Goal: Task Accomplishment & Management: Complete application form

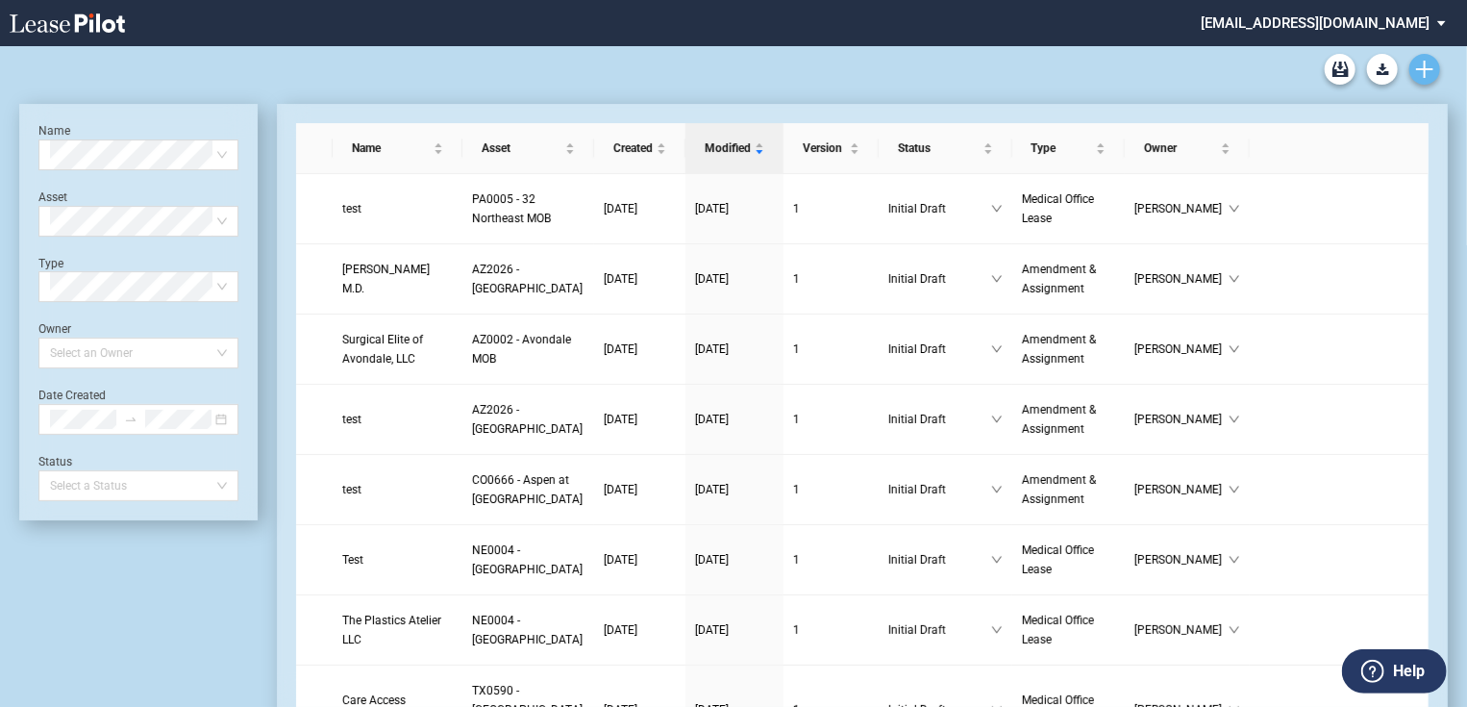
click at [1419, 65] on icon "Create new document" at bounding box center [1424, 69] width 17 height 17
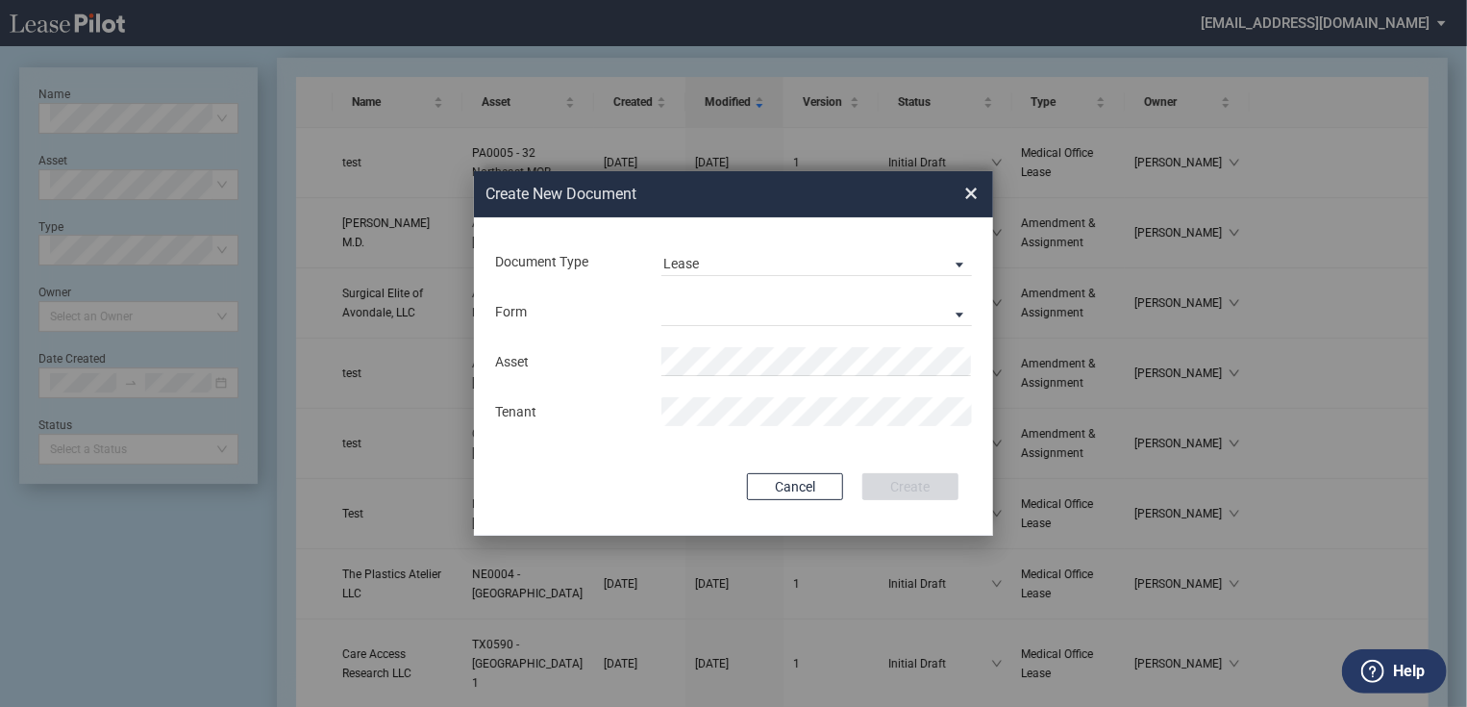
click at [738, 334] on div "Form Medical Office Lease Scottsdale Lease Louisville Lease 1370 Medical Place …" at bounding box center [733, 312] width 481 height 50
click at [773, 315] on md-select "Medical Office Lease Scottsdale Lease Louisville Lease 1370 Medical Place Lease…" at bounding box center [817, 311] width 311 height 29
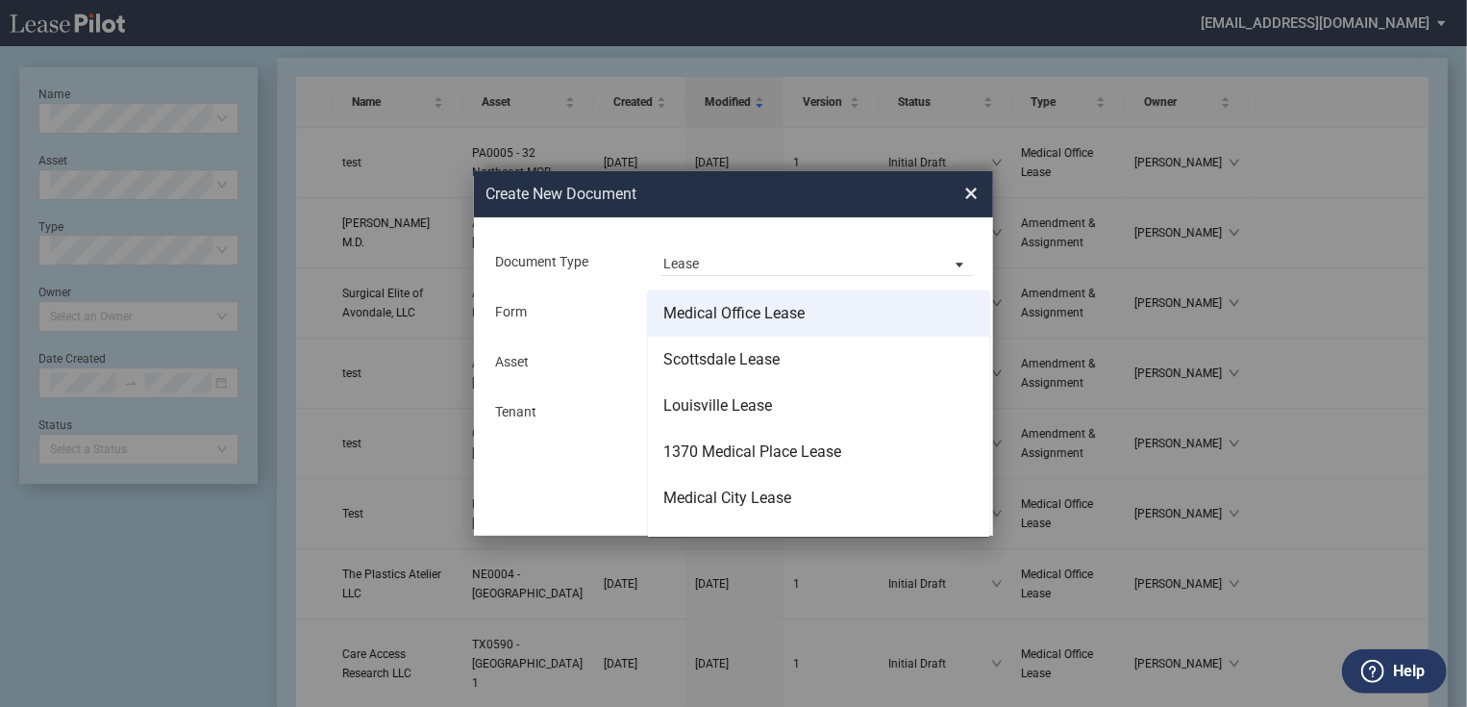
click at [848, 331] on md-option "Medical Office Lease" at bounding box center [818, 313] width 341 height 46
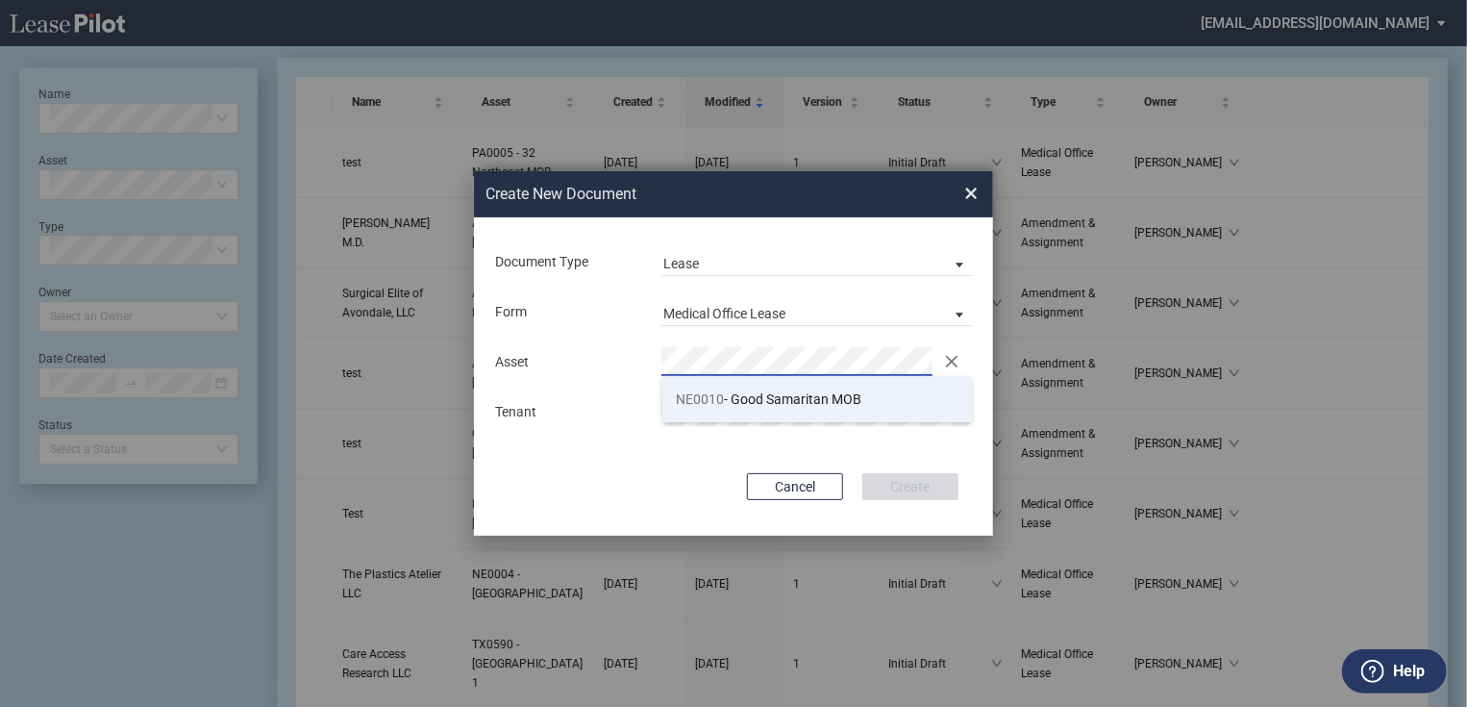
click at [737, 404] on span "NE0010 - Good Samaritan MOB" at bounding box center [770, 398] width 186 height 15
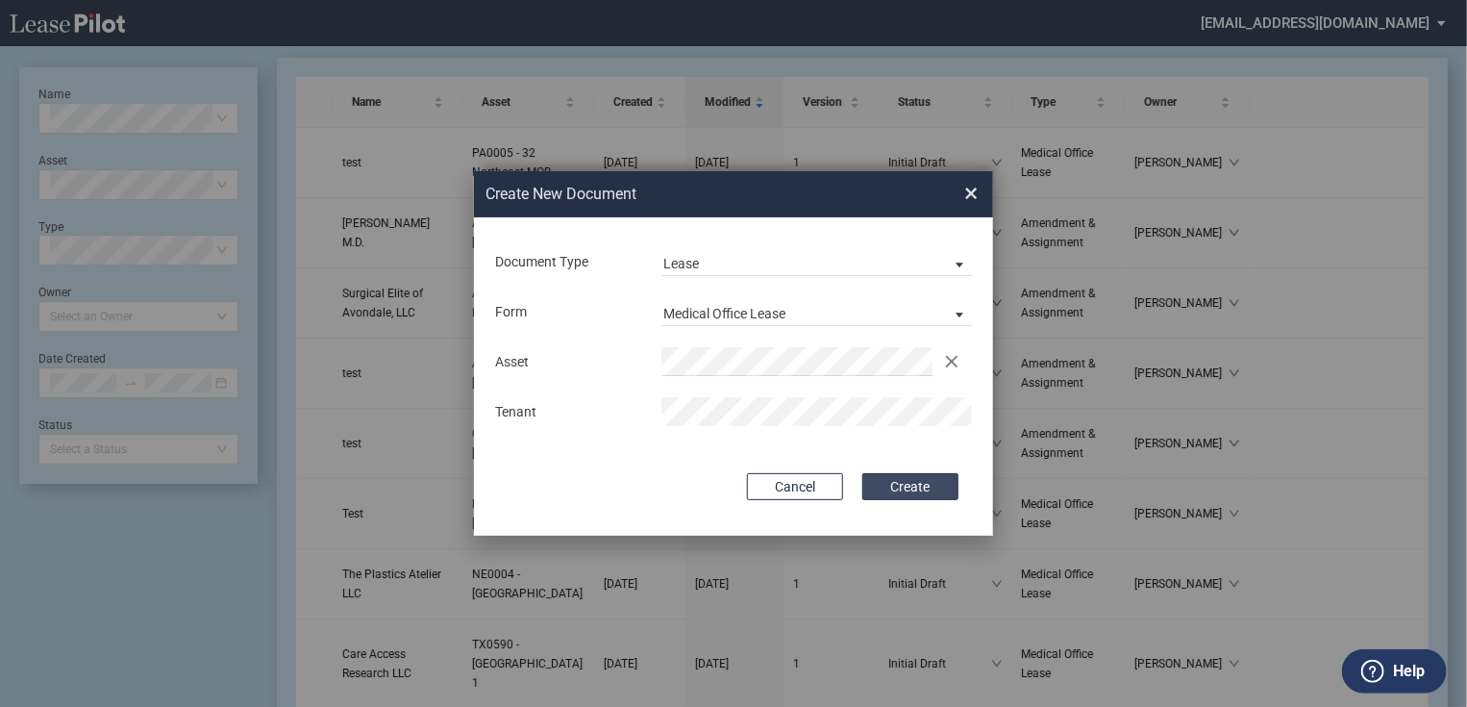
click at [894, 495] on button "Create" at bounding box center [910, 486] width 96 height 27
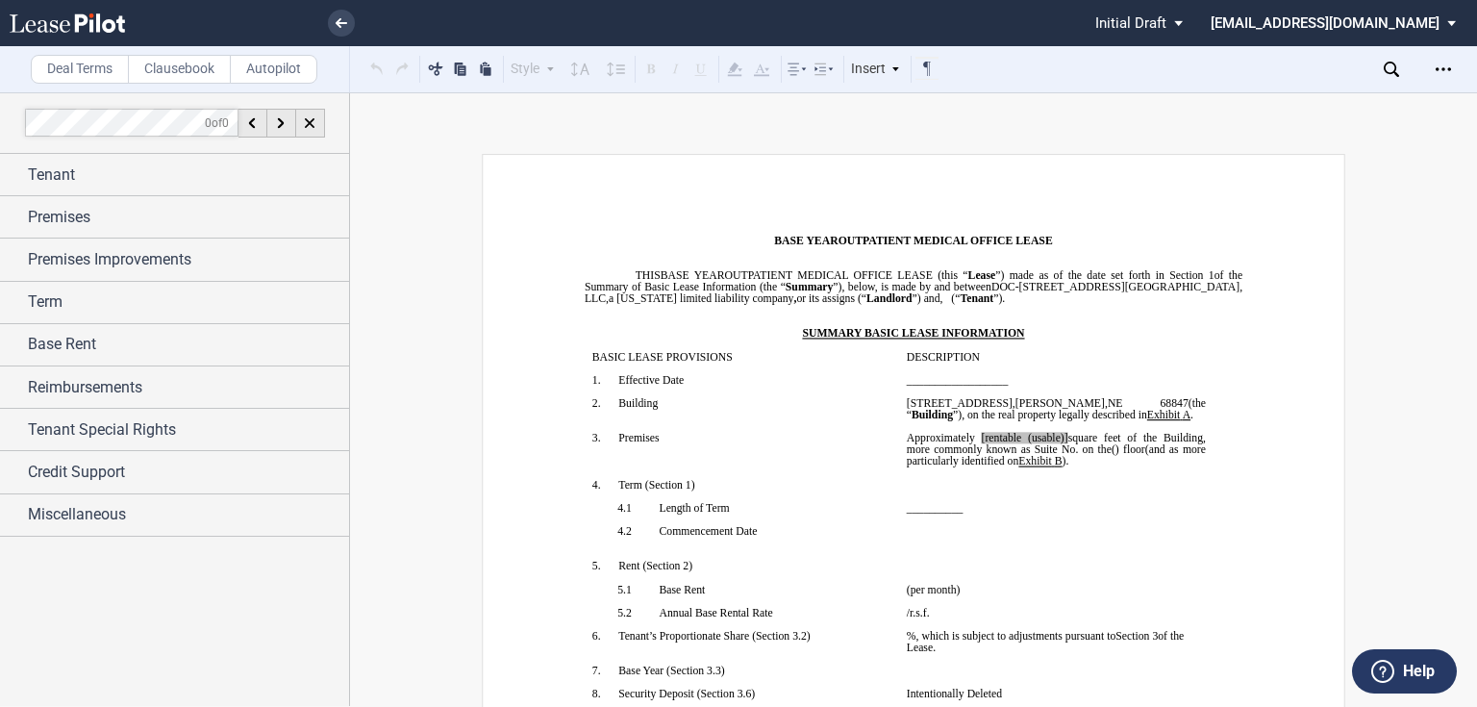
click at [949, 443] on span "Approximately" at bounding box center [941, 438] width 68 height 12
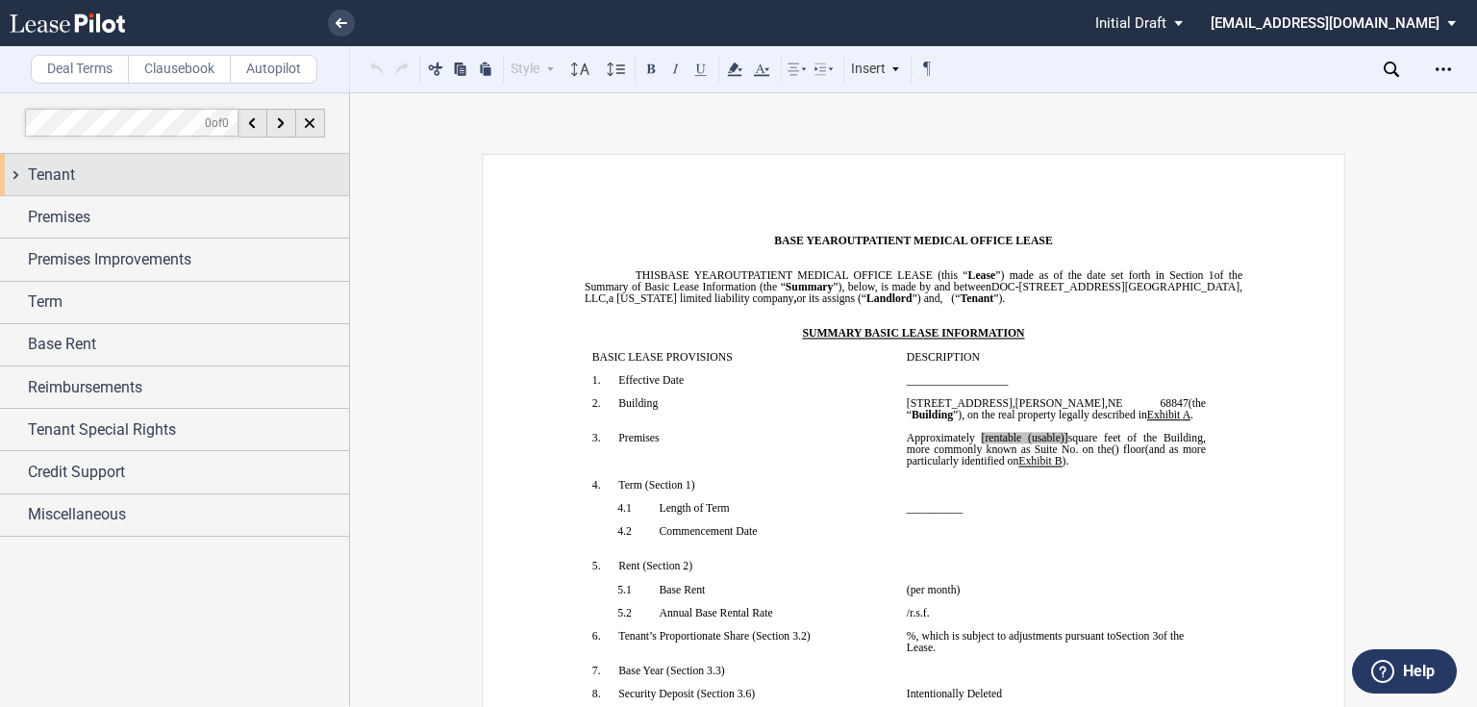
click at [35, 174] on span "Tenant" at bounding box center [51, 174] width 47 height 23
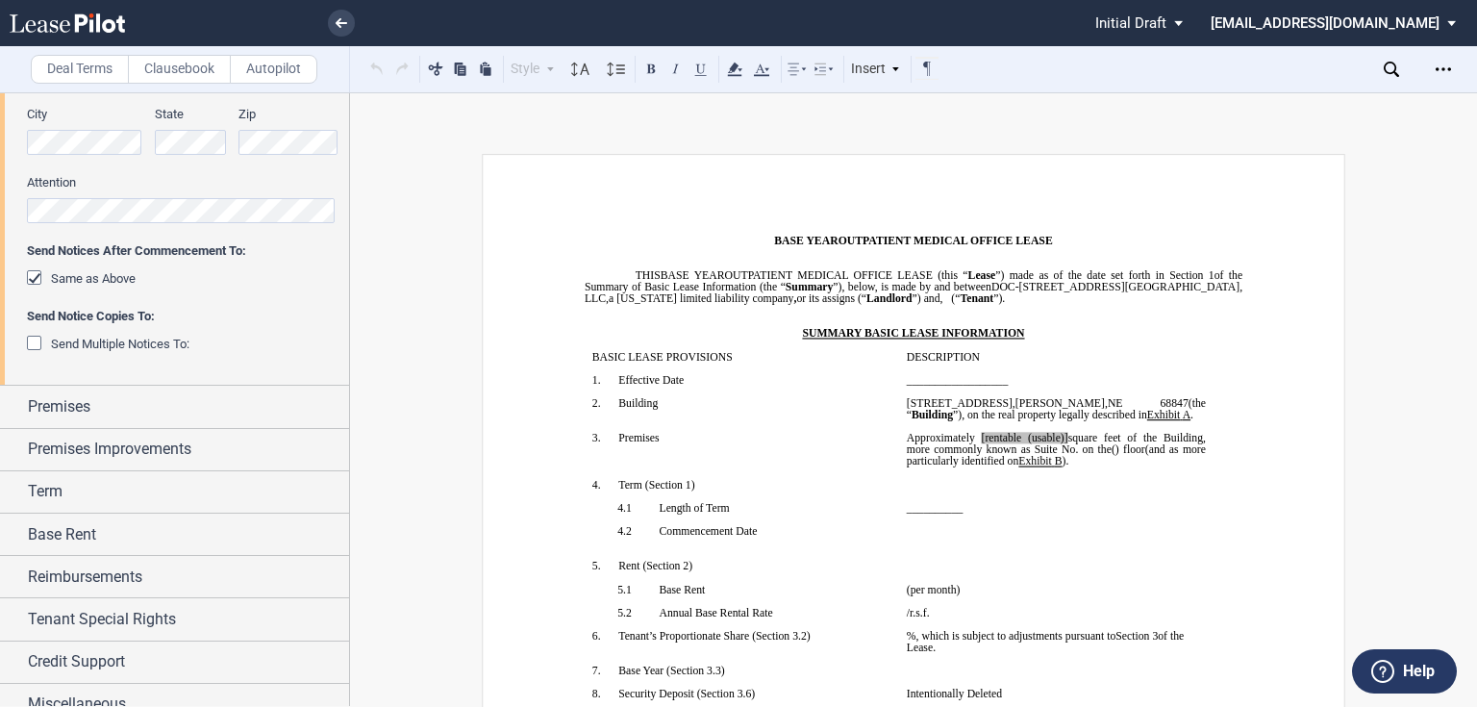
scroll to position [490, 0]
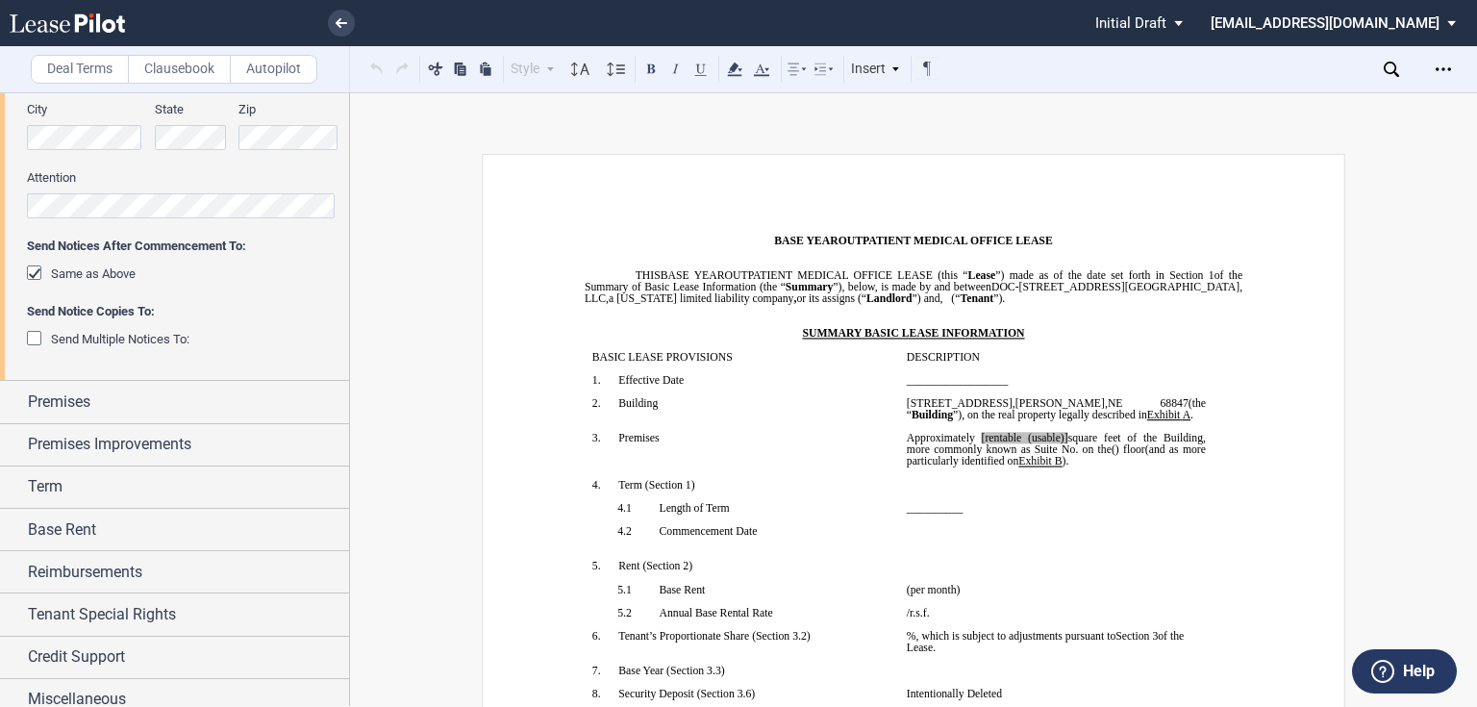
click at [108, 396] on div "Premises" at bounding box center [188, 401] width 321 height 23
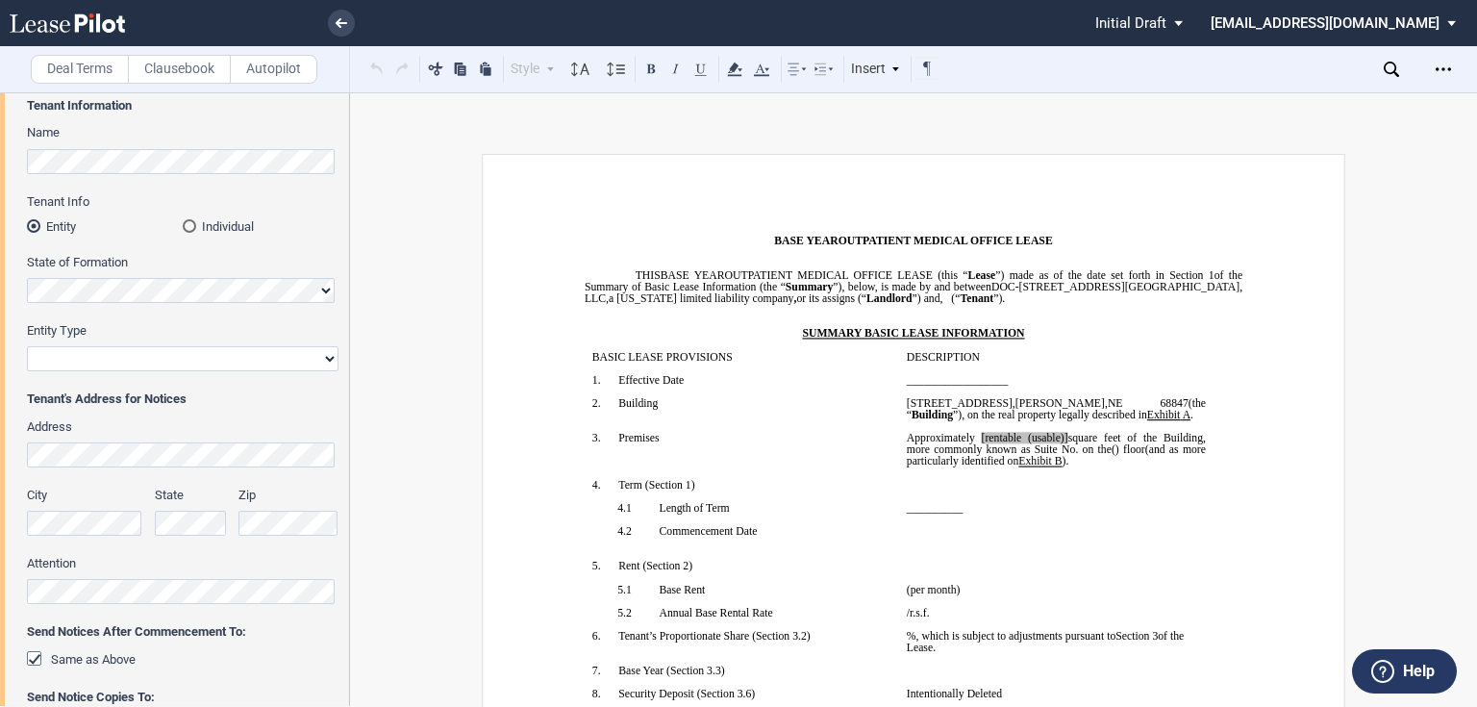
scroll to position [0, 0]
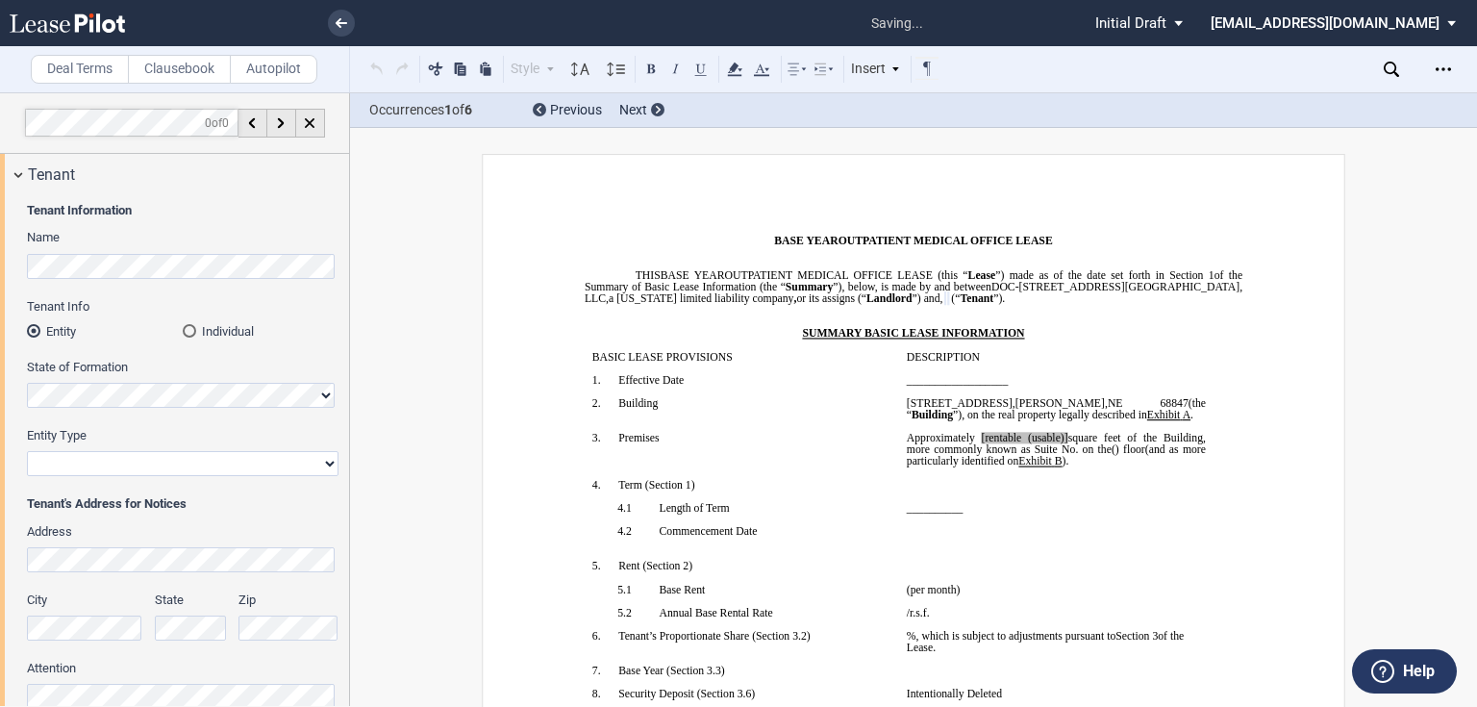
click at [81, 460] on select "Corporation Limited Liability Company General Partnership Limited Partnership O…" at bounding box center [183, 463] width 312 height 25
select select "limited liability company"
click at [27, 451] on select "Corporation Limited Liability Company General Partnership Limited Partnership O…" at bounding box center [183, 463] width 312 height 25
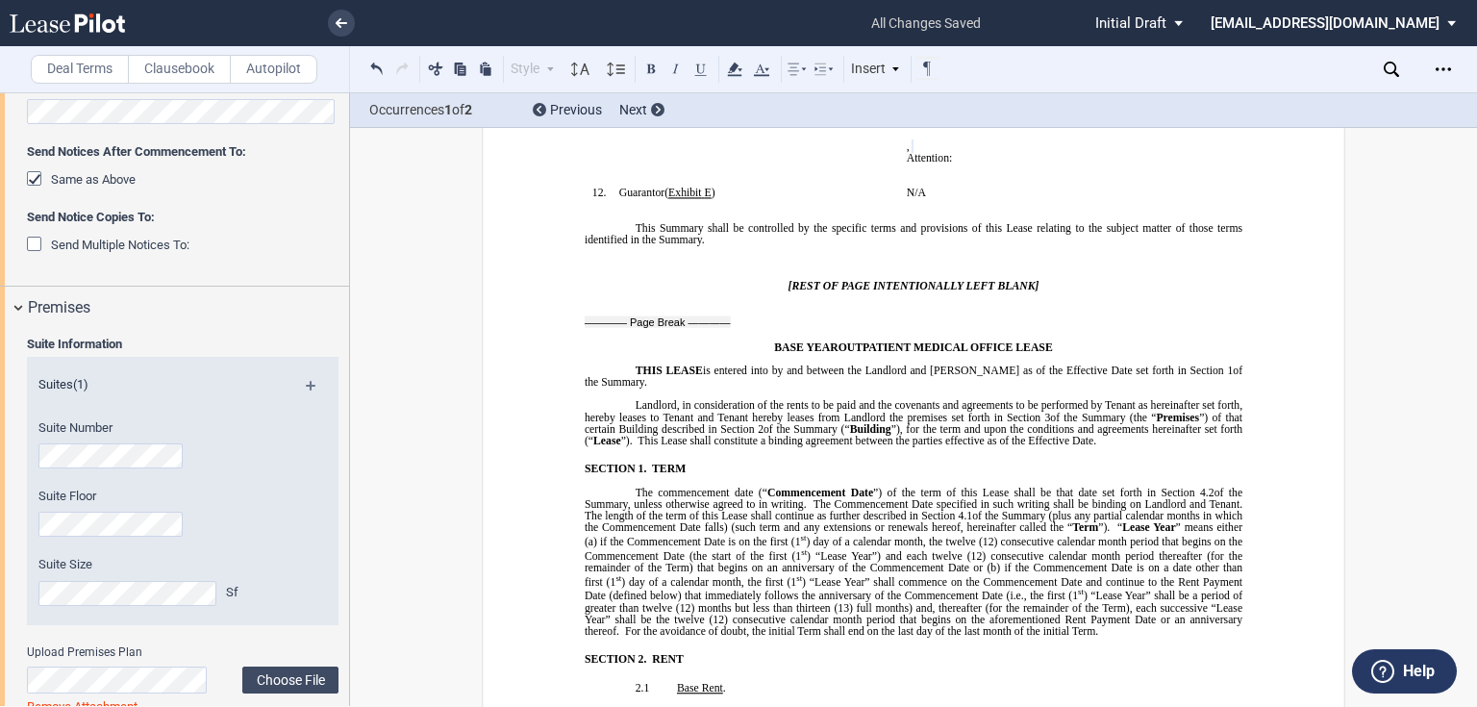
scroll to position [268, 0]
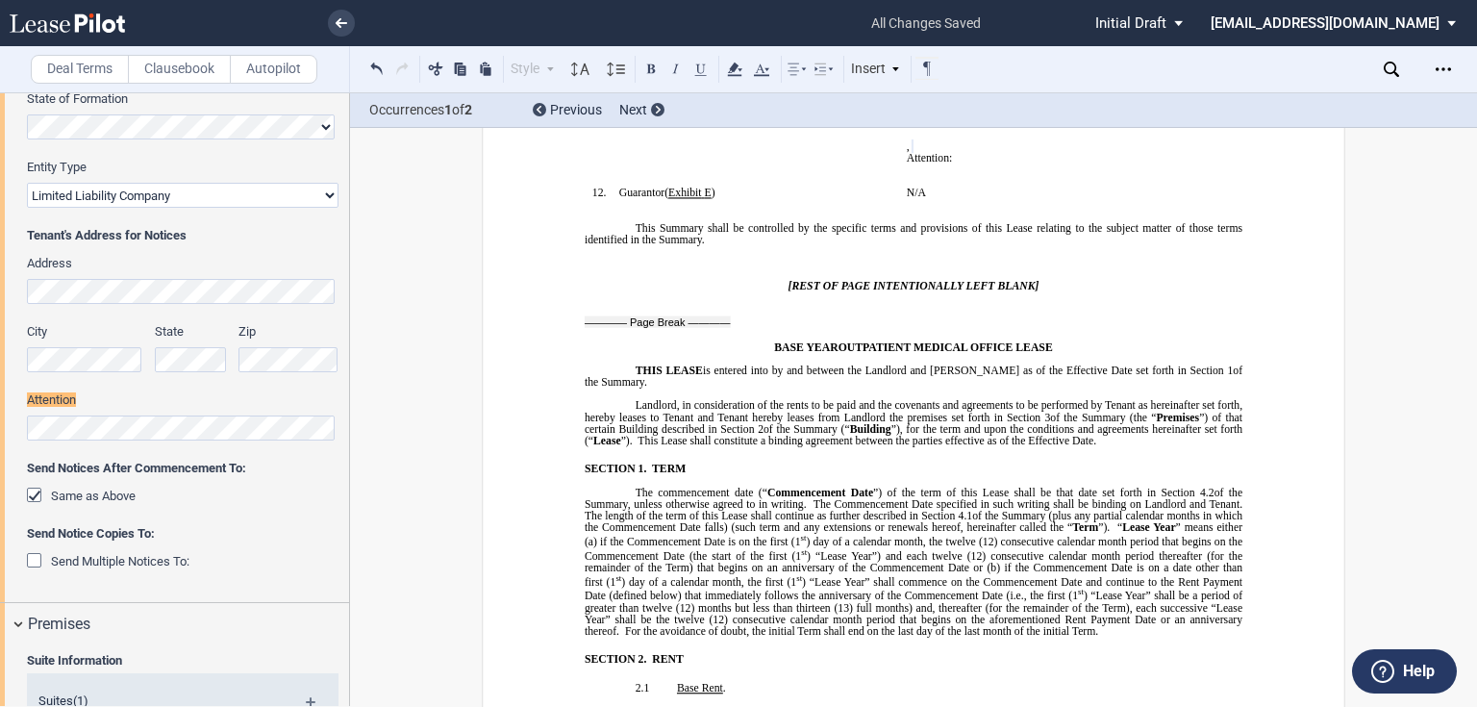
click at [1002, 163] on p "Attention: ﻿ ﻿" at bounding box center [1056, 158] width 299 height 12
drag, startPoint x: 1002, startPoint y: 296, endPoint x: 896, endPoint y: 259, distance: 112.2
click at [899, 187] on td "Before Commencement Date: ﻿ ﻿ ﻿ ﻿ ﻿ , ﻿ ﻿ ﻿ ﻿ Attention: ﻿ ﻿ ﻿ After Commenceme…" at bounding box center [1056, 111] width 314 height 151
click at [907, 117] on span "After Commencement Date:" at bounding box center [971, 112] width 128 height 12
drag, startPoint x: 960, startPoint y: 247, endPoint x: 1023, endPoint y: 287, distance: 75.2
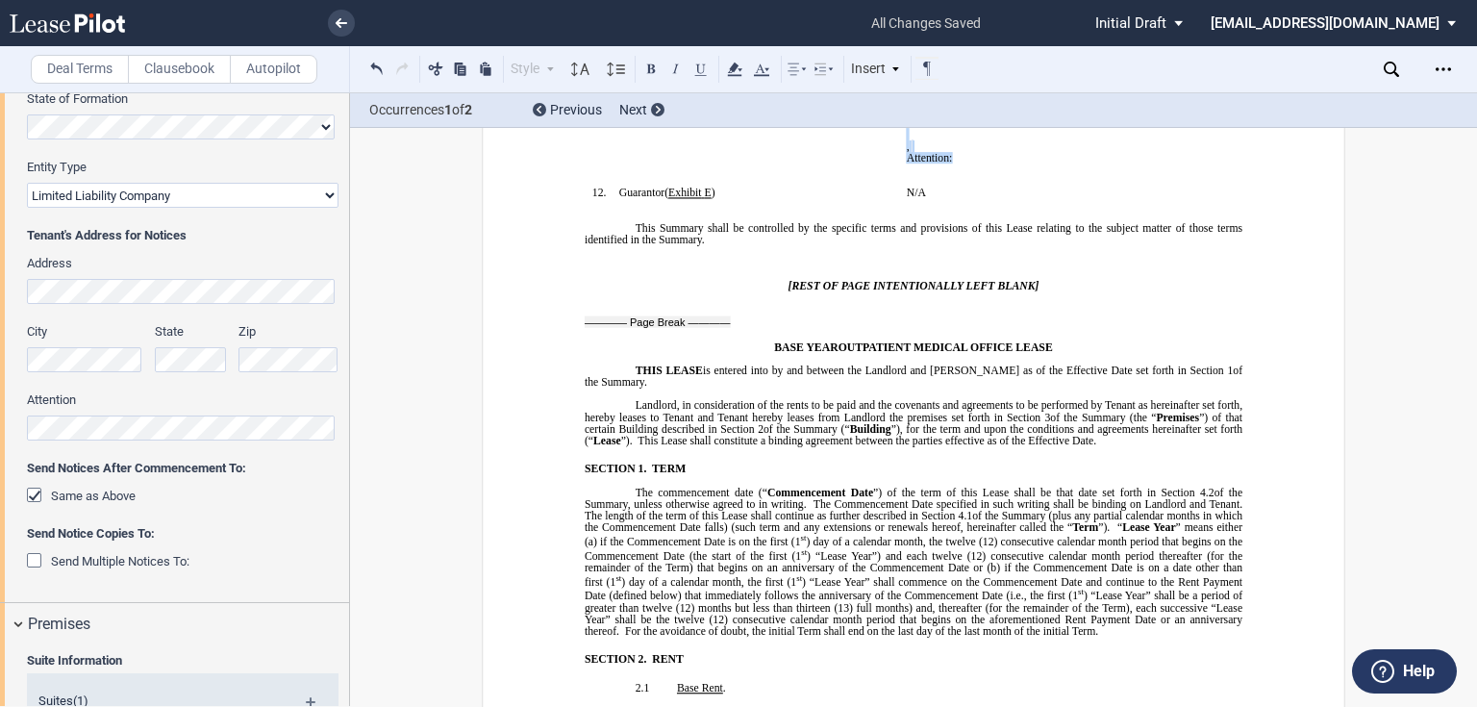
click at [1023, 187] on td "Before Commencement Date: ﻿ ﻿ ﻿ ﻿ ﻿ , ﻿ ﻿ ﻿ ﻿ Attention: ﻿ ﻿ ﻿ After Commenceme…" at bounding box center [1056, 111] width 314 height 151
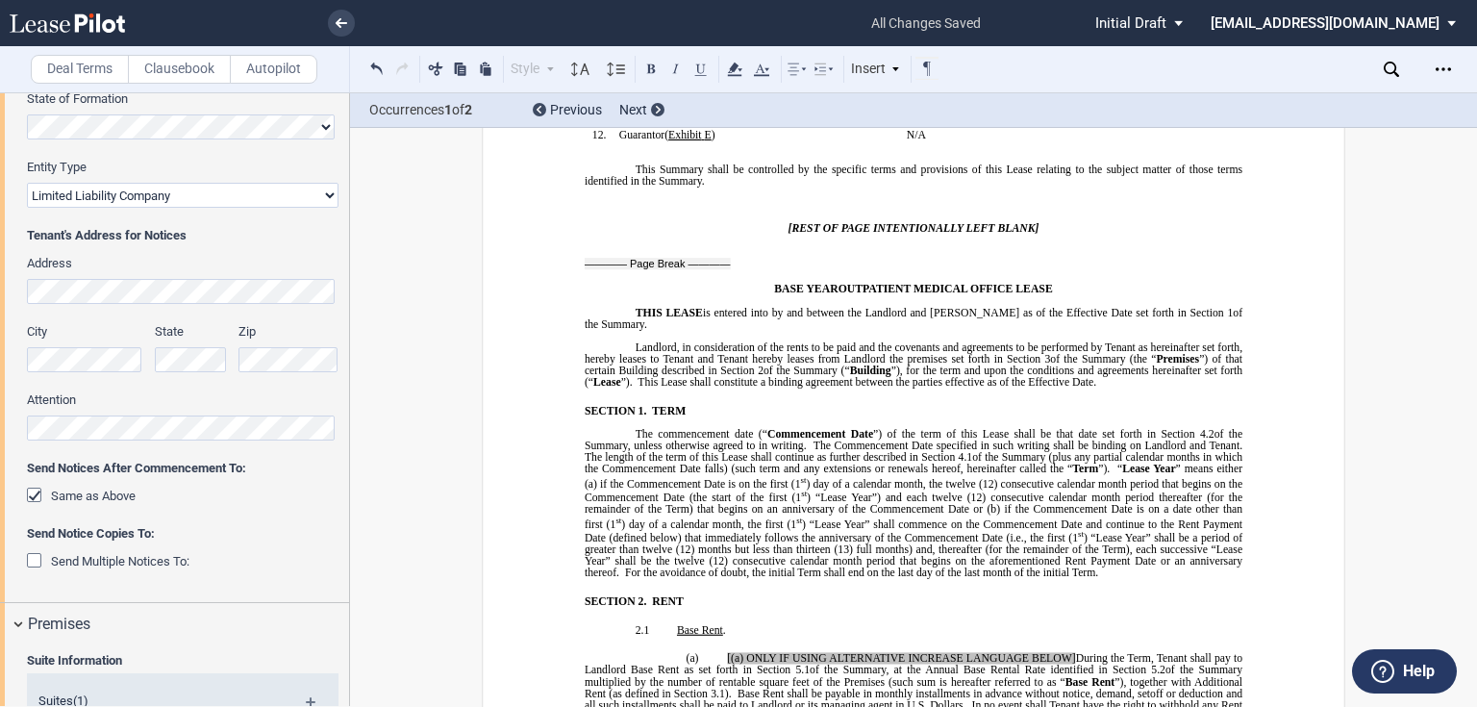
click at [916, 117] on p "﻿" at bounding box center [1056, 112] width 299 height 12
drag, startPoint x: 936, startPoint y: 204, endPoint x: 918, endPoint y: 218, distance: 22.5
click at [899, 129] on td "Before Commencement Date: ﻿ ﻿ ﻿ ﻿ ﻿ , ﻿ ﻿ ﻿ ﻿ Attention: ﻿ ﻿ ﻿ ﻿ ﻿After Commenc…" at bounding box center [1056, 82] width 314 height 93
drag, startPoint x: 918, startPoint y: 218, endPoint x: 898, endPoint y: 217, distance: 20.2
click at [907, 106] on p "﻿" at bounding box center [1056, 100] width 299 height 12
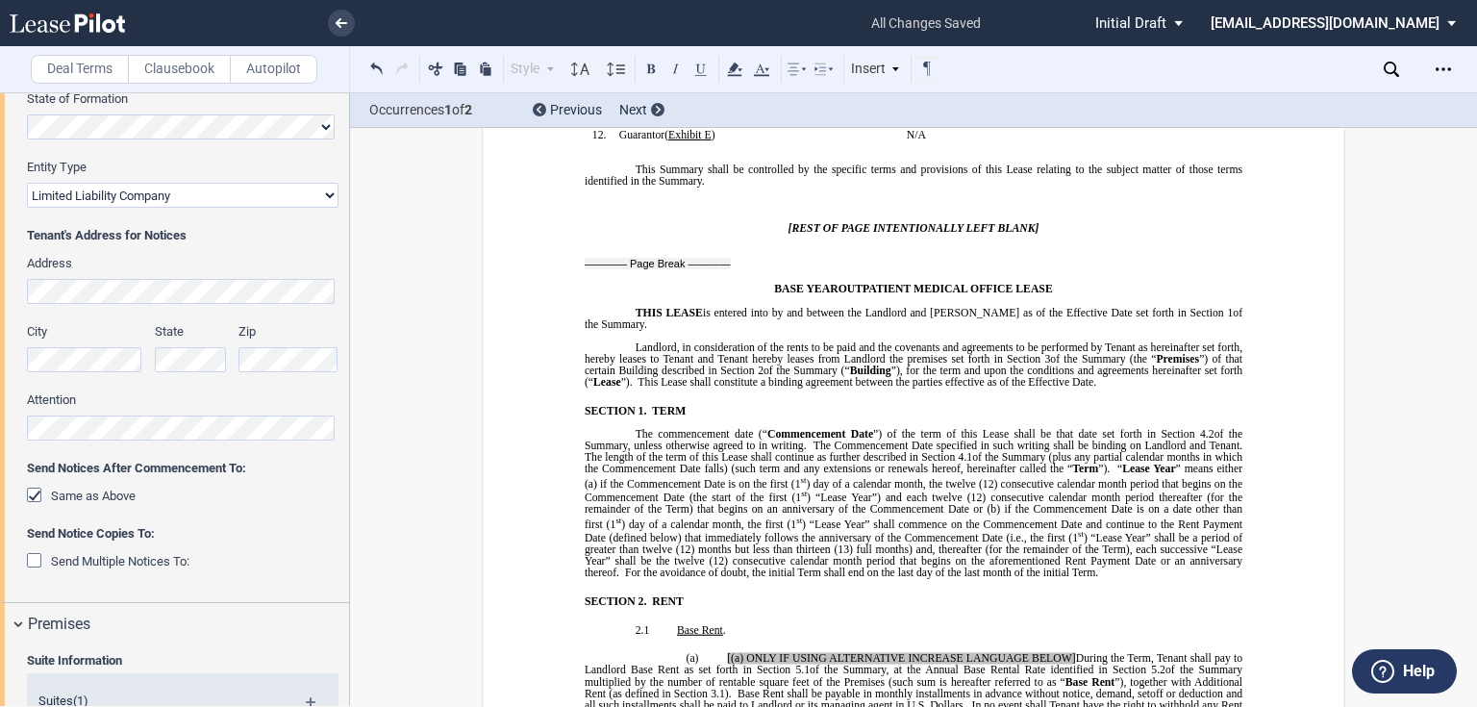
drag, startPoint x: 915, startPoint y: 214, endPoint x: 958, endPoint y: 219, distance: 42.6
click at [958, 129] on td "Before Commencement Date: ﻿ ﻿ ﻿ ﻿ ﻿ , ﻿ ﻿ ﻿ ﻿ Attention: ﻿ ﻿ ﻿ ﻿ ﻿After Commenc…" at bounding box center [1056, 82] width 314 height 93
click at [968, 106] on p "﻿" at bounding box center [1056, 100] width 299 height 12
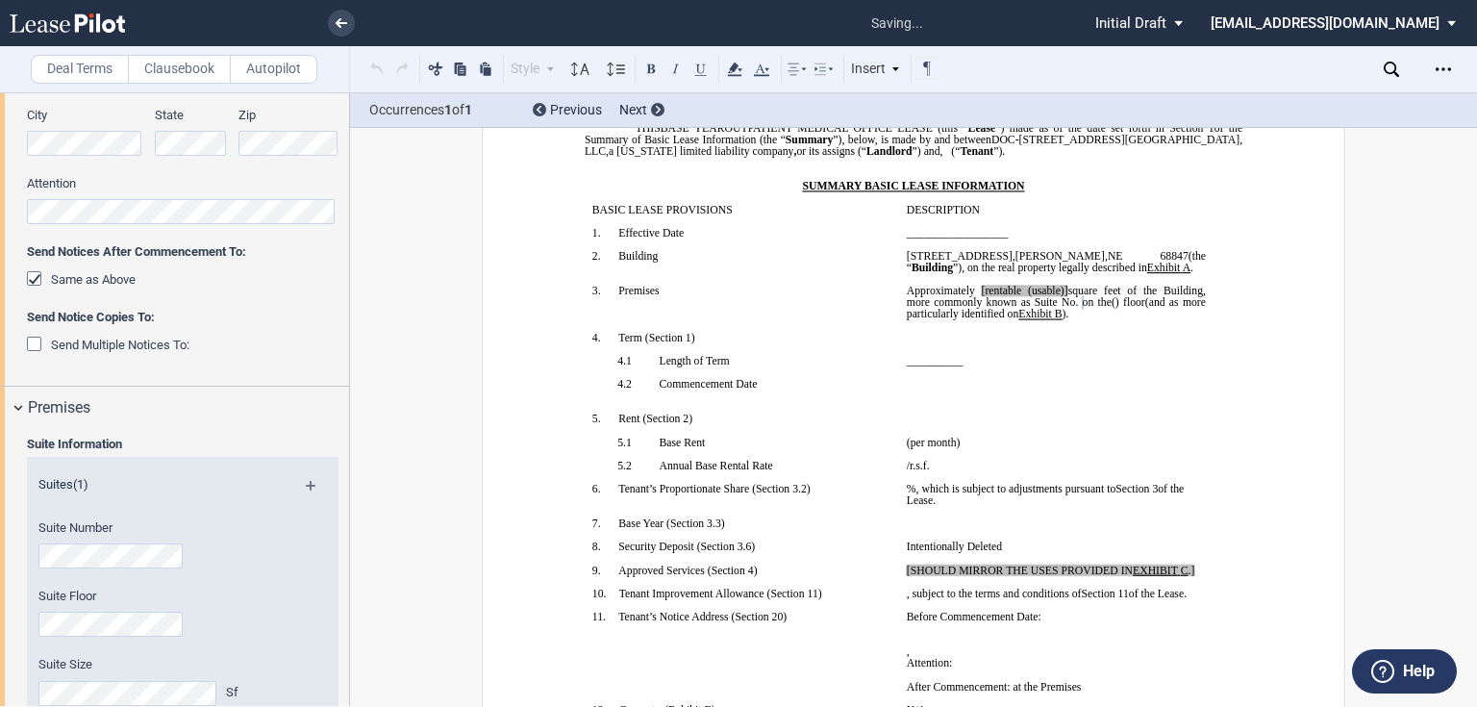
scroll to position [642, 0]
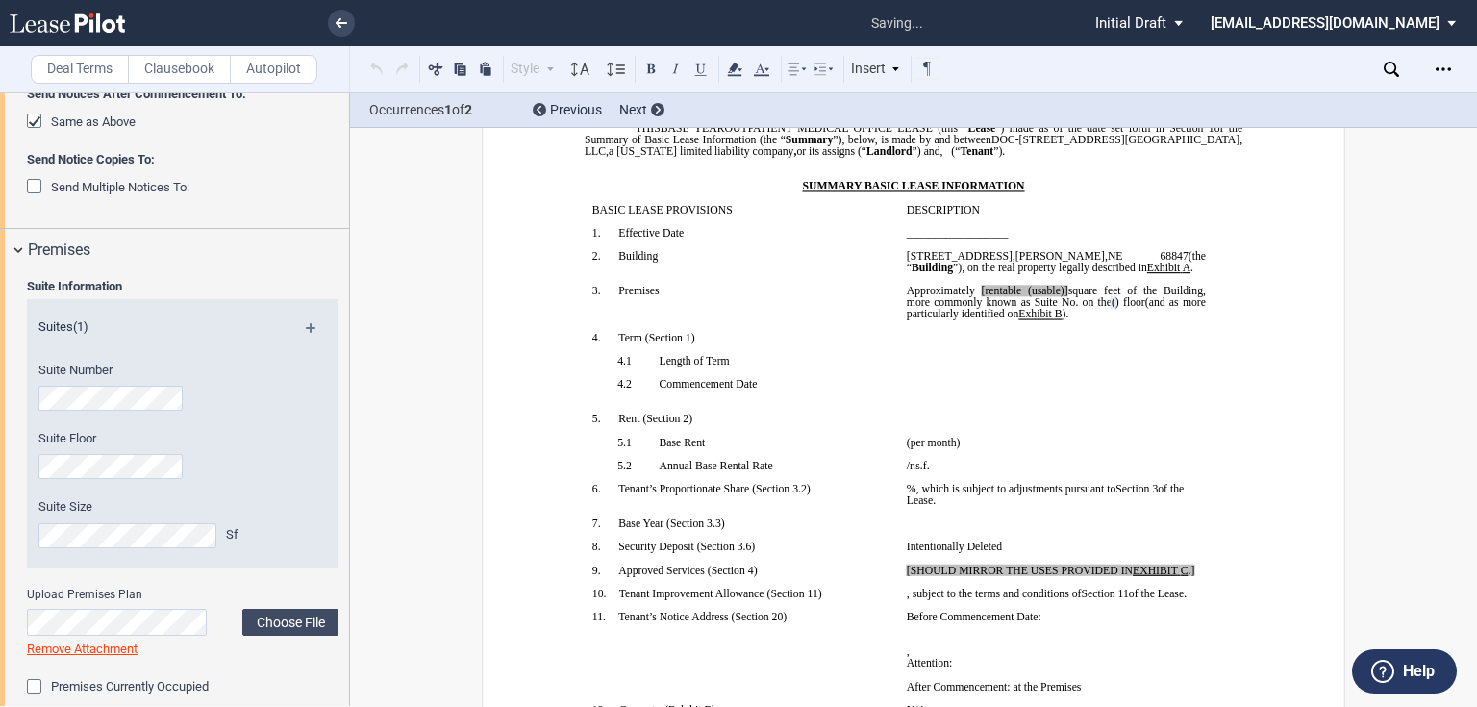
click at [125, 519] on div "Suite Size Sf" at bounding box center [156, 522] width 237 height 49
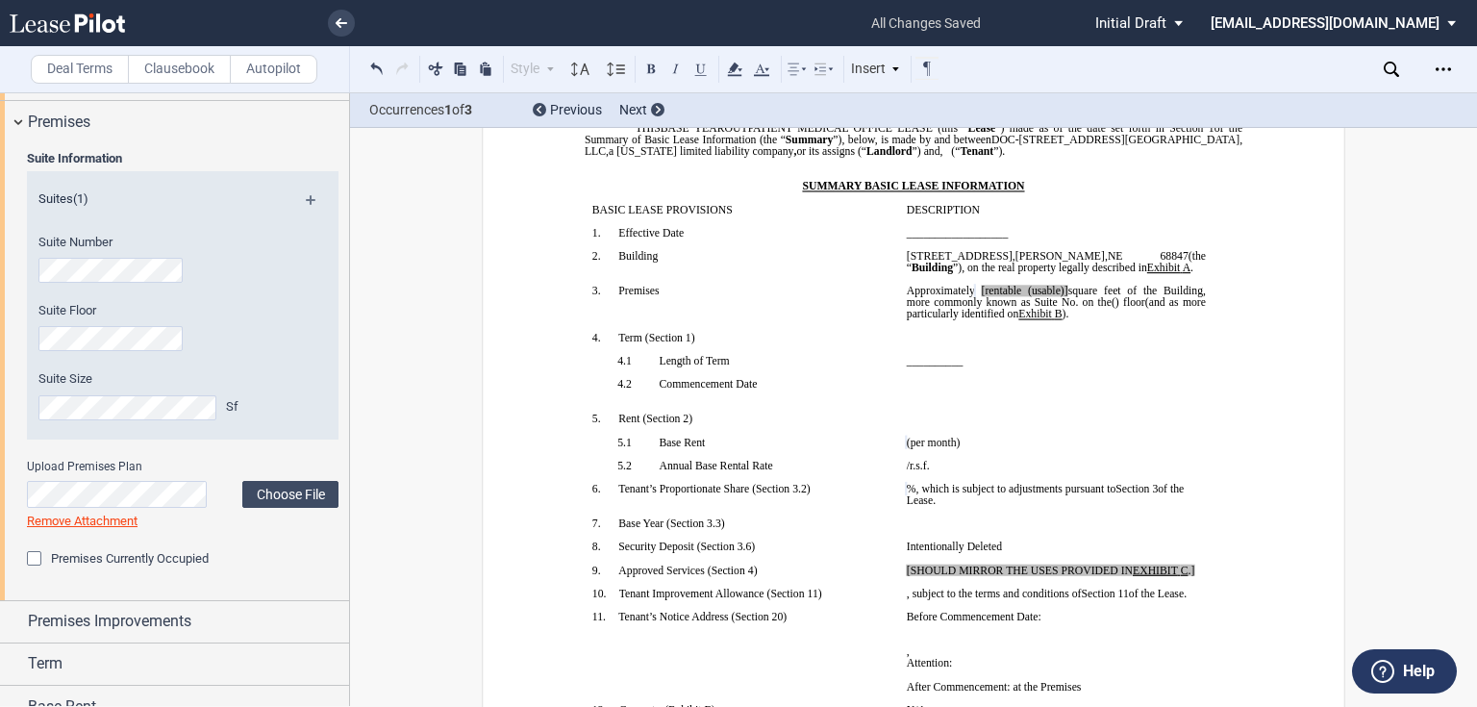
scroll to position [781, 0]
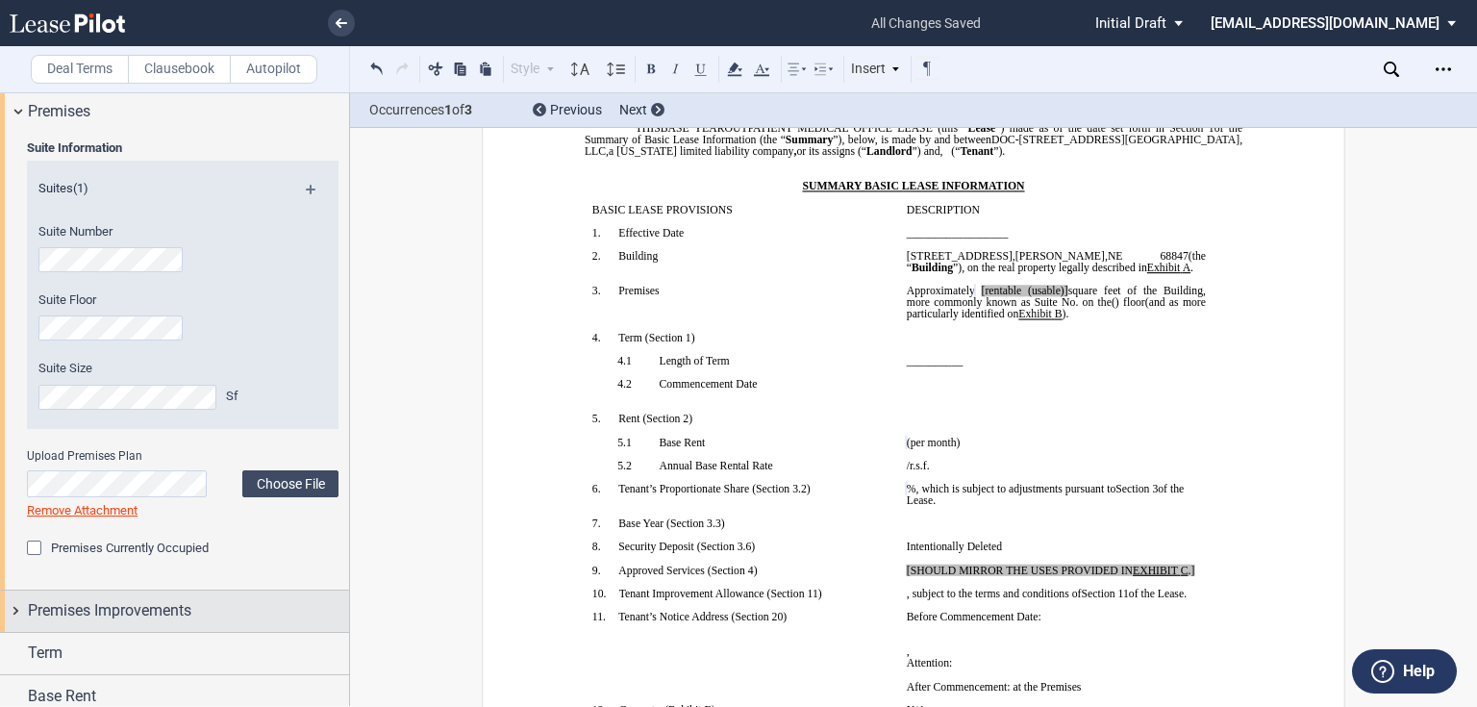
click at [151, 605] on span "Premises Improvements" at bounding box center [109, 610] width 163 height 23
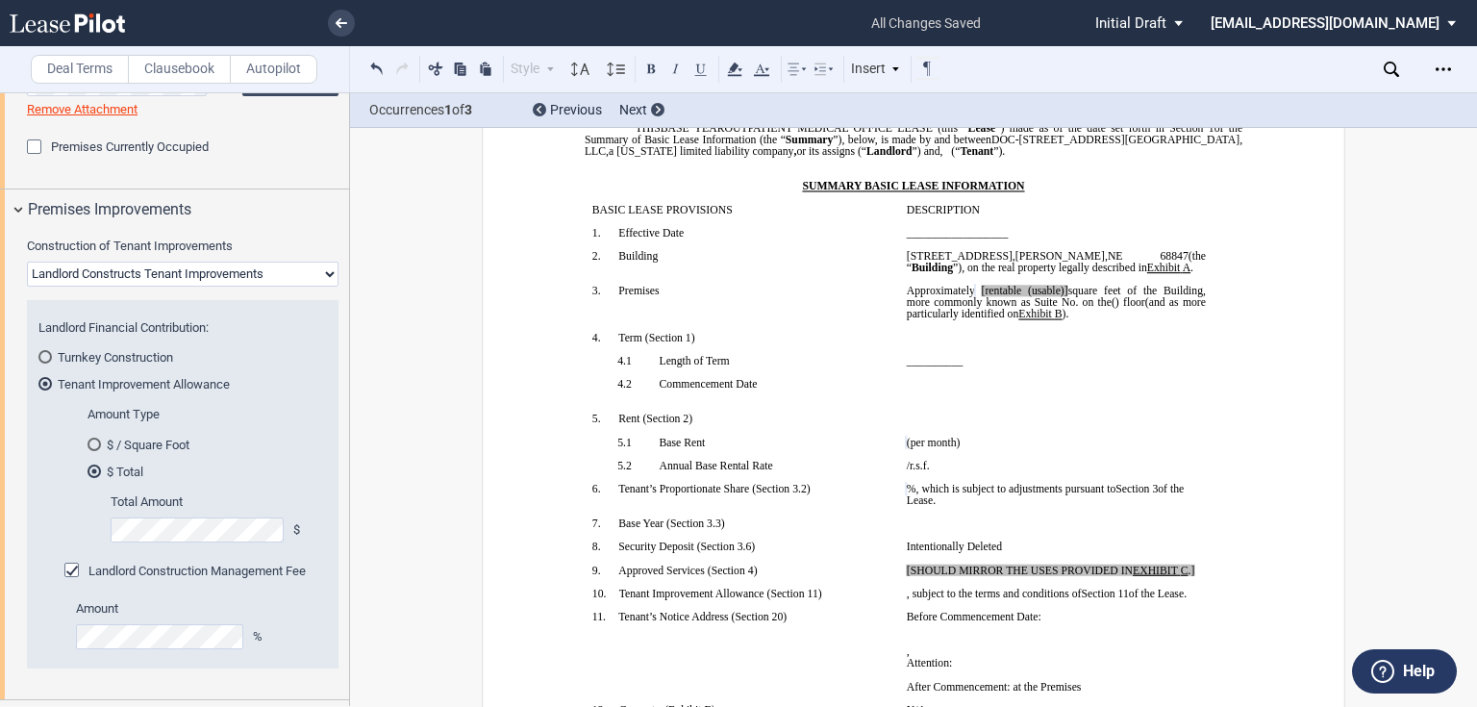
scroll to position [1190, 0]
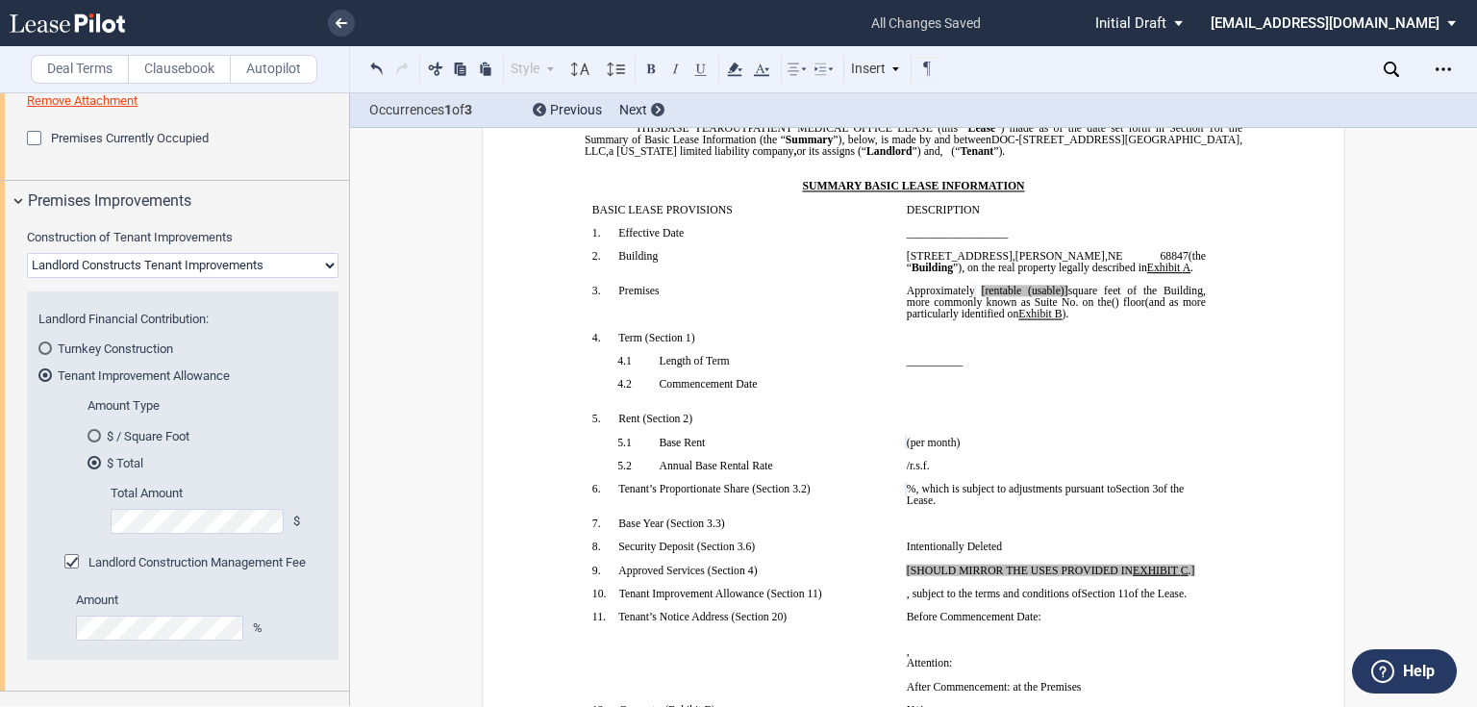
drag, startPoint x: 117, startPoint y: 262, endPoint x: 114, endPoint y: 274, distance: 11.9
click at [117, 262] on select "Landlord Constructs Tenant Improvements Tenant Constructs Tenant Improvements "…" at bounding box center [183, 265] width 312 height 25
select select "tenant"
click at [27, 253] on select "Landlord Constructs Tenant Improvements Tenant Constructs Tenant Improvements "…" at bounding box center [183, 265] width 312 height 25
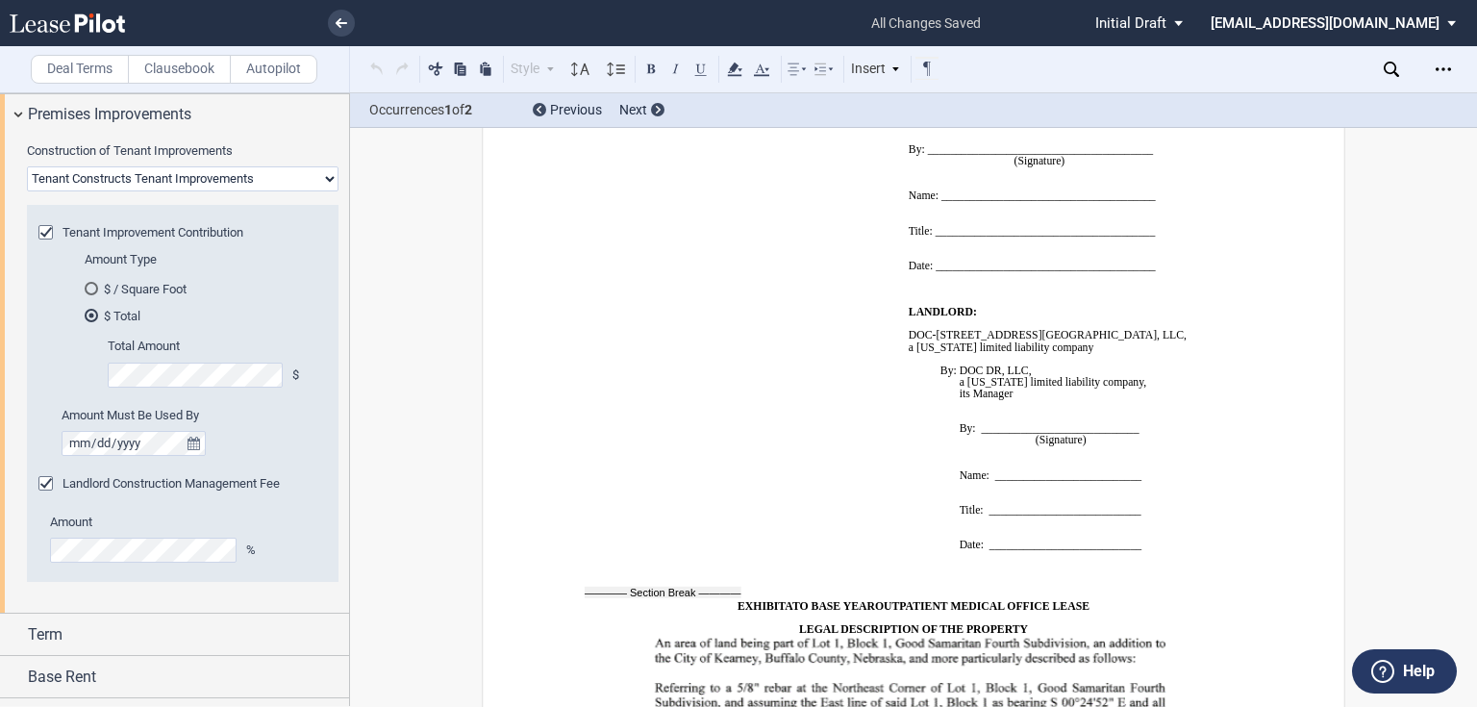
scroll to position [1437, 0]
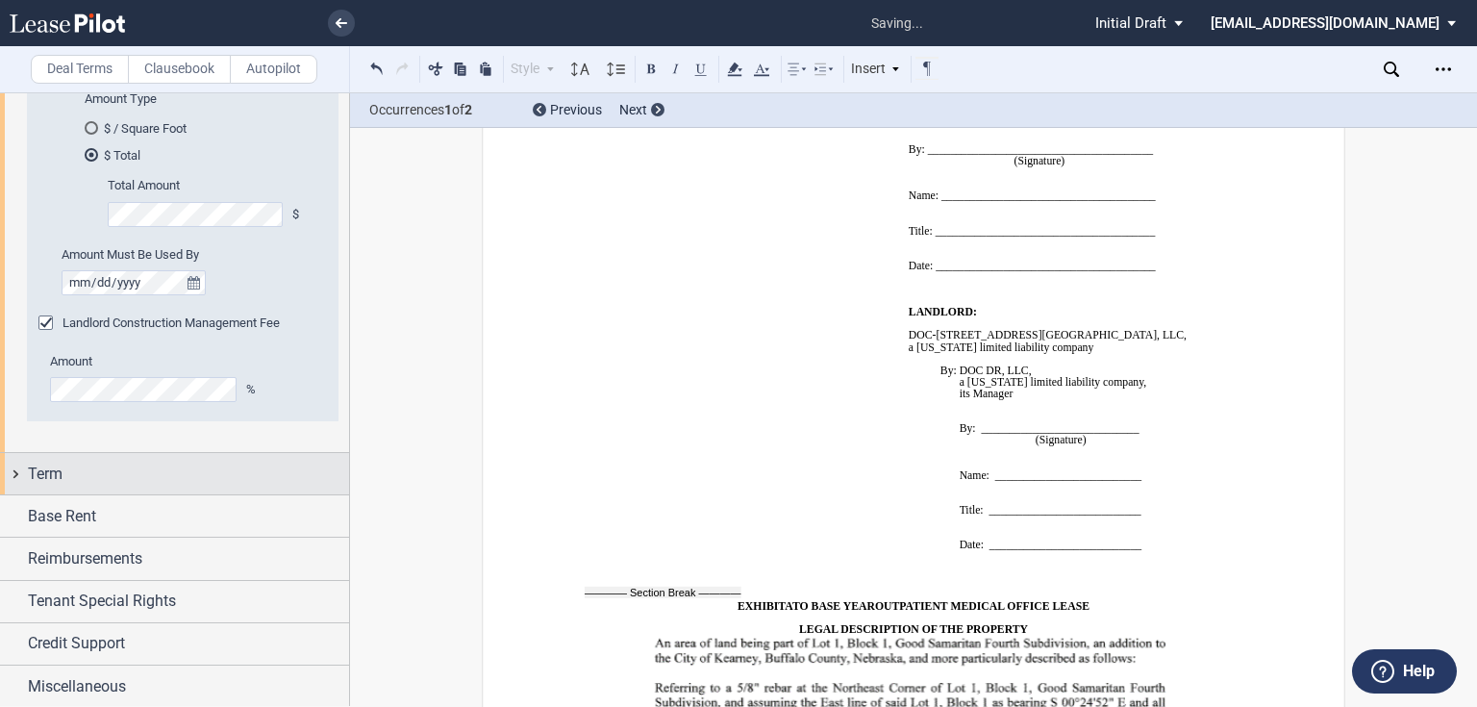
click at [143, 473] on div "Term" at bounding box center [188, 473] width 321 height 23
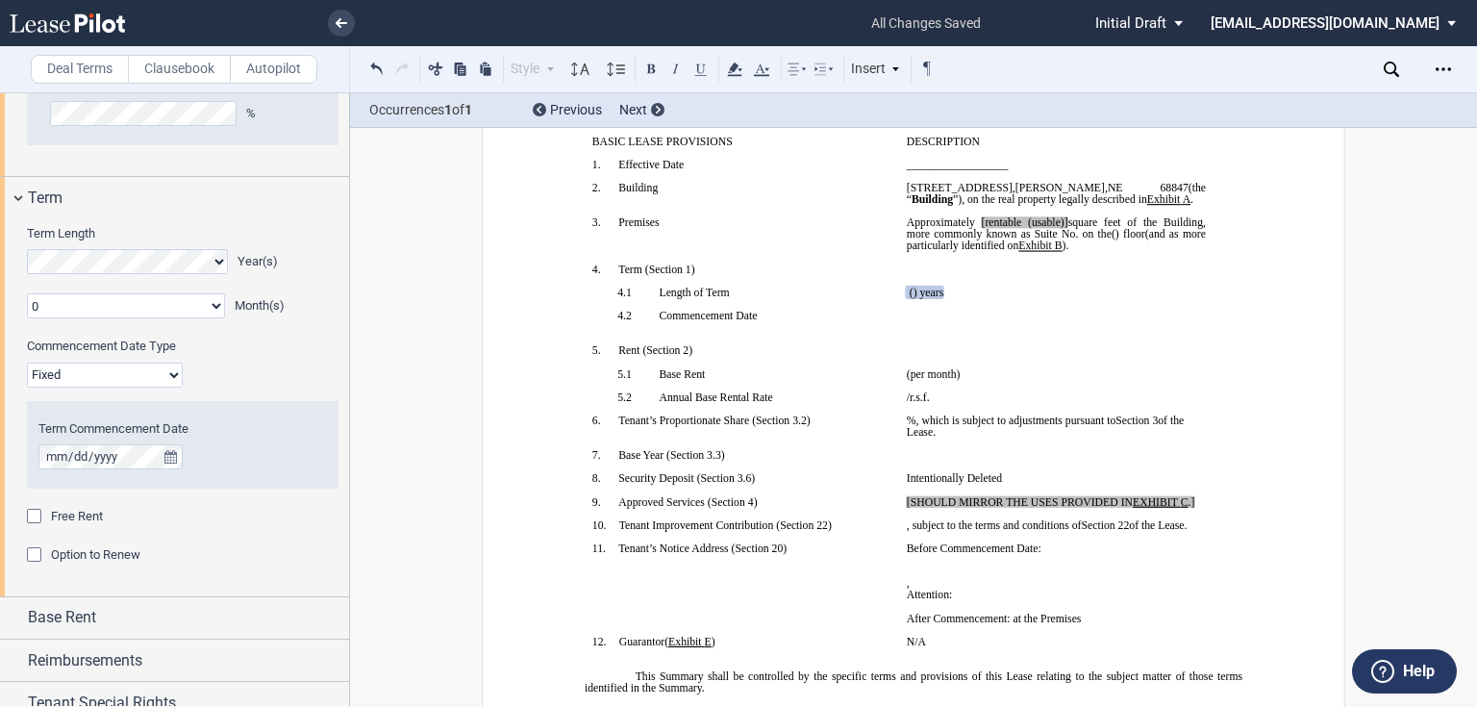
scroll to position [1720, 0]
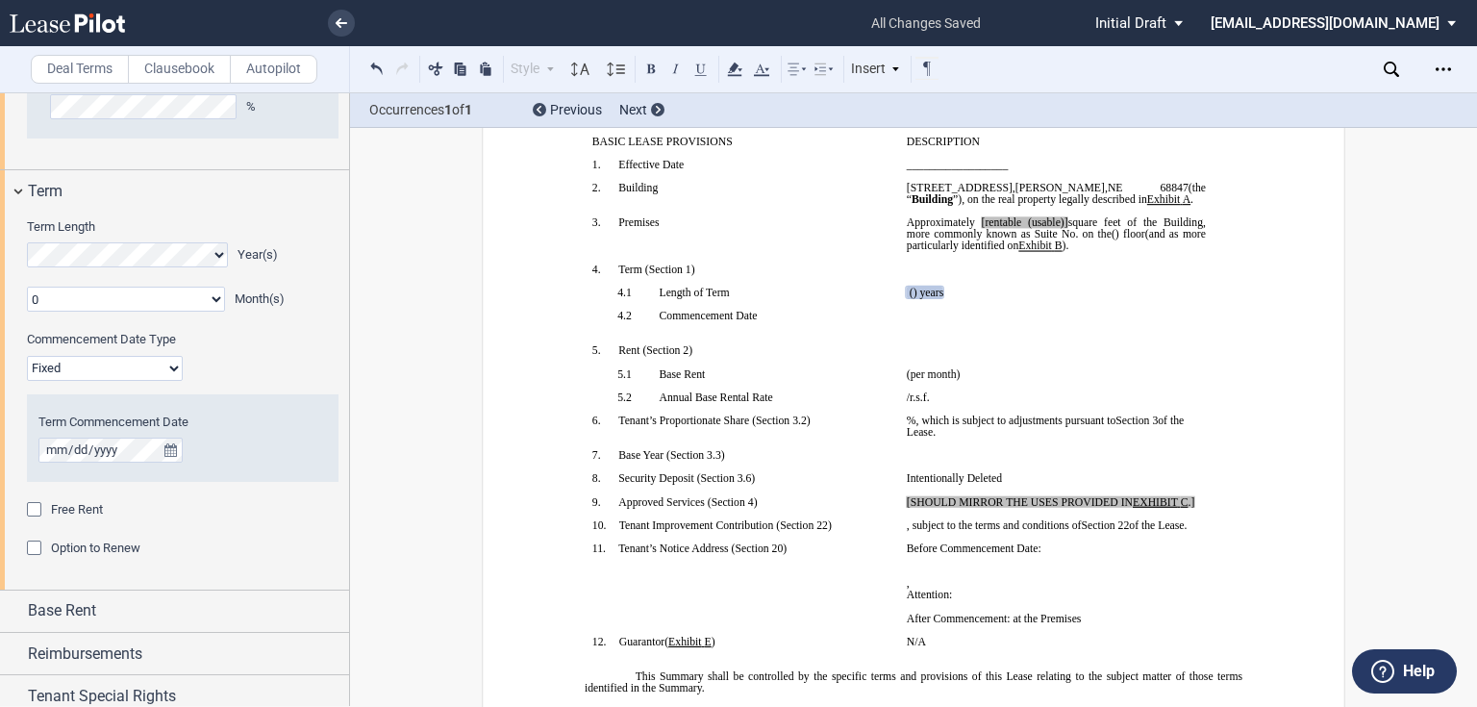
click at [97, 365] on select "Fixed Floating" at bounding box center [105, 368] width 156 height 25
click at [27, 356] on select "Fixed Floating" at bounding box center [105, 368] width 156 height 25
click at [223, 525] on div "Free Rent Period 1 2 3 4 5 6 7 8 9 10 11 Month(s)" at bounding box center [183, 520] width 312 height 38
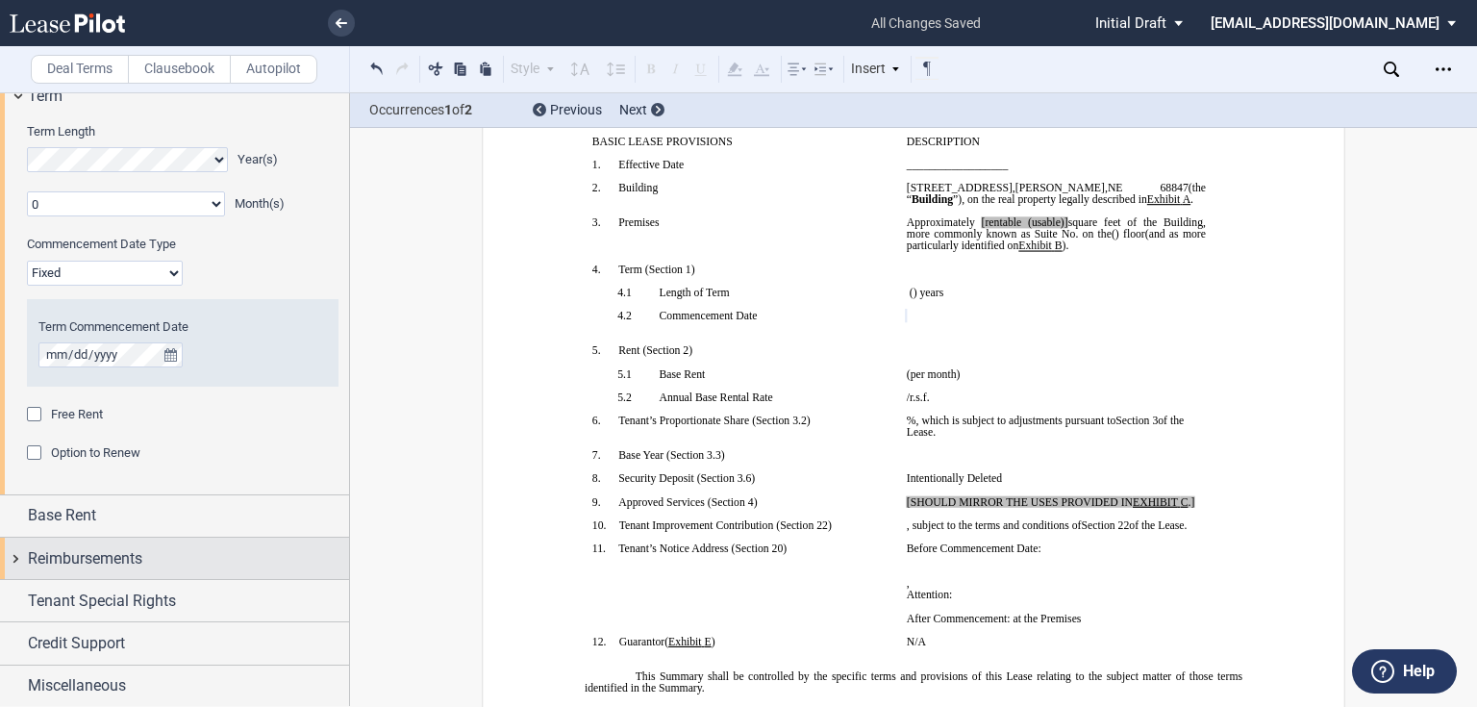
scroll to position [316, 0]
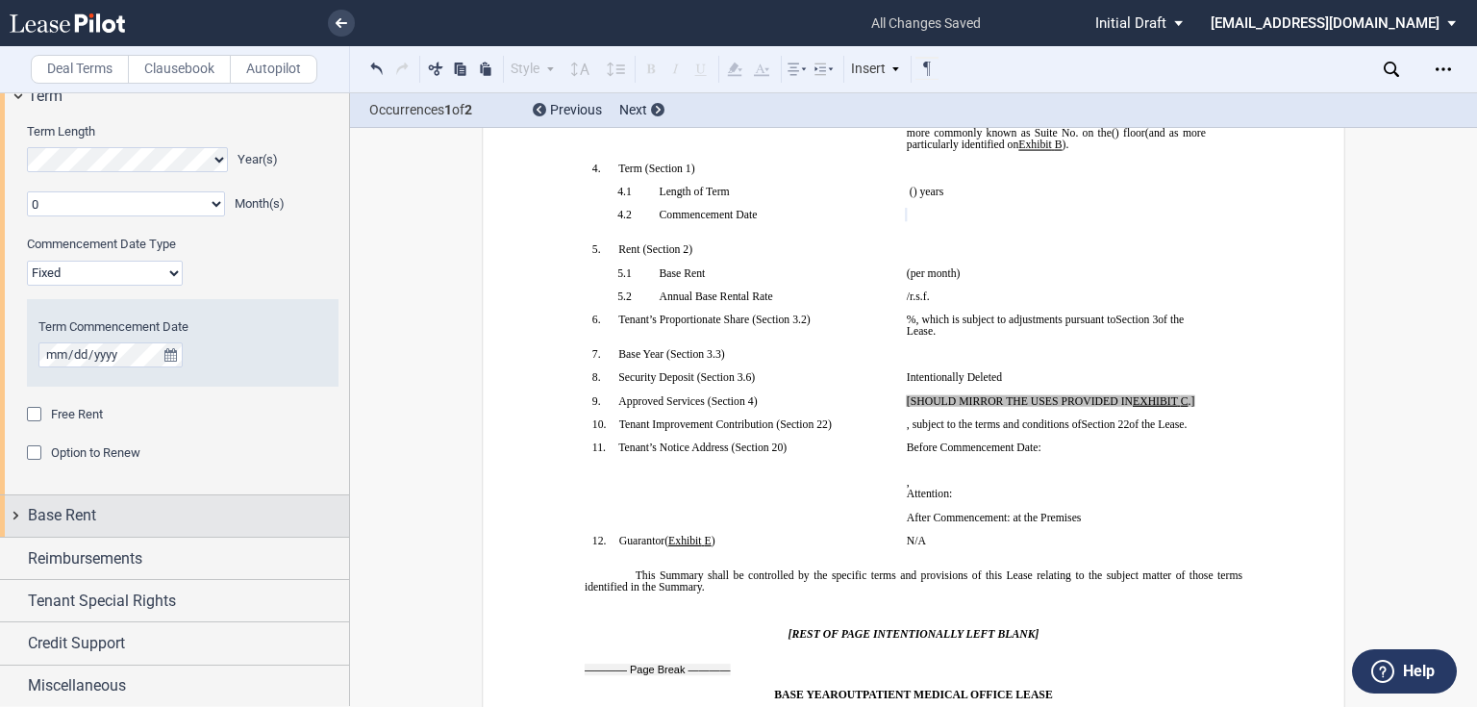
drag, startPoint x: 107, startPoint y: 508, endPoint x: 76, endPoint y: 508, distance: 30.8
click at [107, 508] on div "Base Rent" at bounding box center [188, 515] width 321 height 23
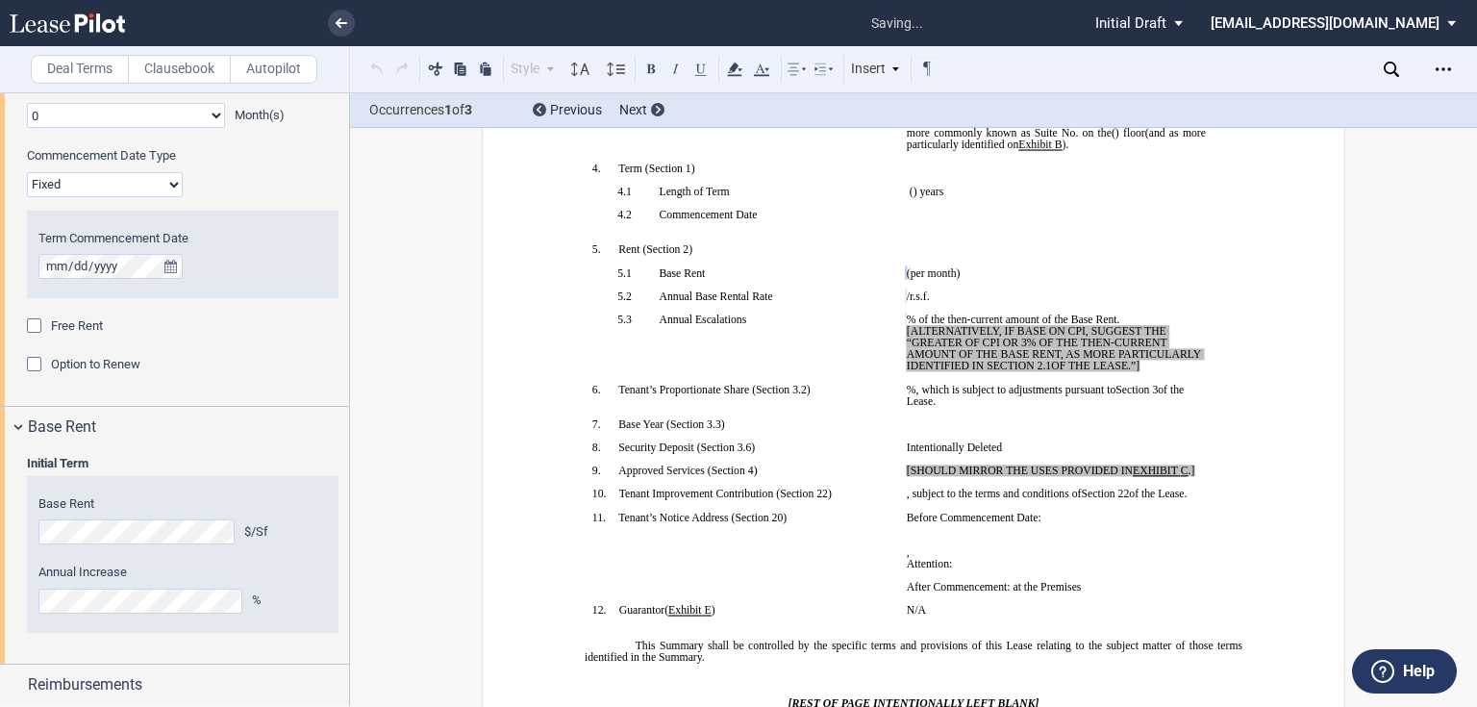
scroll to position [2031, 0]
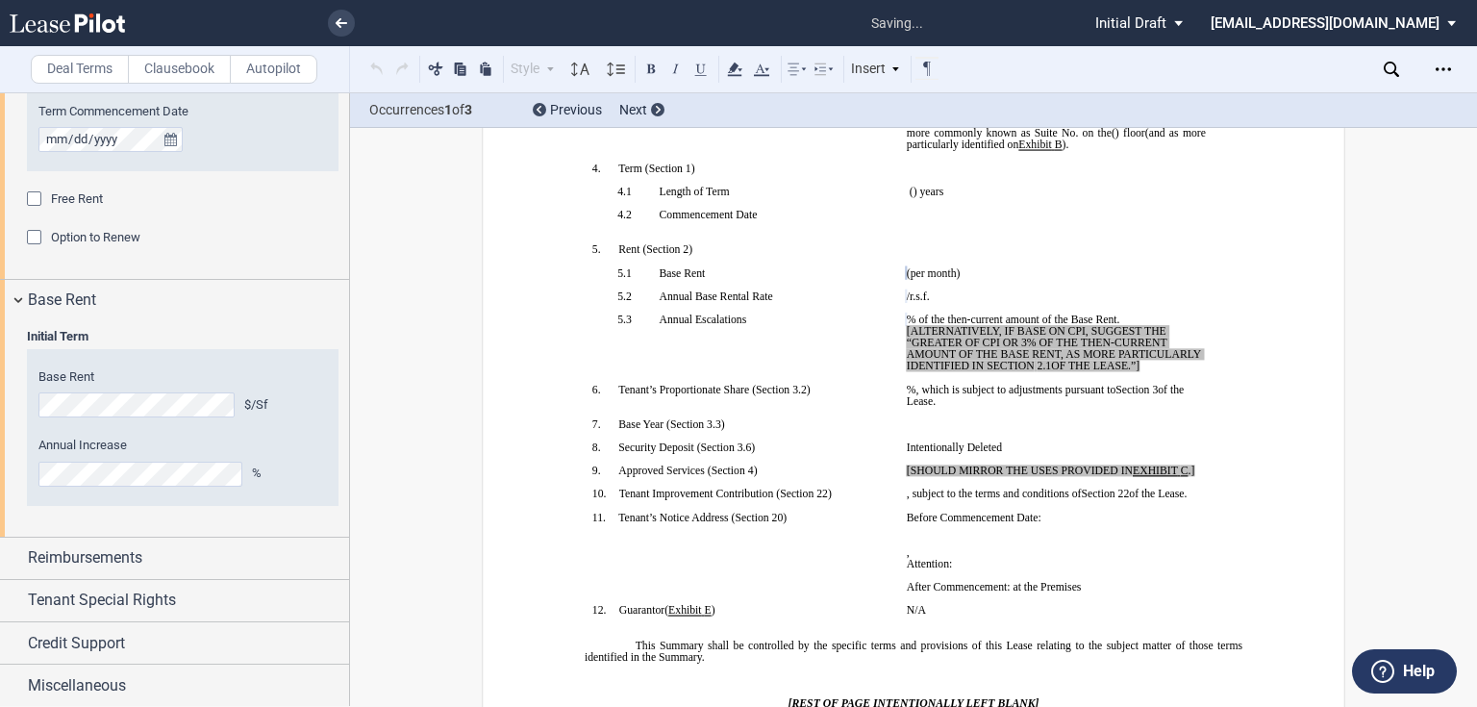
click at [149, 525] on div "Initial Term Year 1 $/Sf Year 2 $/Sf Year 3 $/Sf Year 4 $/Sf Year 5 $/Sf Base R…" at bounding box center [174, 428] width 349 height 215
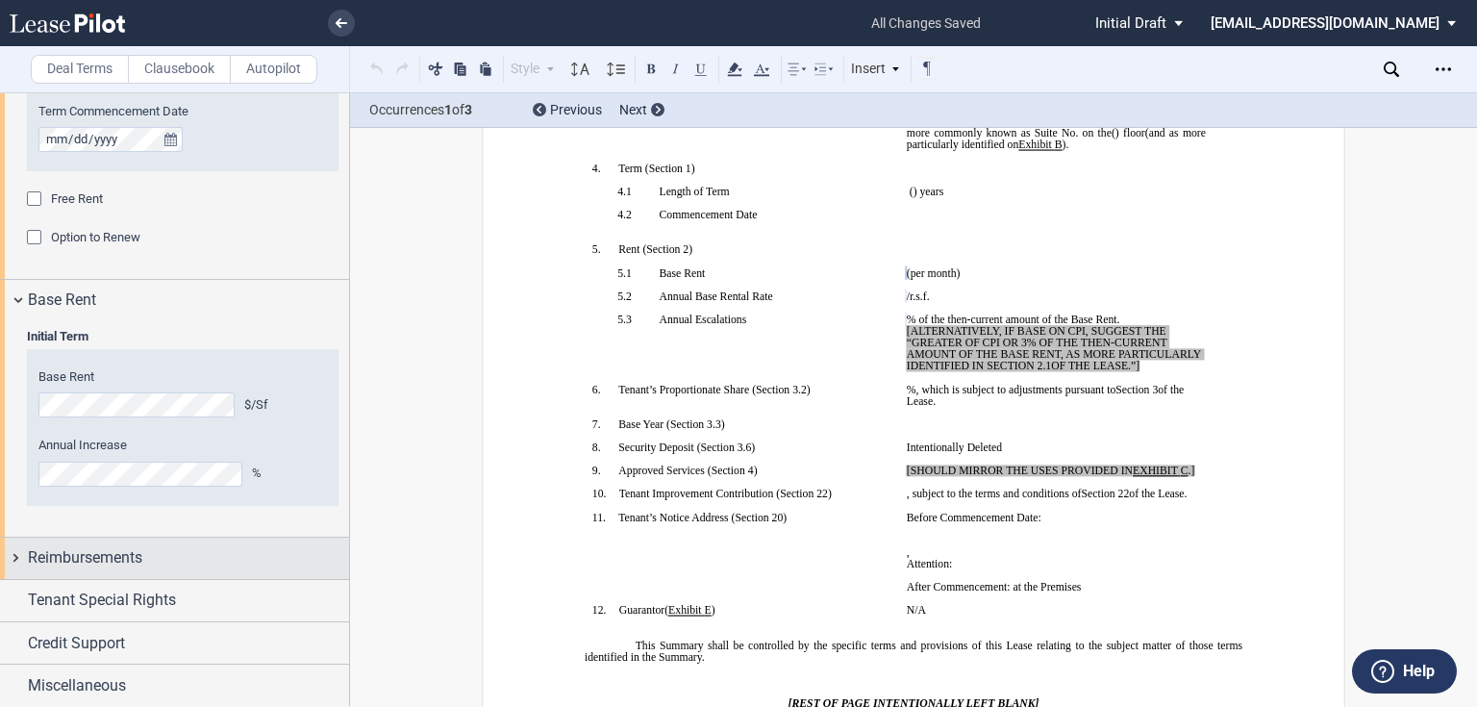
click at [133, 546] on span "Reimbursements" at bounding box center [85, 557] width 114 height 23
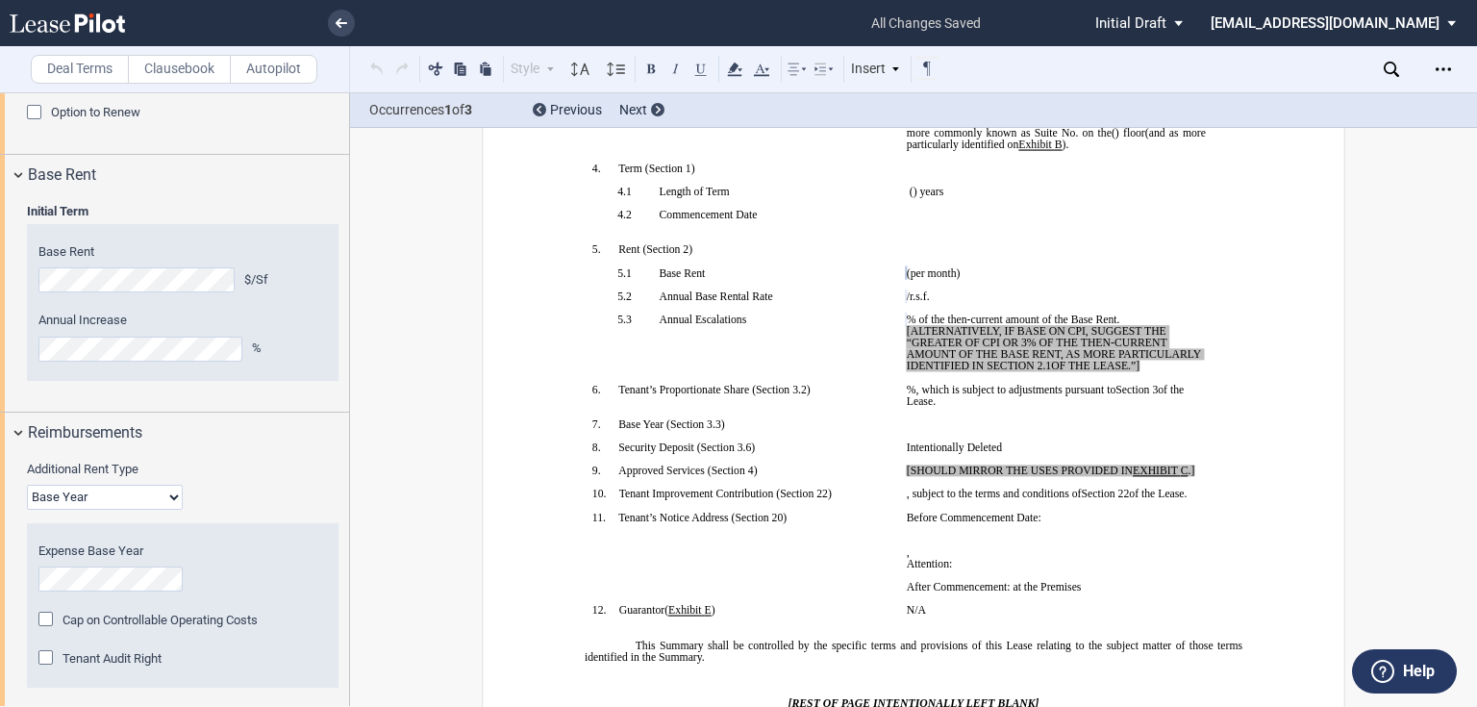
scroll to position [2186, 0]
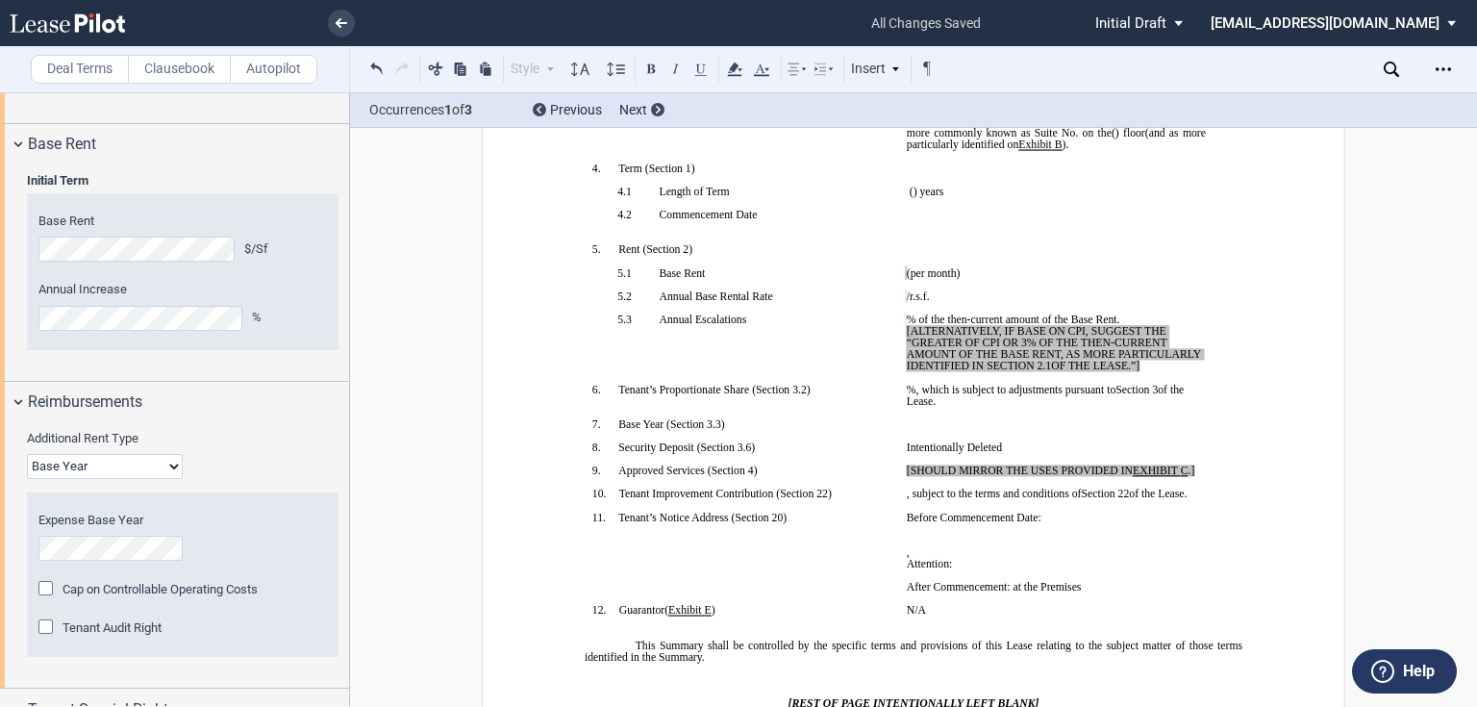
click at [131, 460] on select "Base Year Triple Net" at bounding box center [105, 466] width 156 height 25
select select "triple net"
click at [27, 454] on select "Base Year Triple Net" at bounding box center [105, 466] width 156 height 25
click at [0, 0] on div "Cap on Controllable Operating Costs Amount % Tenant Audit Right" at bounding box center [0, 0] width 0 height 0
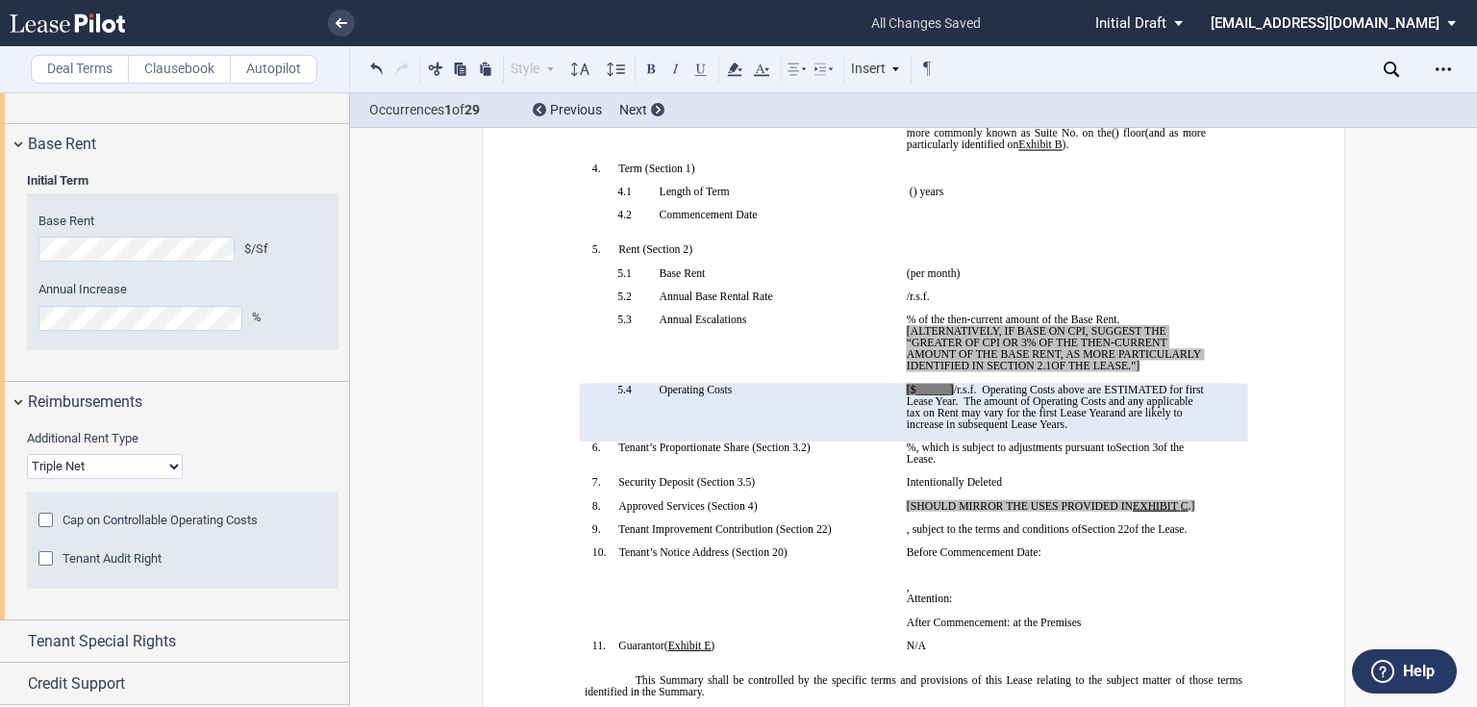
scroll to position [2227, 0]
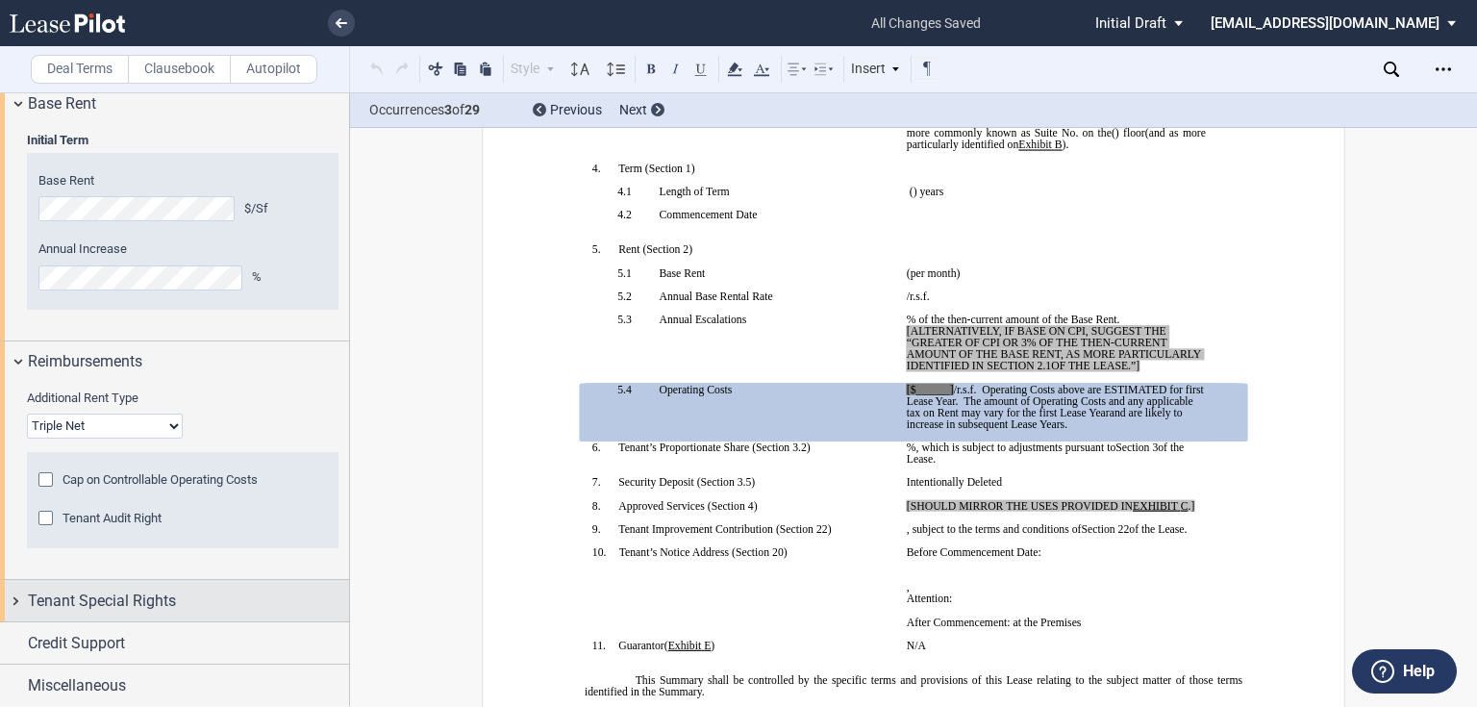
click at [107, 612] on div "Tenant Special Rights" at bounding box center [174, 600] width 349 height 41
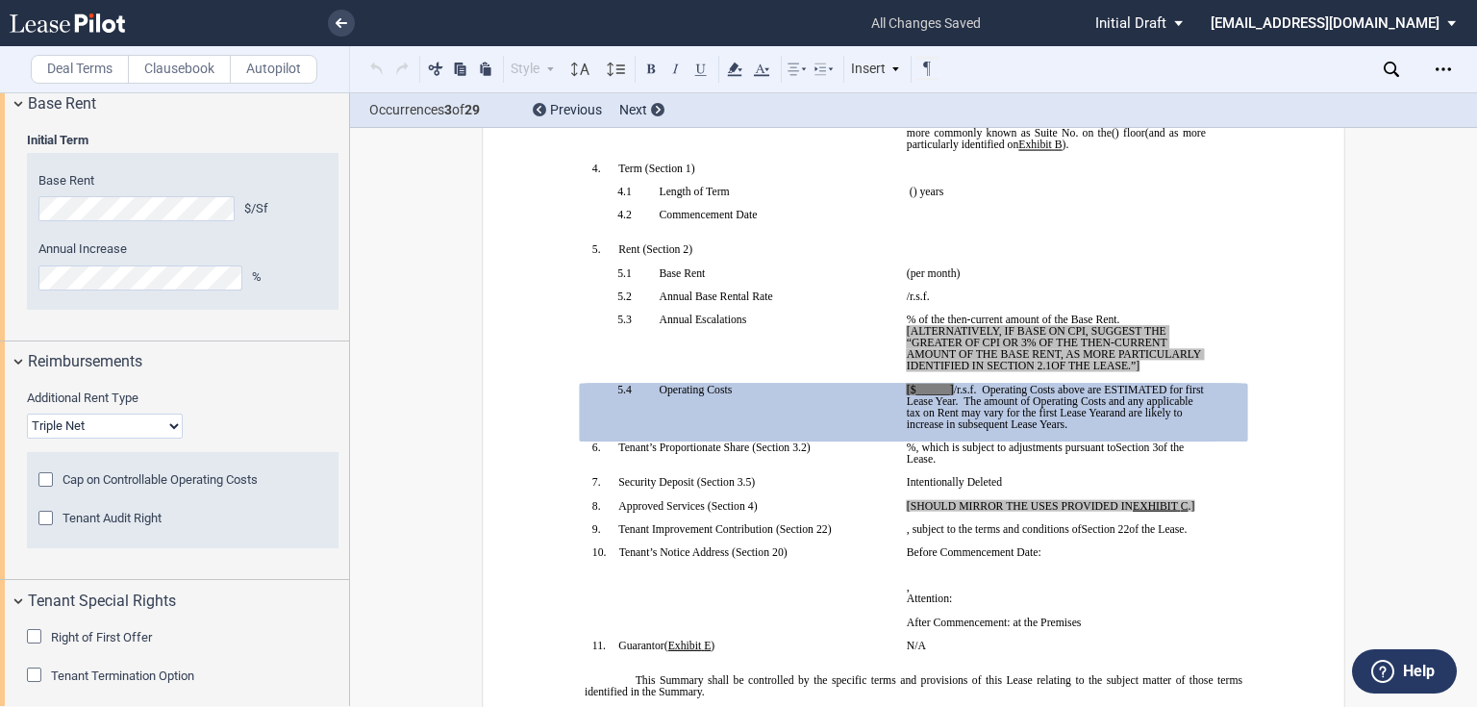
scroll to position [2322, 0]
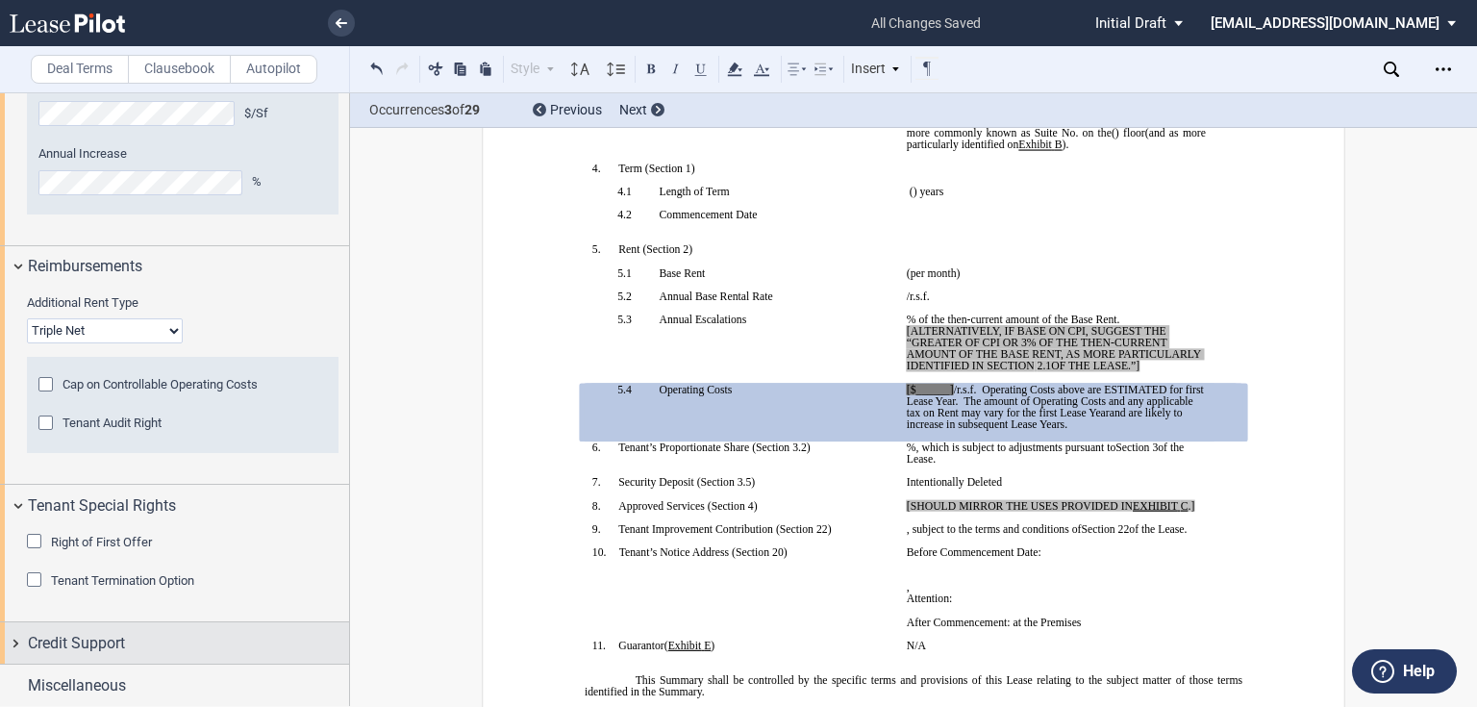
click at [97, 634] on span "Credit Support" at bounding box center [76, 643] width 97 height 23
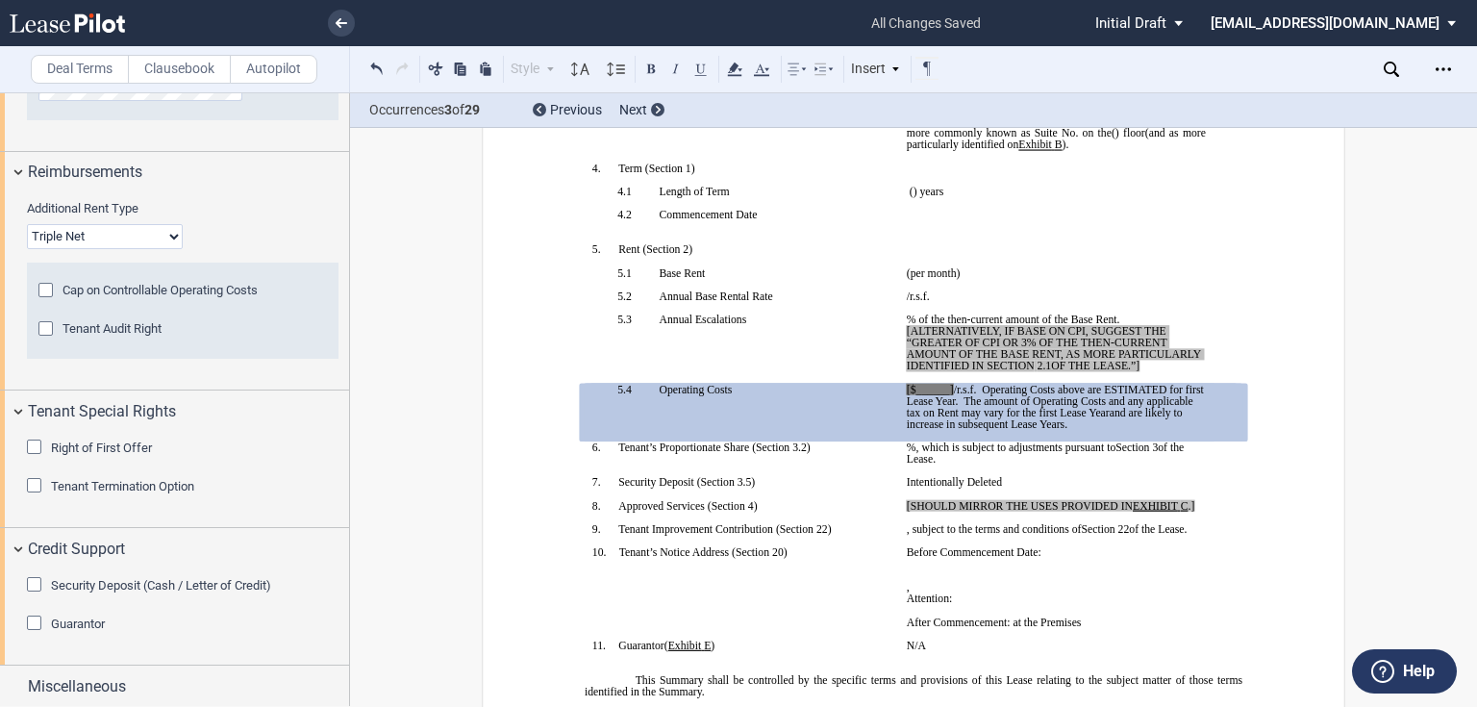
click at [68, 570] on div "Security Deposit (Cash / Letter of Credit) Type Letter of Credit (L/C) Cash Cas…" at bounding box center [174, 616] width 349 height 95
click at [62, 582] on span "Security Deposit (Cash / Letter of Credit)" at bounding box center [161, 585] width 220 height 14
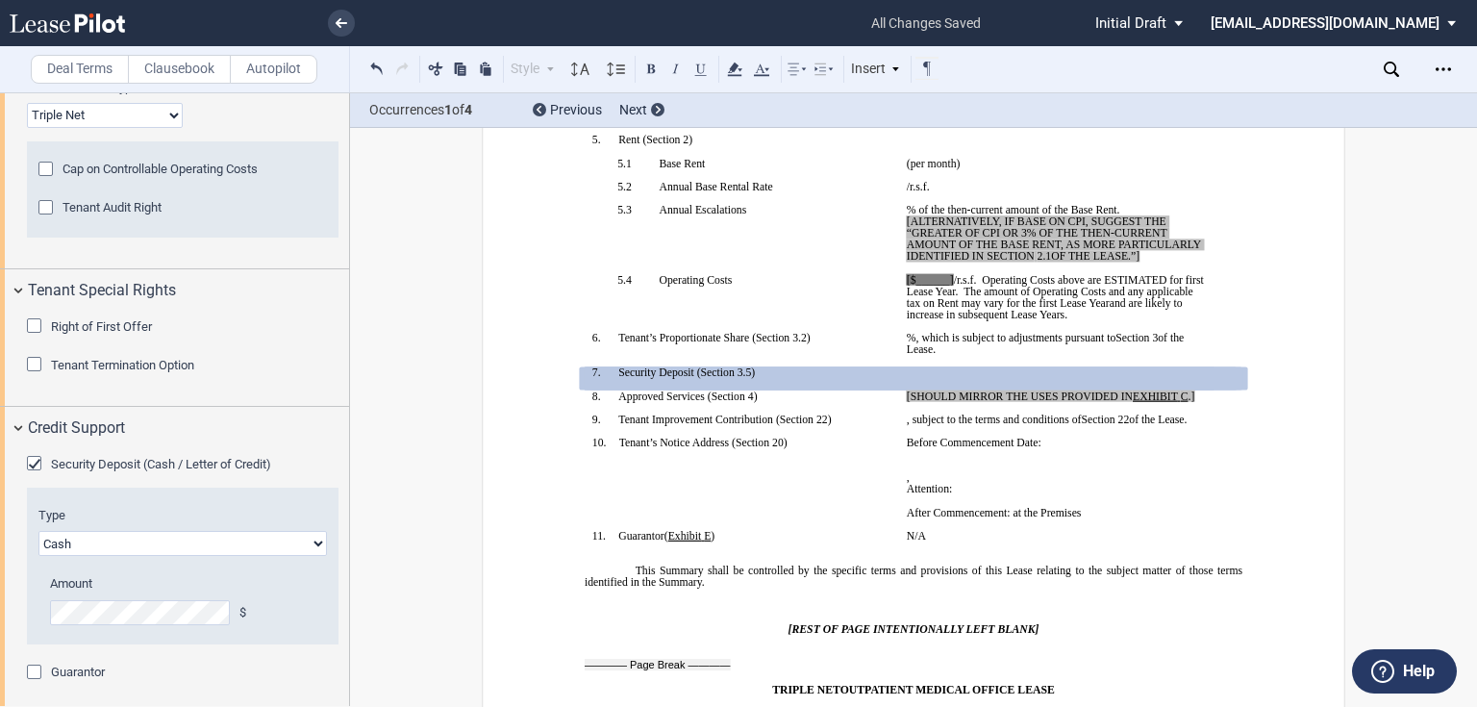
scroll to position [2586, 0]
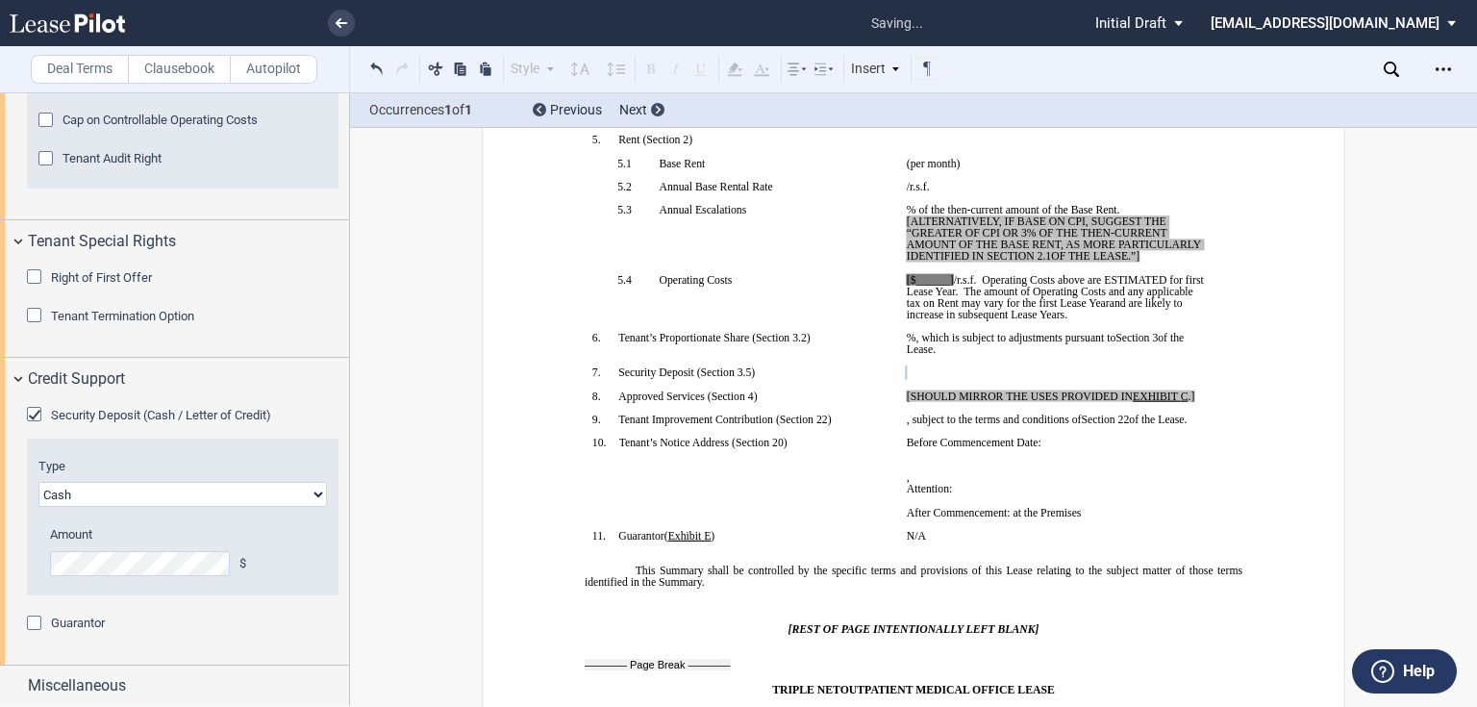
click at [0, 558] on html ".bocls-1{fill:#26354a;fill-rule:evenodd} Loading... × saving... Pending... Pend…" at bounding box center [738, 353] width 1477 height 707
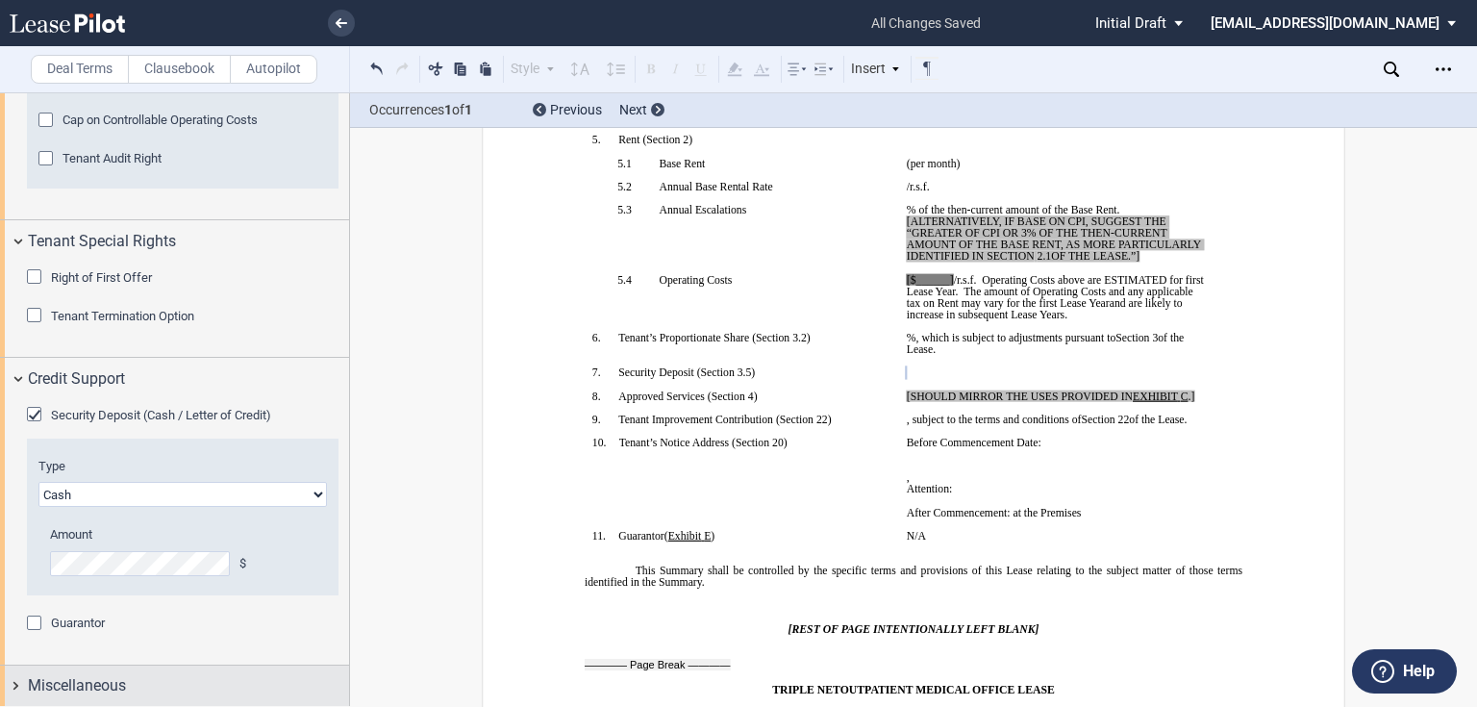
click at [127, 674] on div "Miscellaneous" at bounding box center [188, 685] width 321 height 23
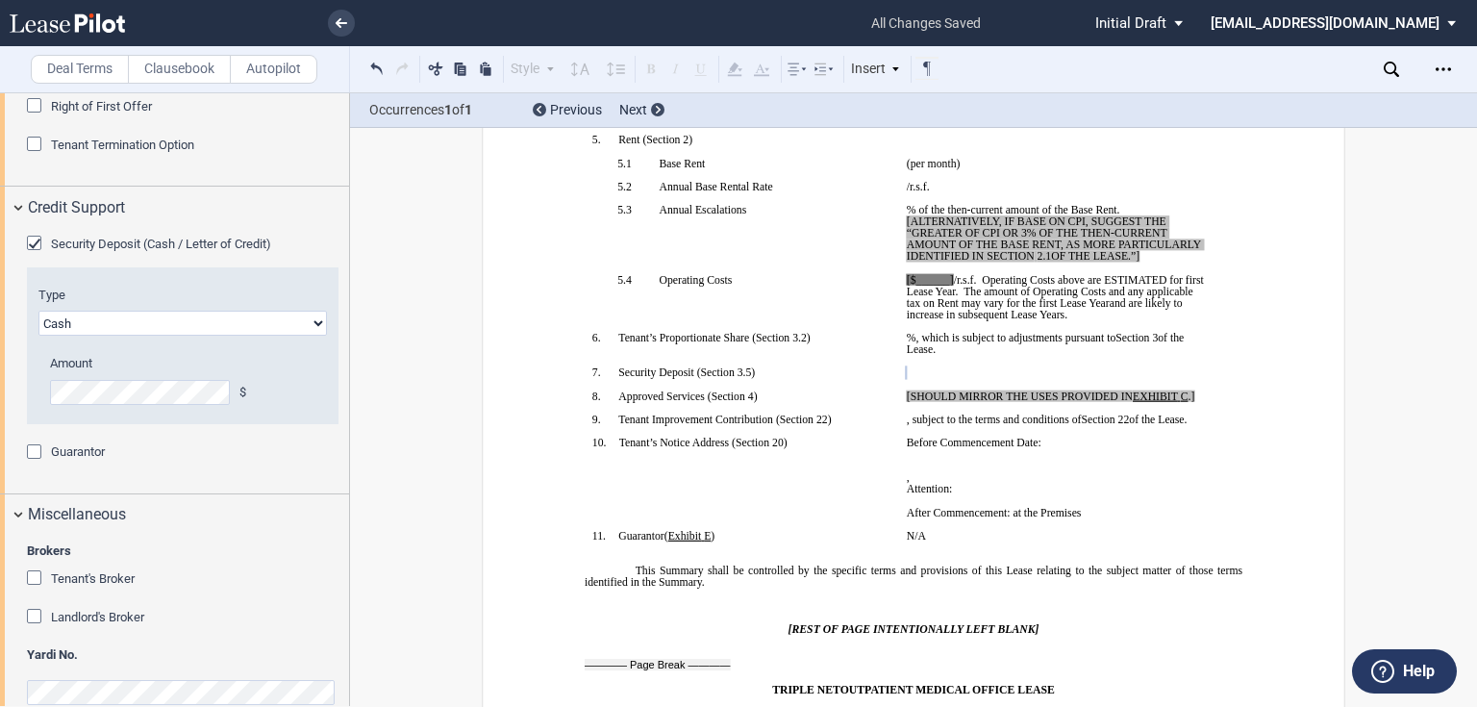
scroll to position [2786, 0]
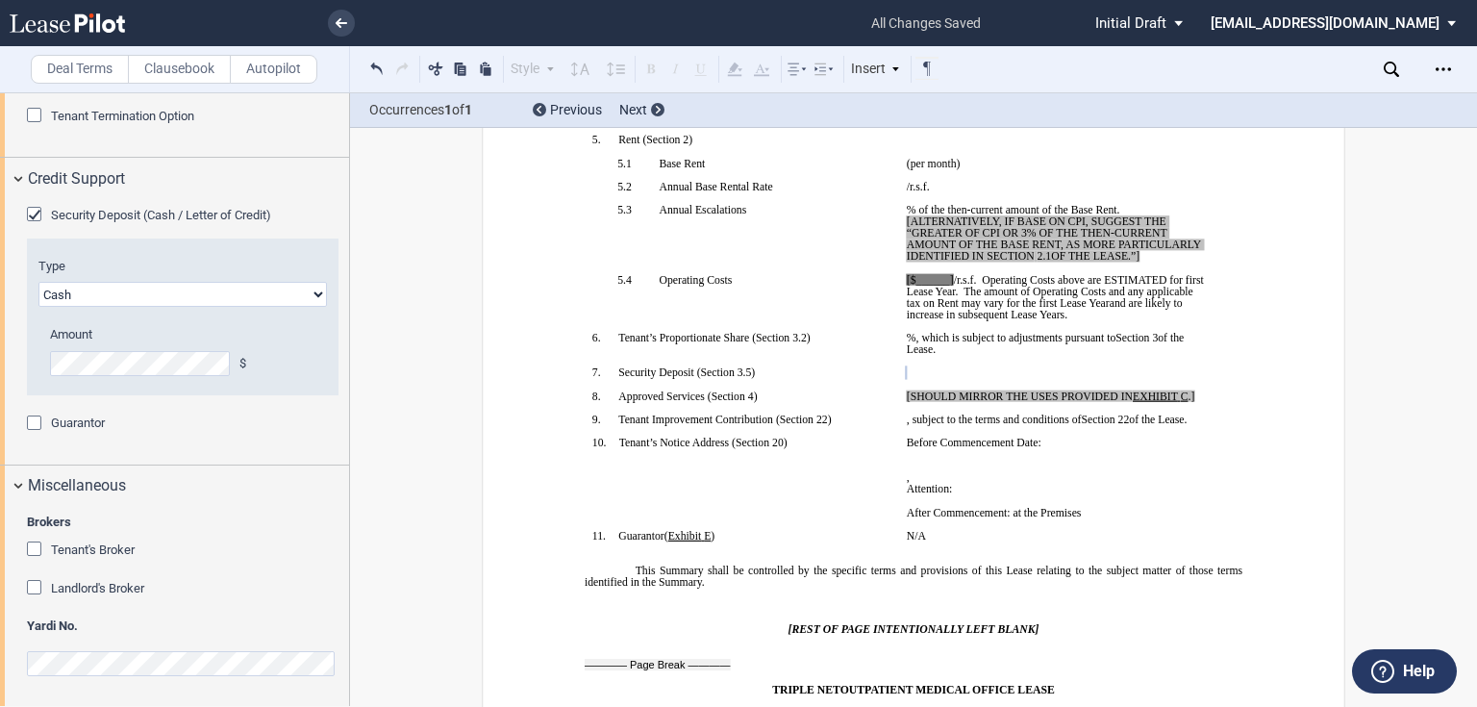
click at [71, 593] on div "Landlord's Broker" at bounding box center [97, 588] width 93 height 17
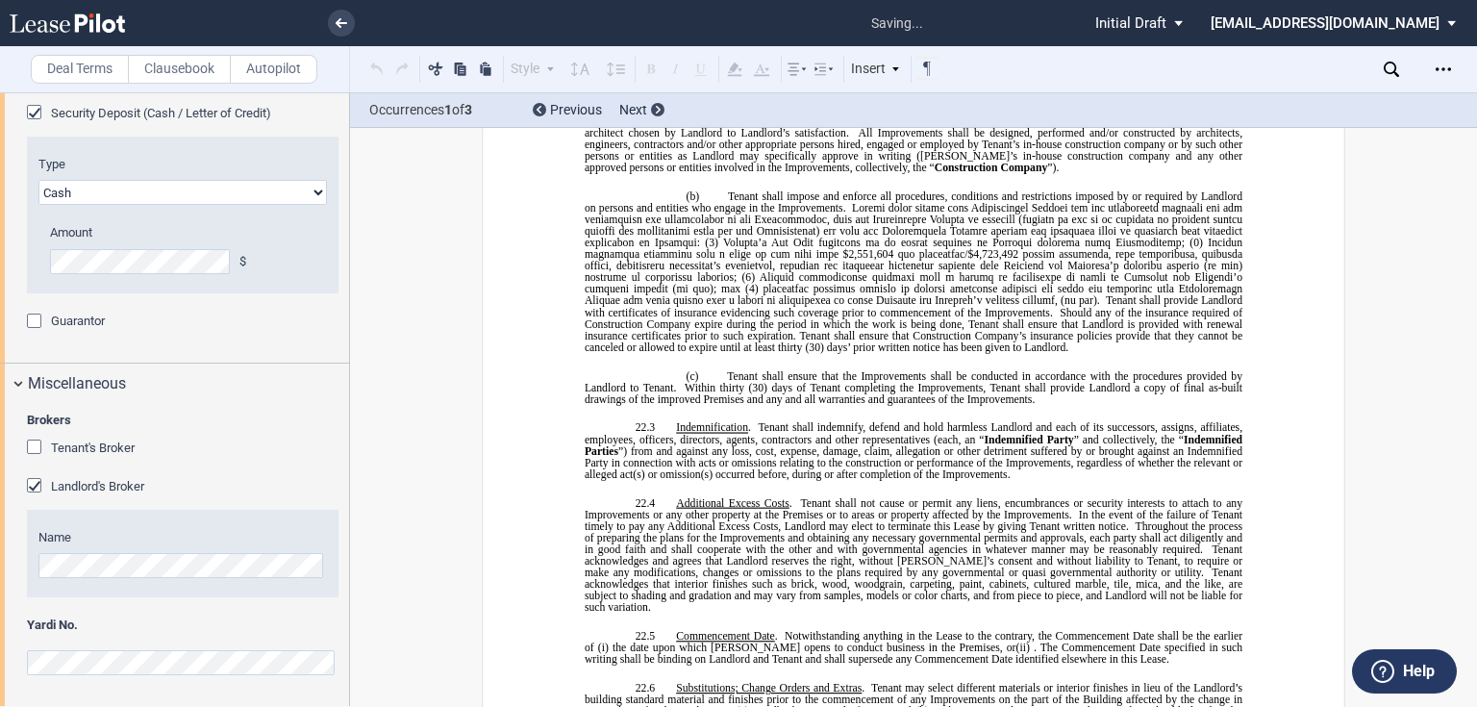
scroll to position [16372, 0]
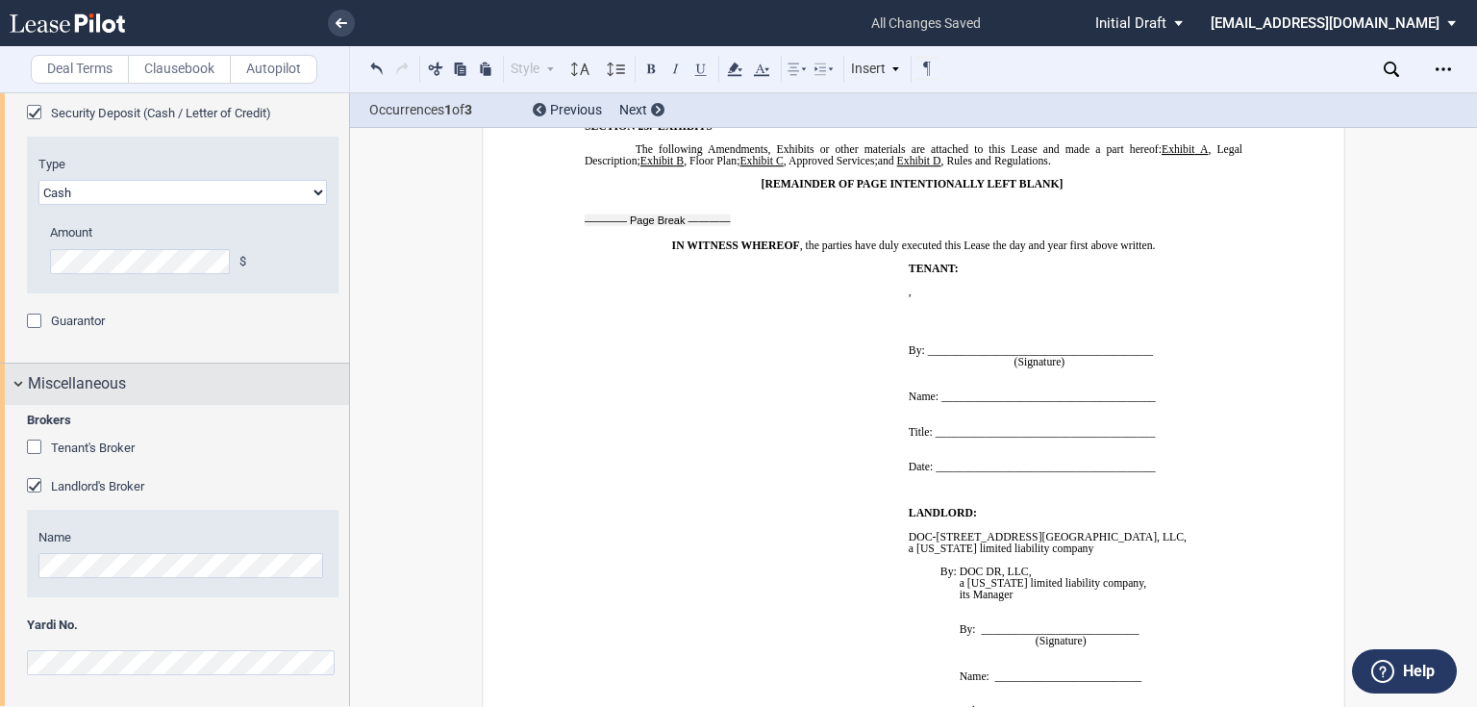
drag, startPoint x: 27, startPoint y: 475, endPoint x: 5, endPoint y: 483, distance: 23.4
click at [27, 478] on div "Landlord's Broker" at bounding box center [36, 487] width 19 height 19
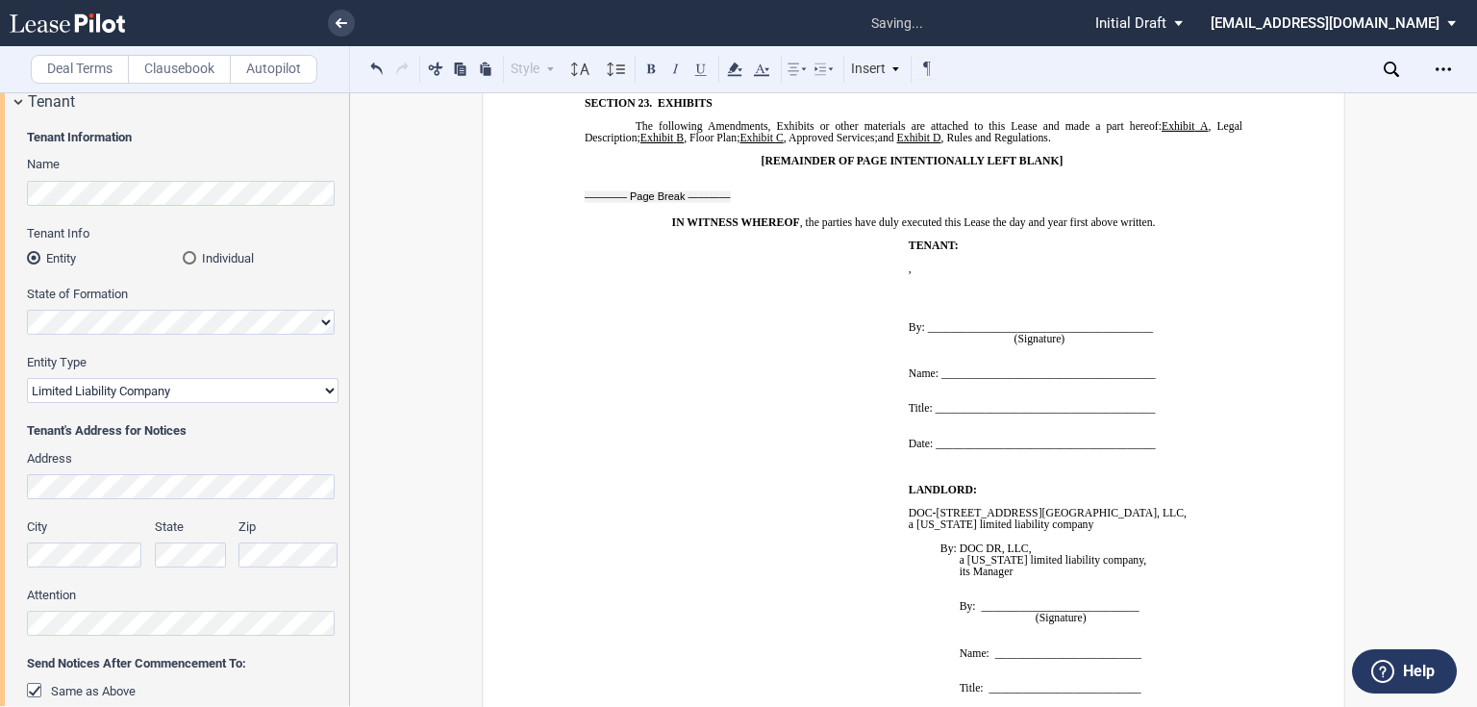
scroll to position [0, 0]
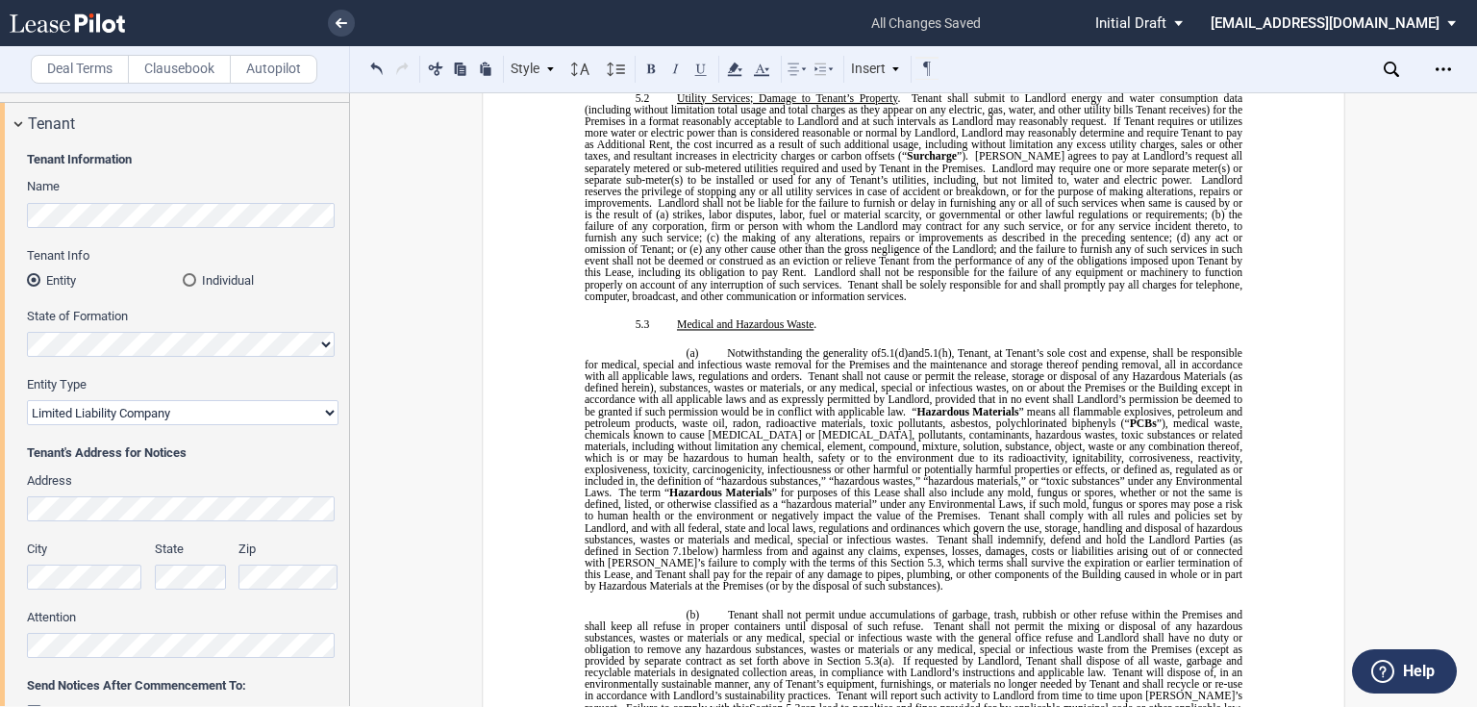
scroll to position [5742, 0]
drag, startPoint x: 742, startPoint y: 518, endPoint x: 551, endPoint y: 501, distance: 192.1
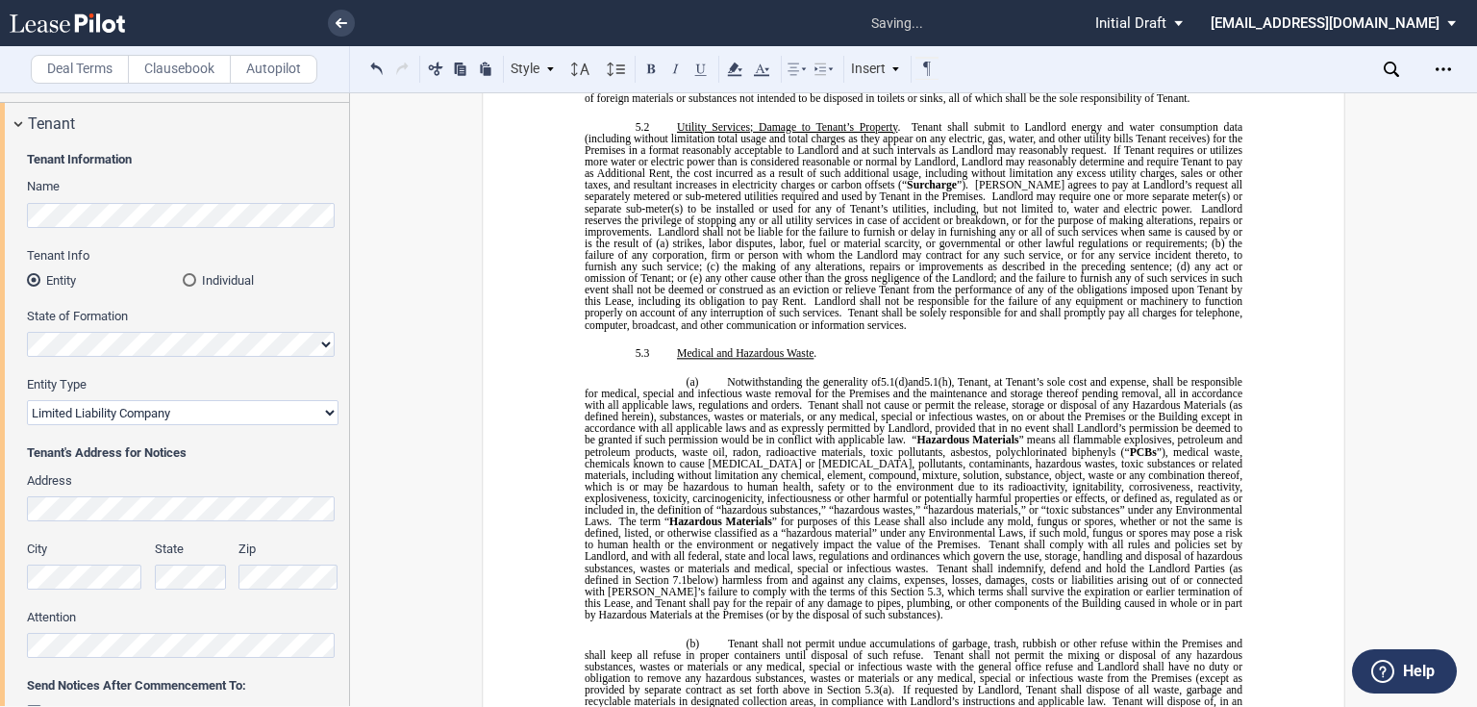
scroll to position [5671, 0]
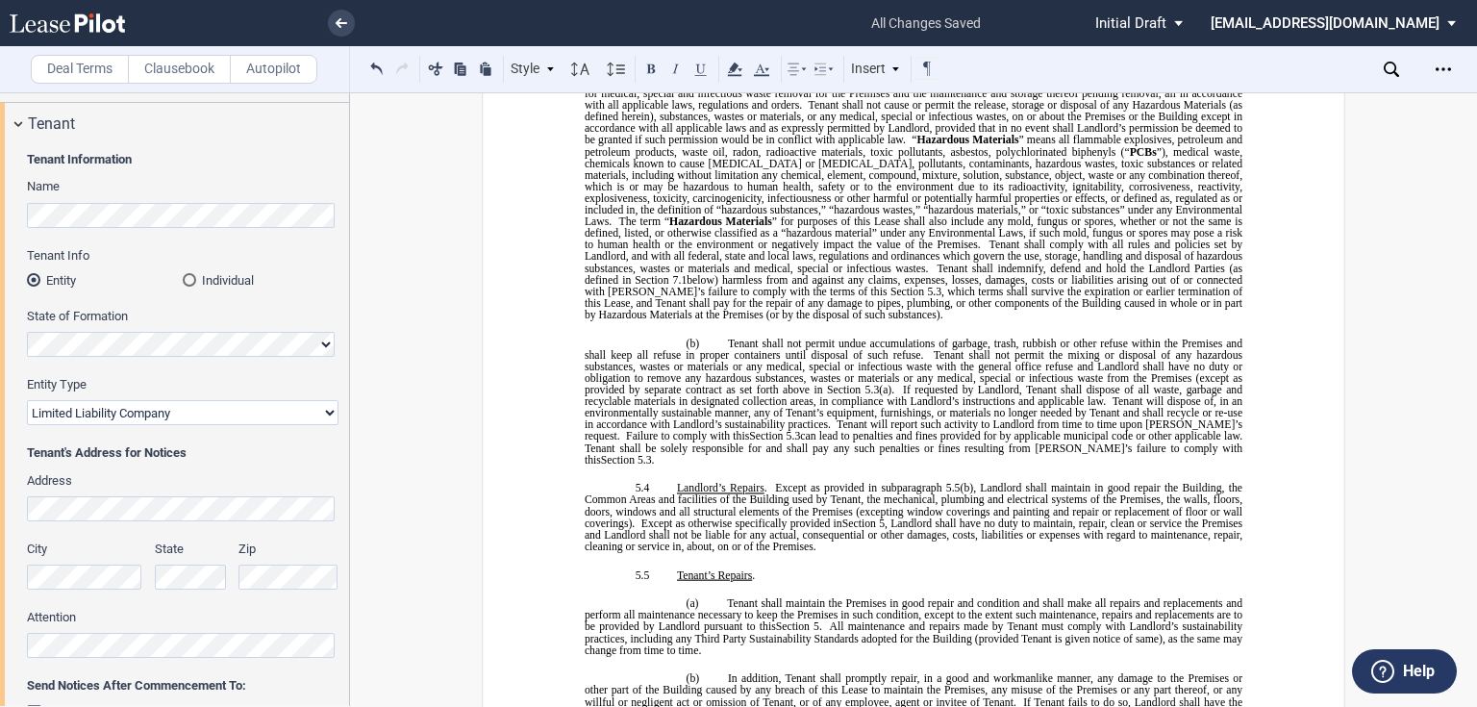
scroll to position [5990, 0]
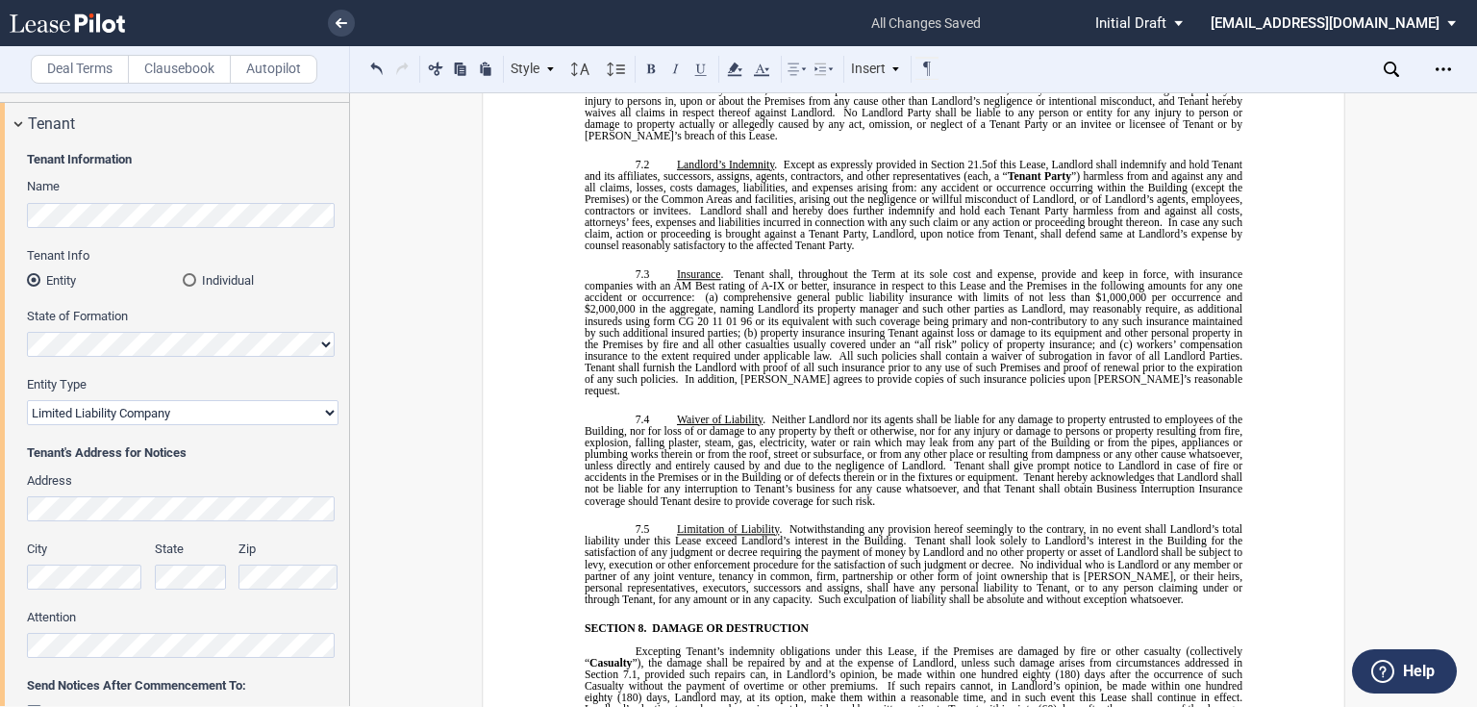
scroll to position [7603, 0]
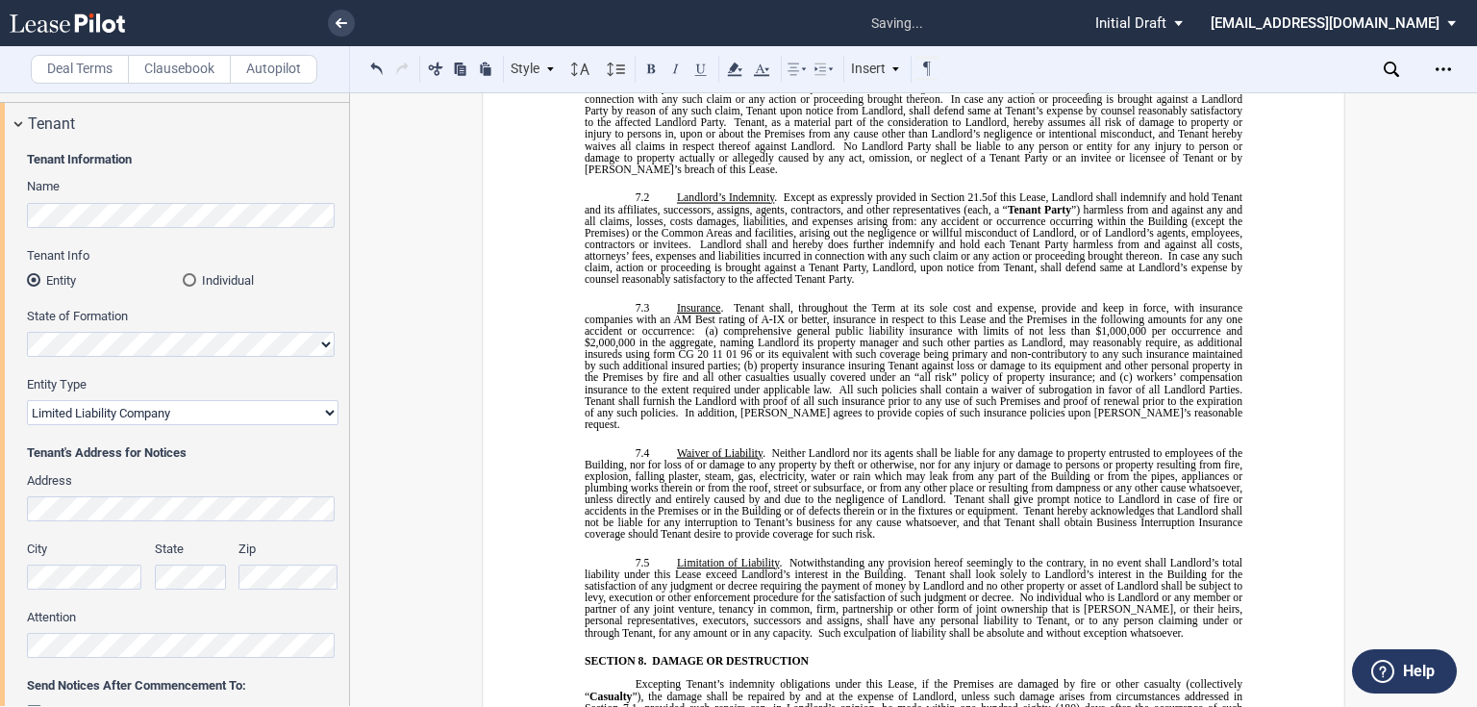
click at [208, 58] on label "Clausebook" at bounding box center [179, 69] width 103 height 29
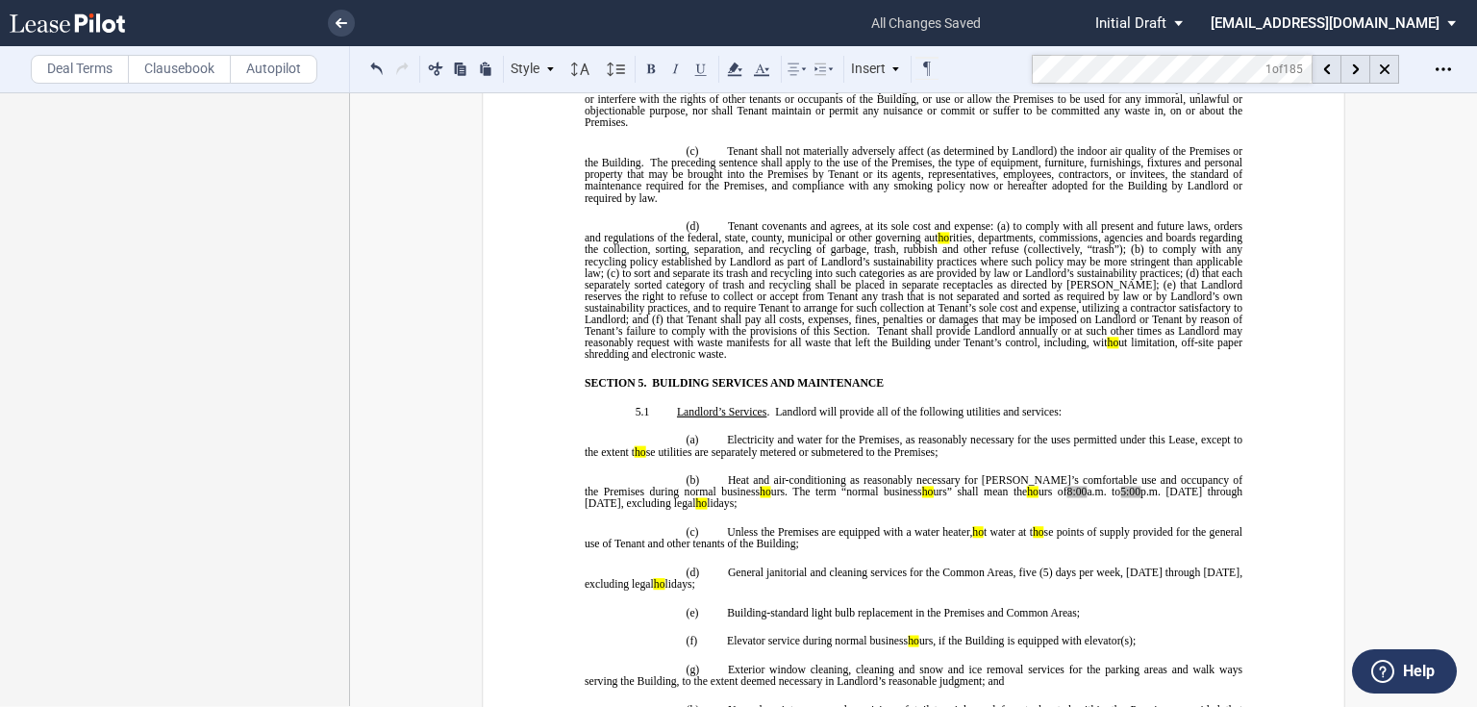
scroll to position [5056, 0]
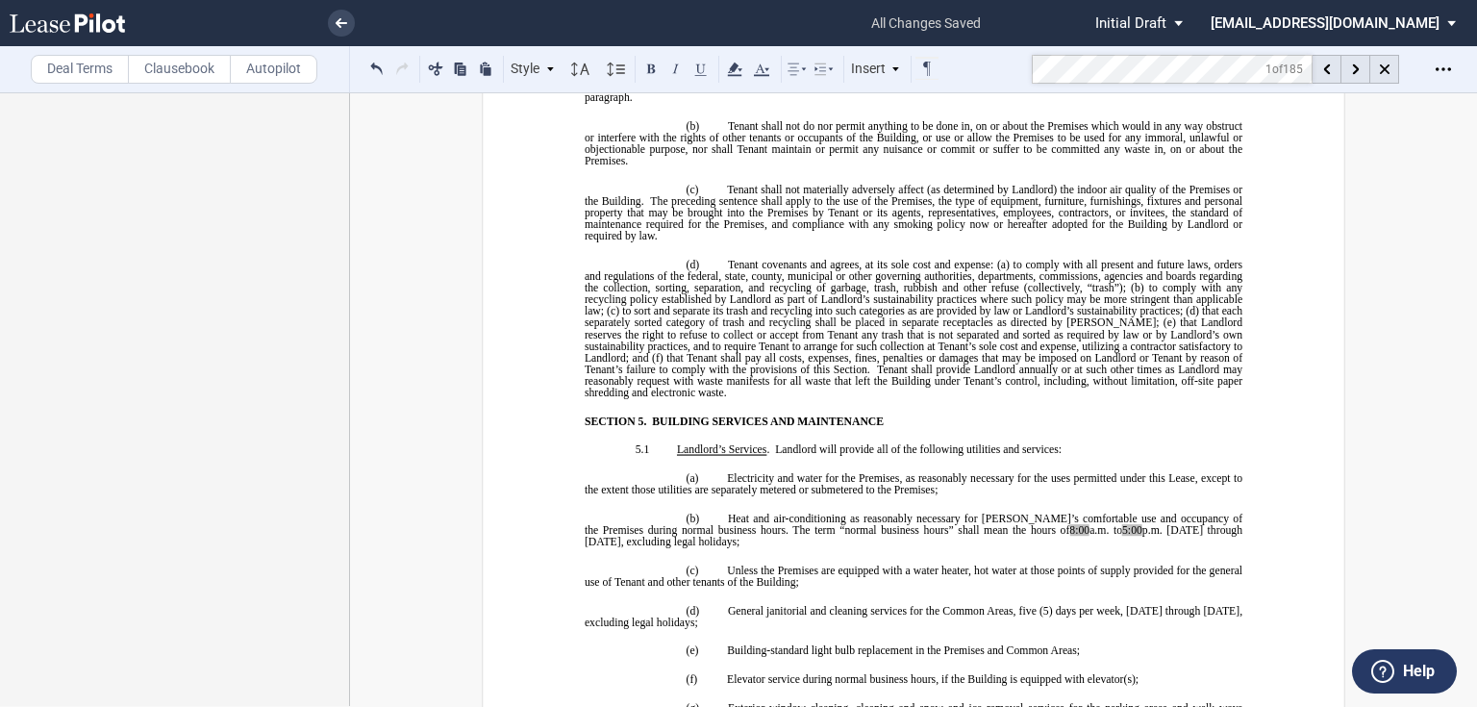
drag, startPoint x: 1274, startPoint y: 507, endPoint x: 1255, endPoint y: 508, distance: 19.3
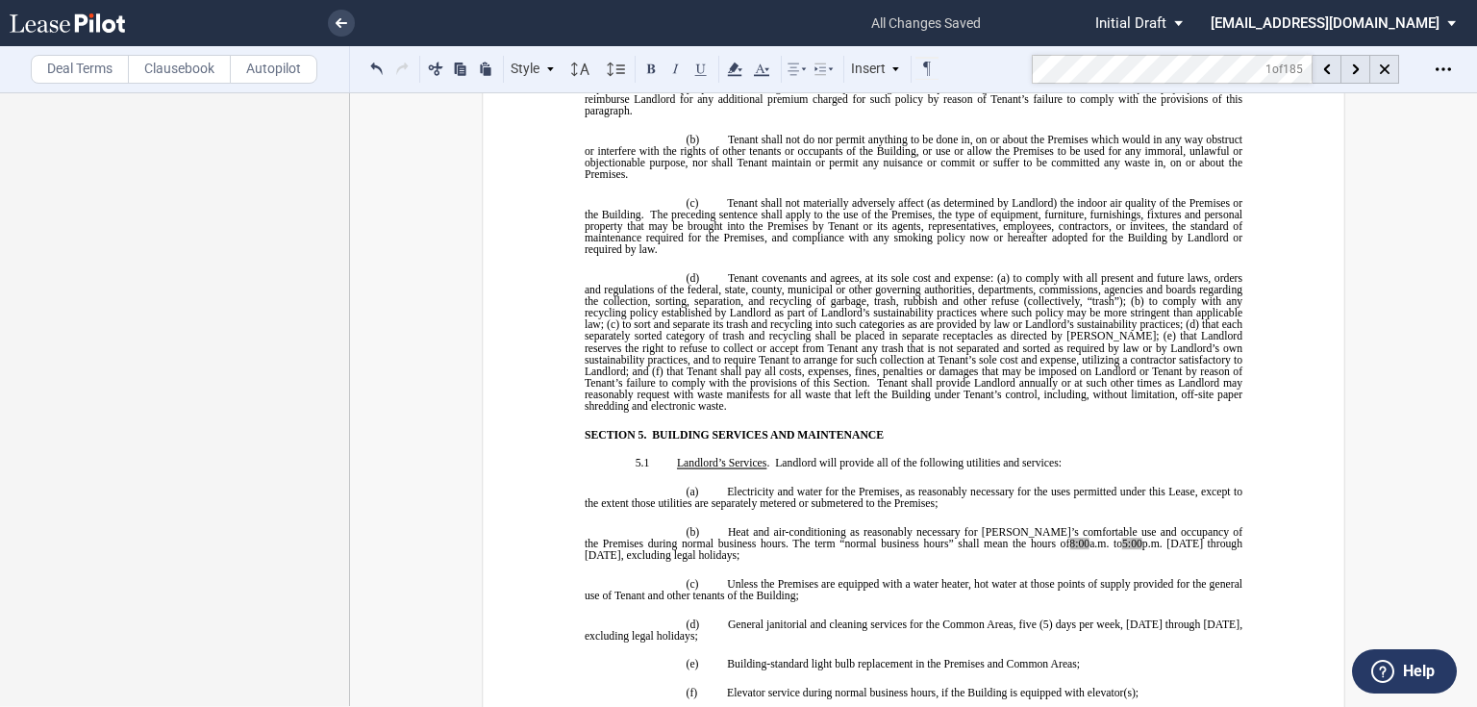
drag, startPoint x: 1158, startPoint y: 465, endPoint x: 819, endPoint y: 435, distance: 339.8
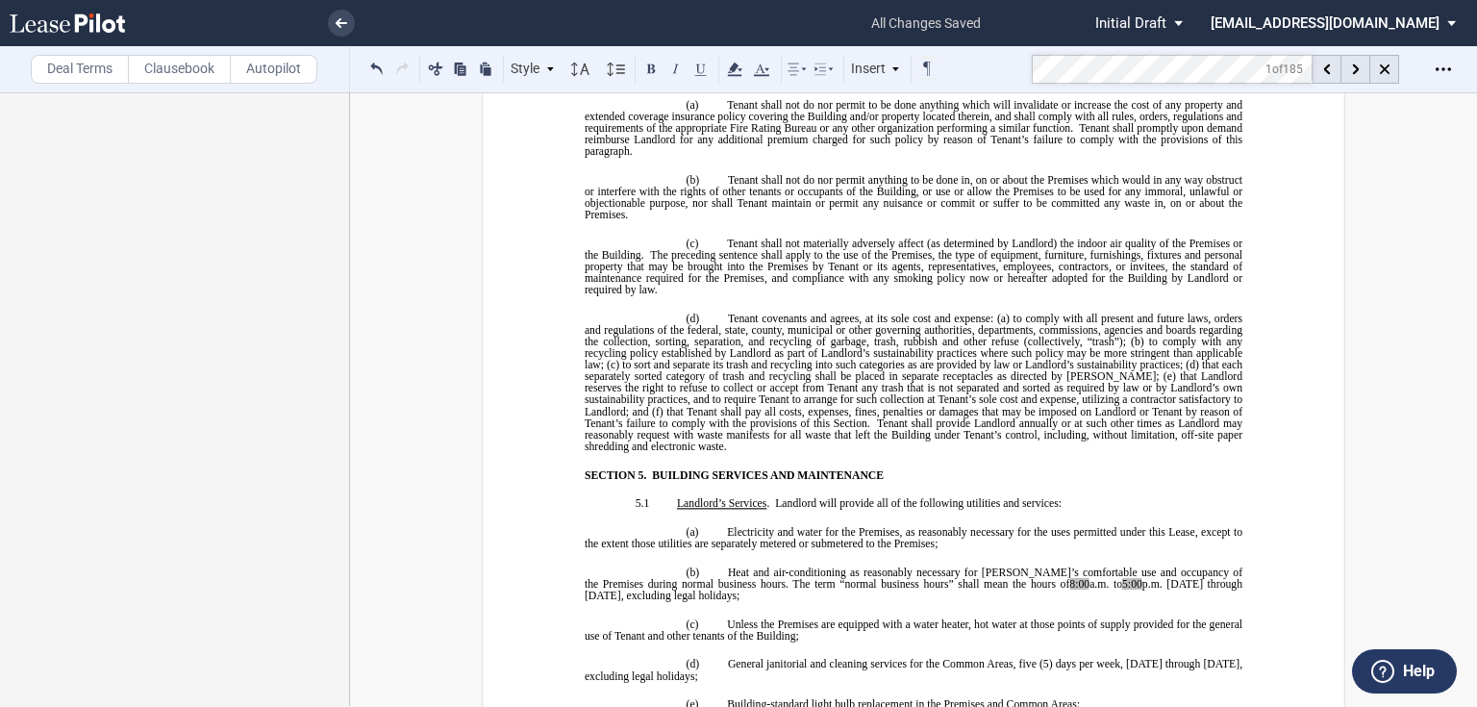
click at [727, 452] on div "!!SET_LEVEL_1!! !!MOB_LEVEL_2!! 4.1 Permitted and Prohibited Uses . Subject to …" at bounding box center [914, 145] width 658 height 612
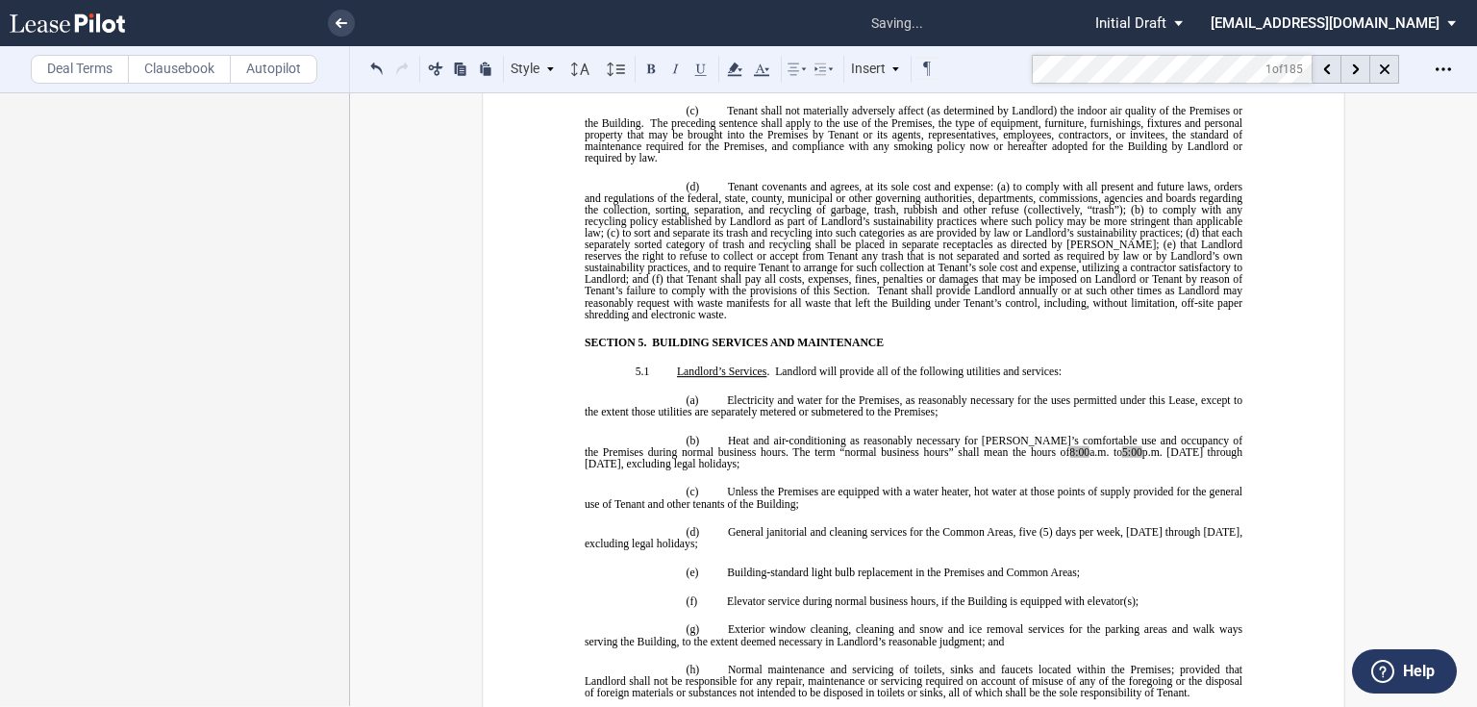
scroll to position [5423, 0]
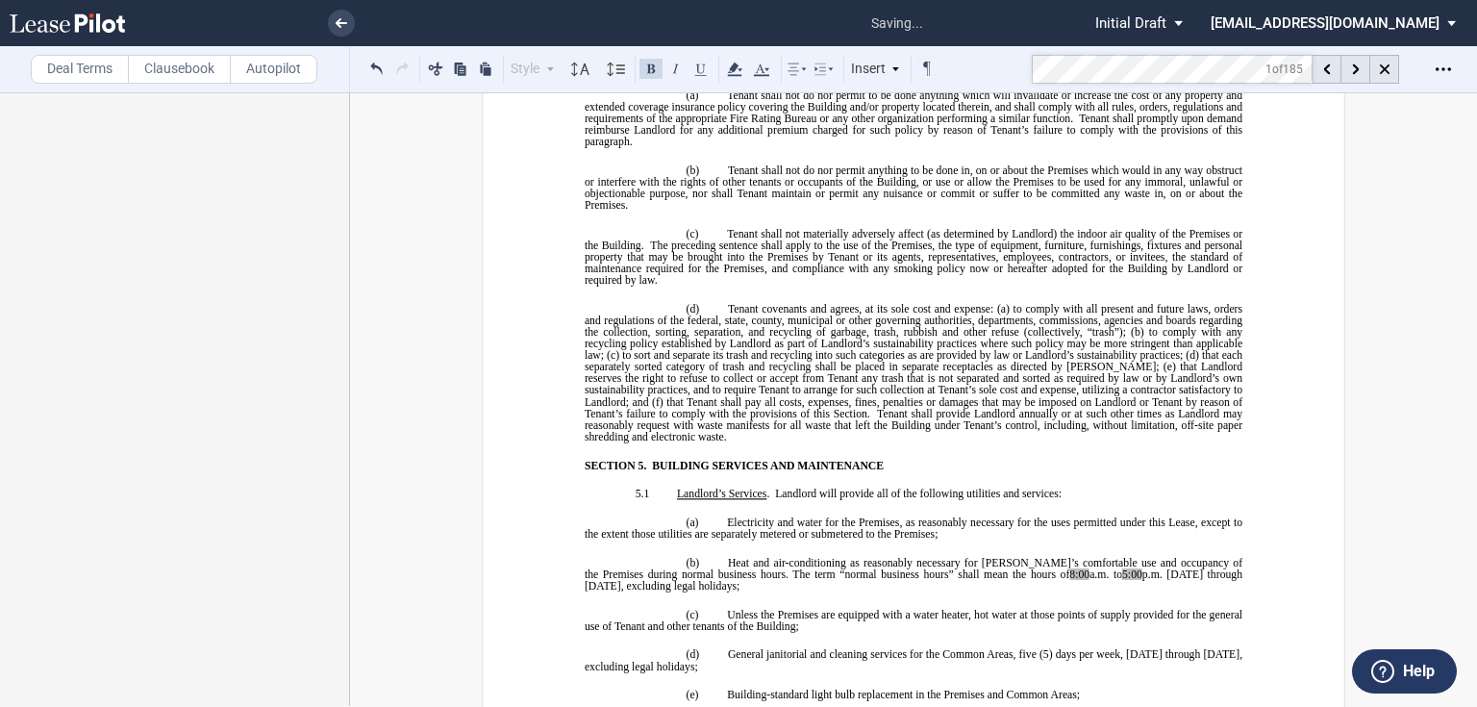
drag, startPoint x: 970, startPoint y: 508, endPoint x: 807, endPoint y: 515, distance: 163.6
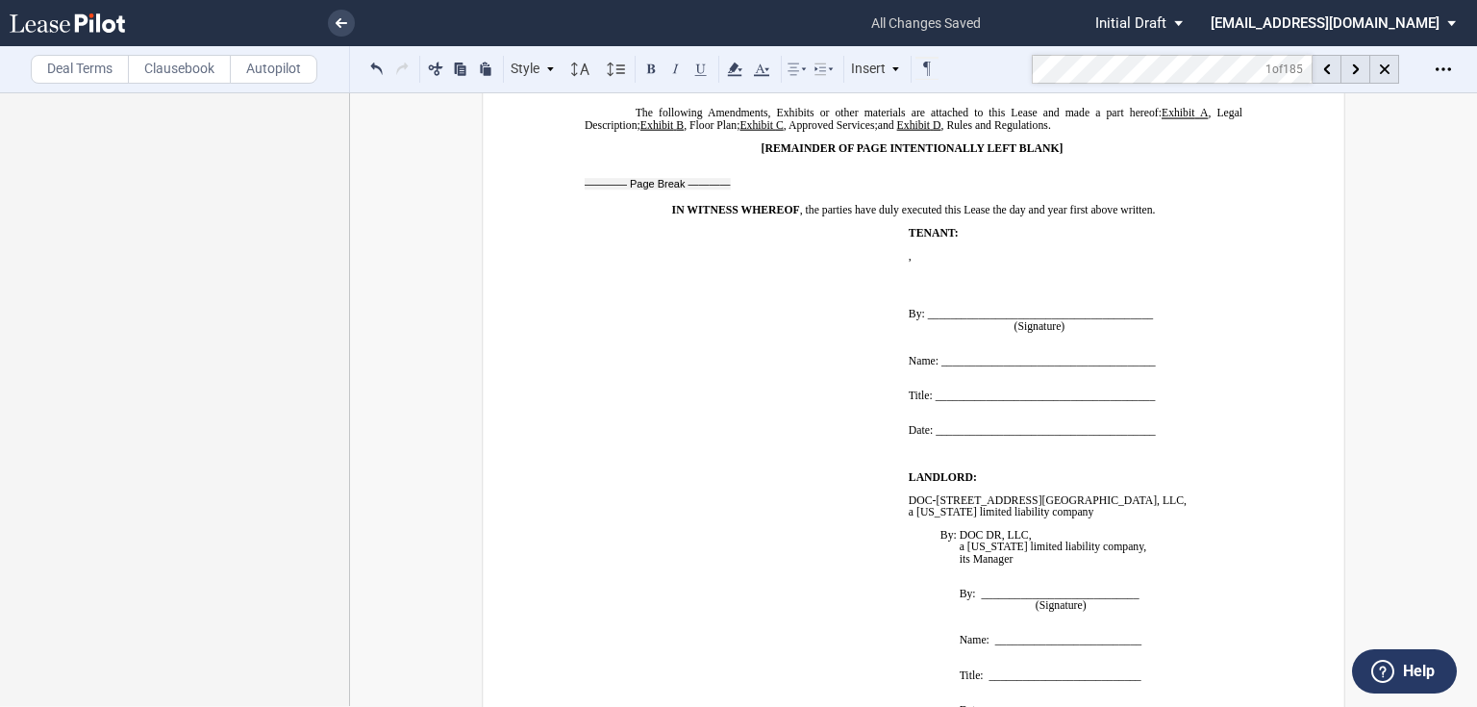
scroll to position [16907, 0]
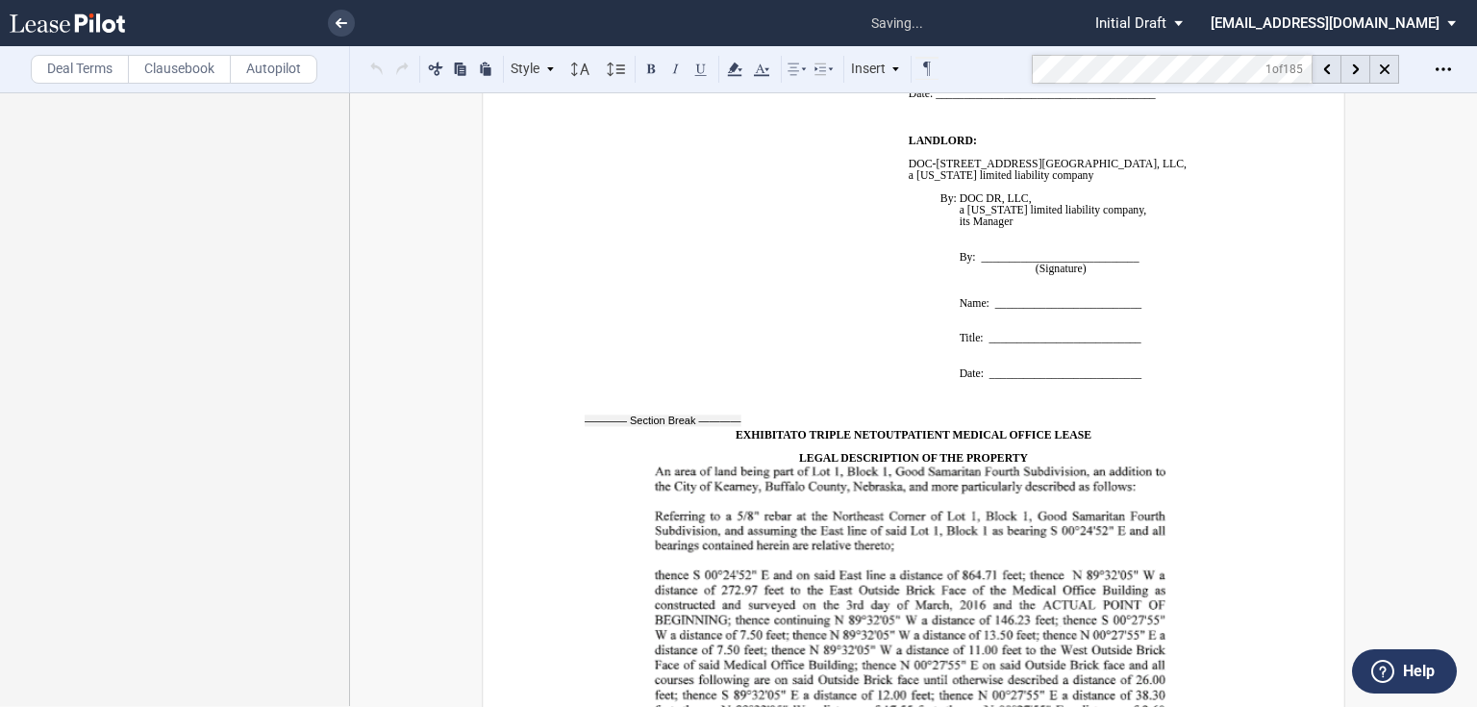
scroll to position [17307, 0]
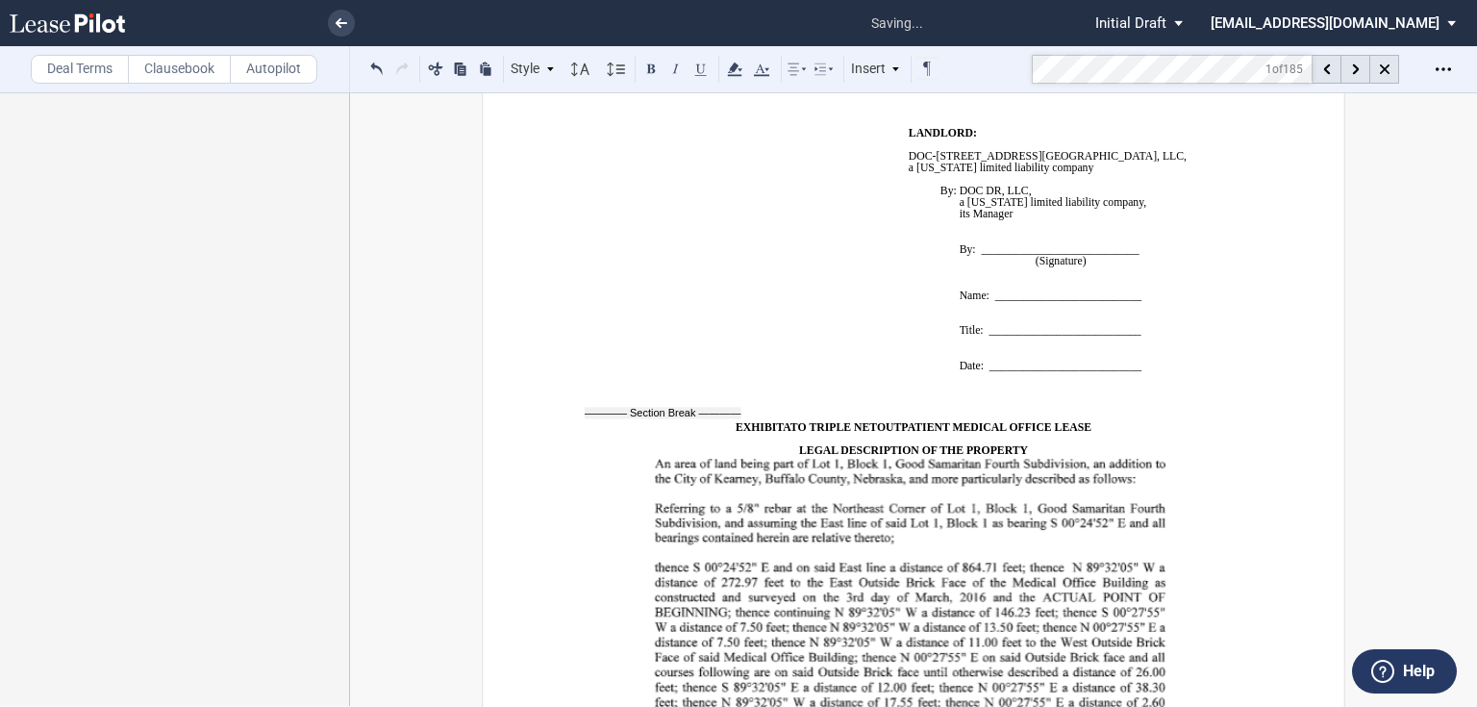
drag, startPoint x: 1039, startPoint y: 598, endPoint x: 718, endPoint y: 433, distance: 361.2
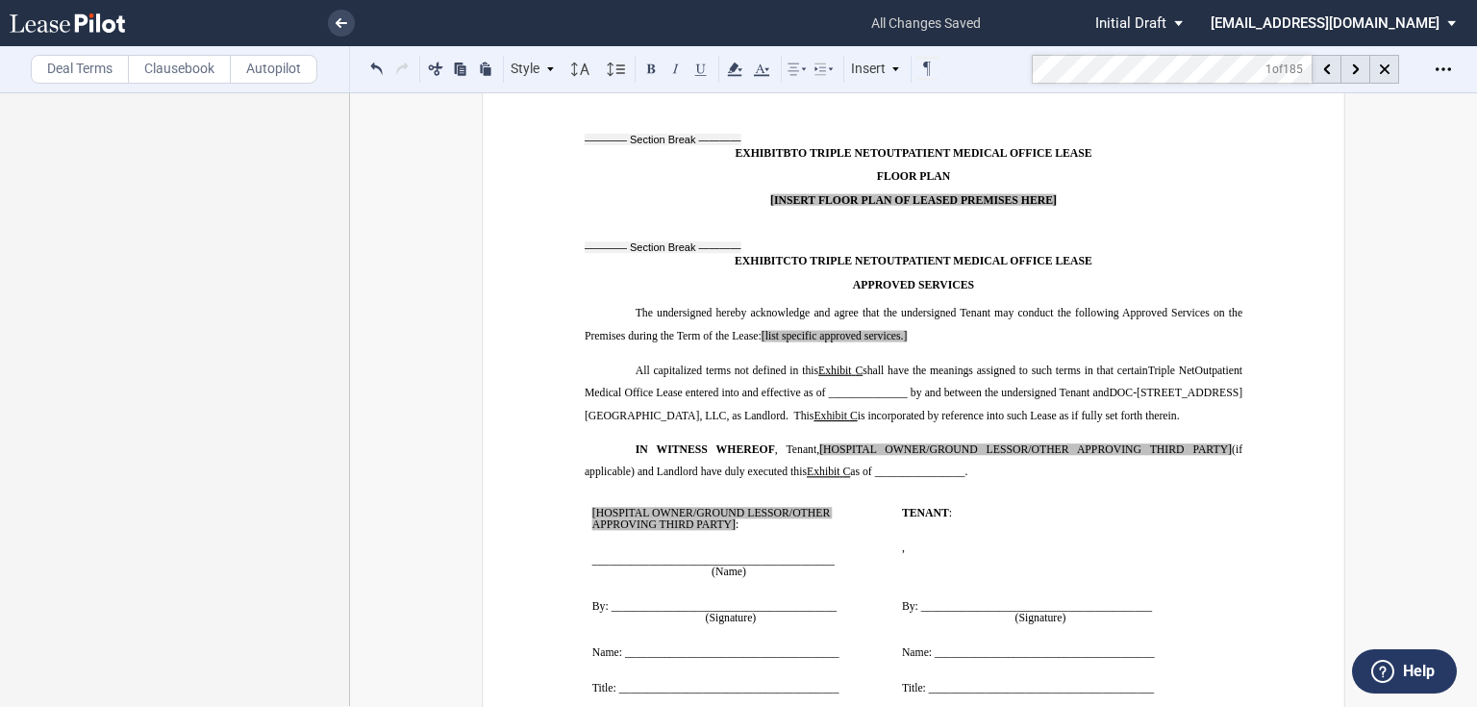
scroll to position [18084, 0]
drag, startPoint x: 1130, startPoint y: 435, endPoint x: 660, endPoint y: 412, distance: 470.7
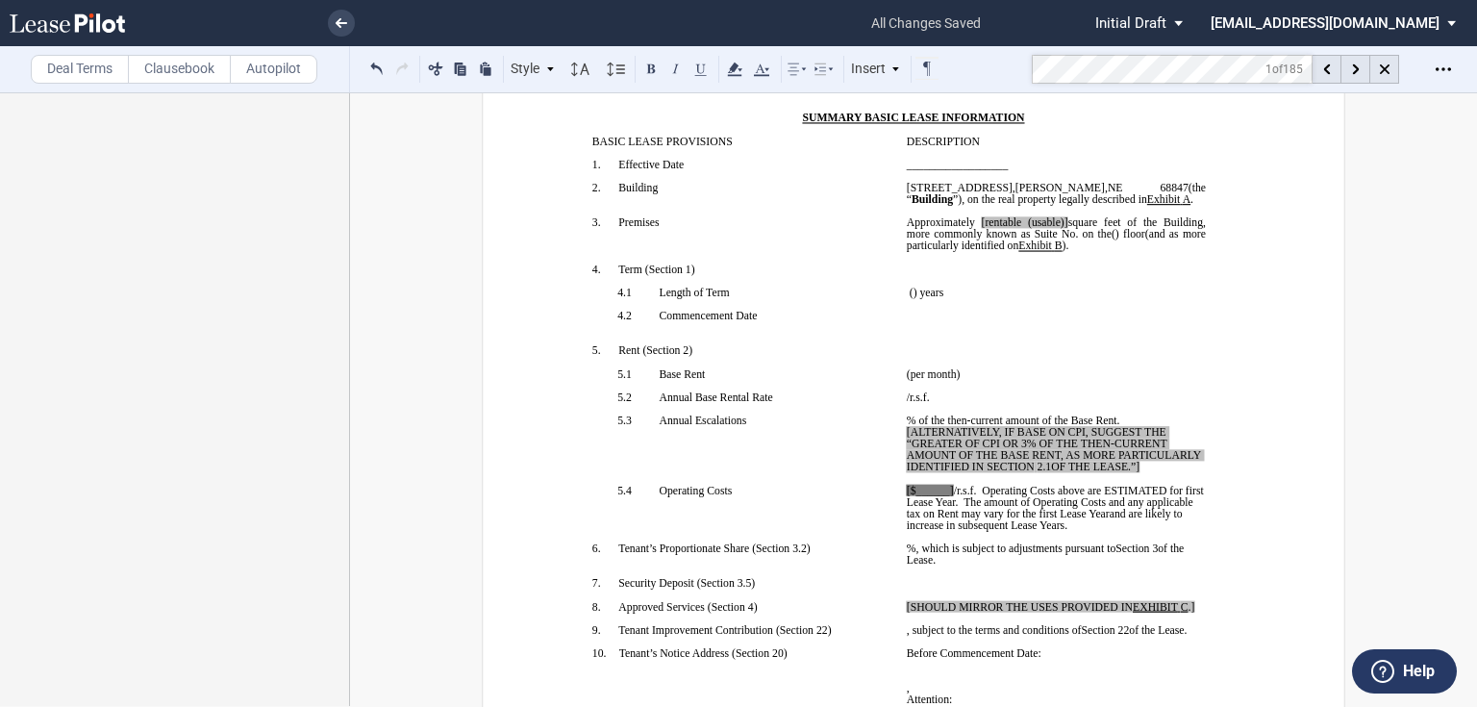
scroll to position [267, 0]
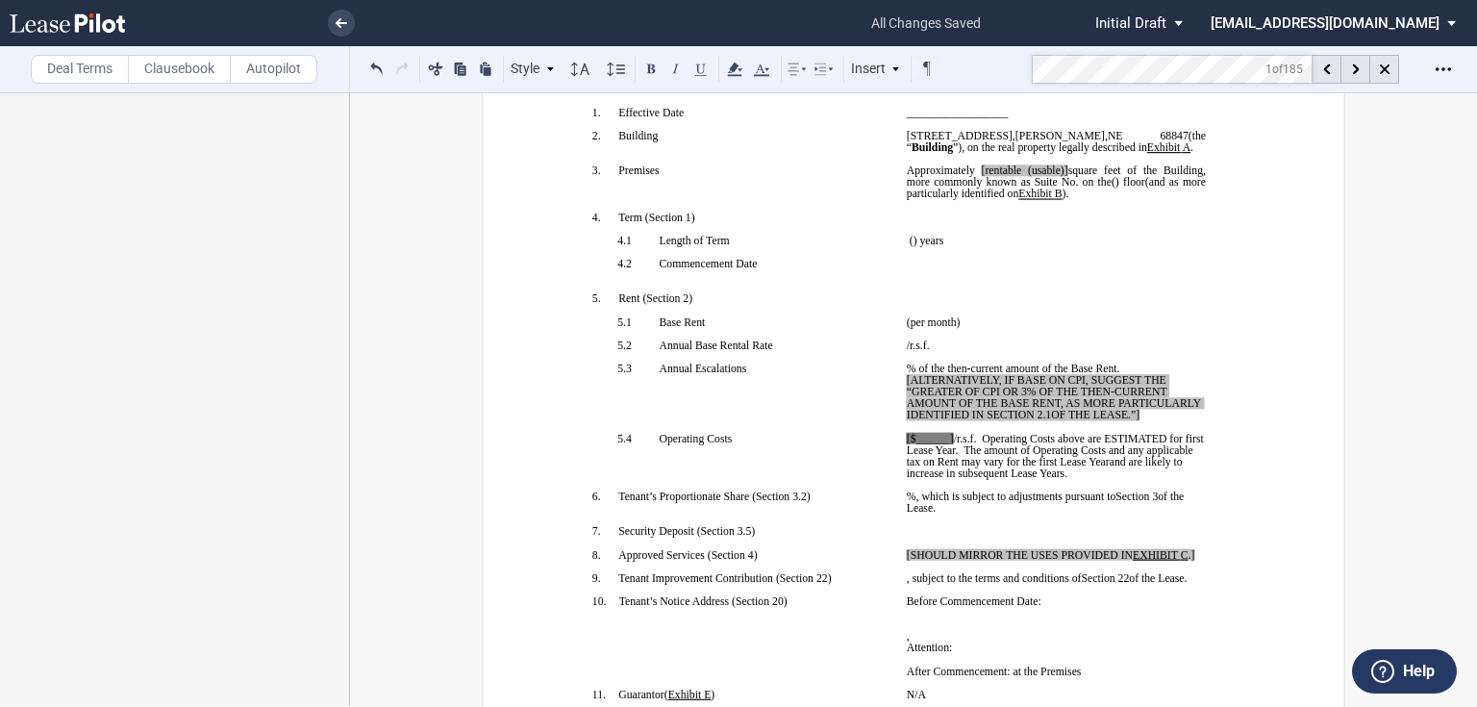
click at [1019, 176] on span "[rentable (usable)]" at bounding box center [1025, 170] width 87 height 12
drag, startPoint x: 1057, startPoint y: 203, endPoint x: 1101, endPoint y: 208, distance: 44.5
click at [1101, 187] on span "Approximately ﻿ ﻿ rentable (usable)] square feet of the Building, more commonly…" at bounding box center [1058, 175] width 302 height 23
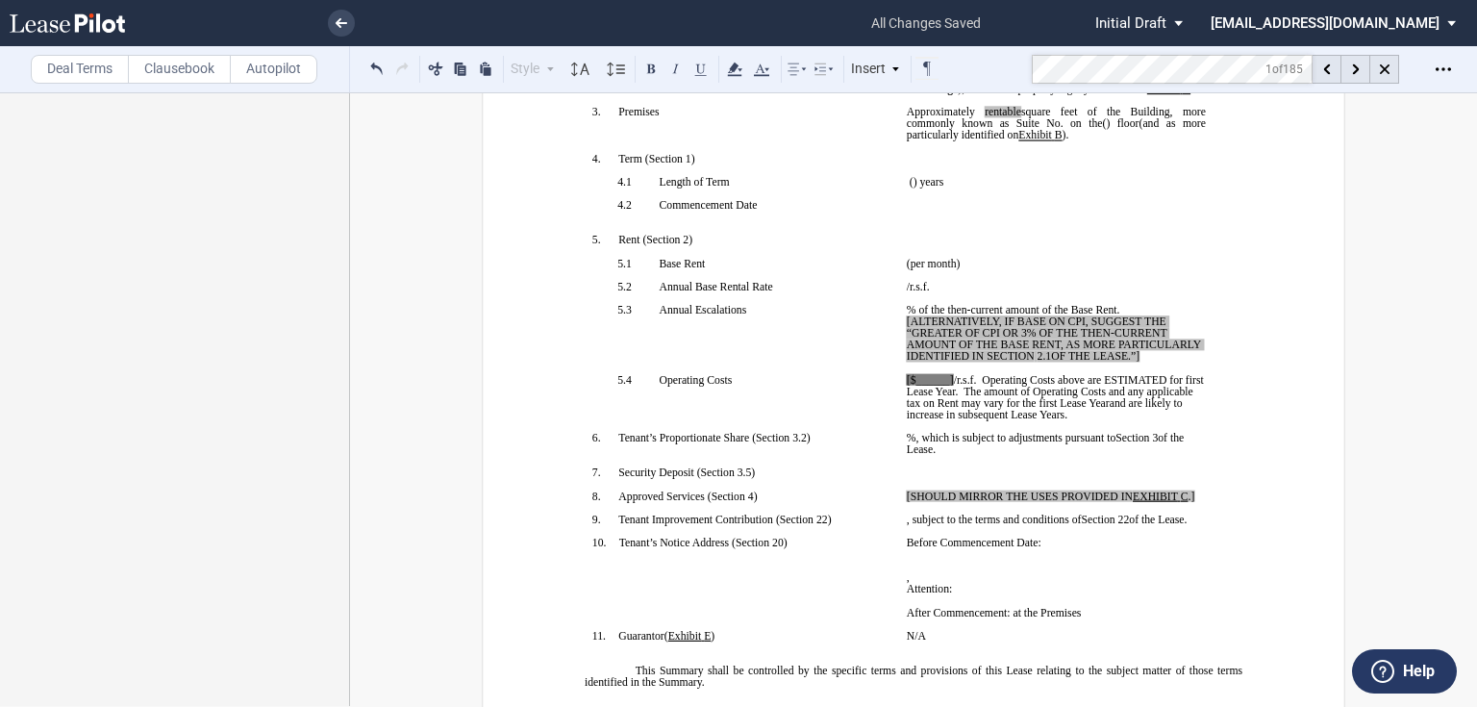
drag, startPoint x: 1111, startPoint y: 420, endPoint x: 894, endPoint y: 394, distance: 218.8
click at [899, 374] on td "﻿ ﻿ % of the then-current amount of the Base Rent. [ALTERNATIVELY, IF BASE ON C…" at bounding box center [1056, 339] width 314 height 70
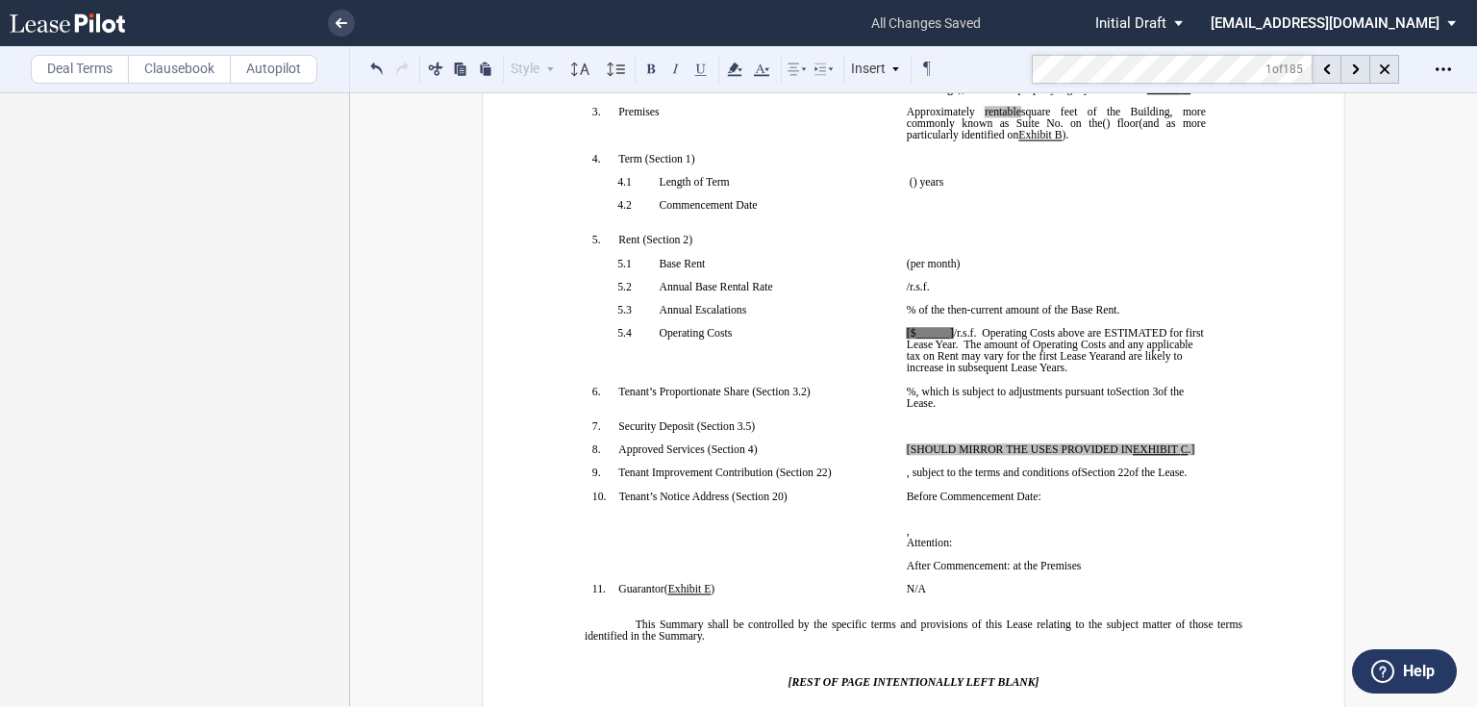
drag, startPoint x: 942, startPoint y: 402, endPoint x: 953, endPoint y: 402, distance: 10.6
click at [942, 338] on span "[$______]" at bounding box center [930, 333] width 47 height 12
click at [899, 386] on td "[$______ /r.s.f. Operating Costs above are ESTIMATED for first Lease Year. The …" at bounding box center [1056, 356] width 314 height 59
click at [911, 338] on span "$______" at bounding box center [926, 333] width 39 height 12
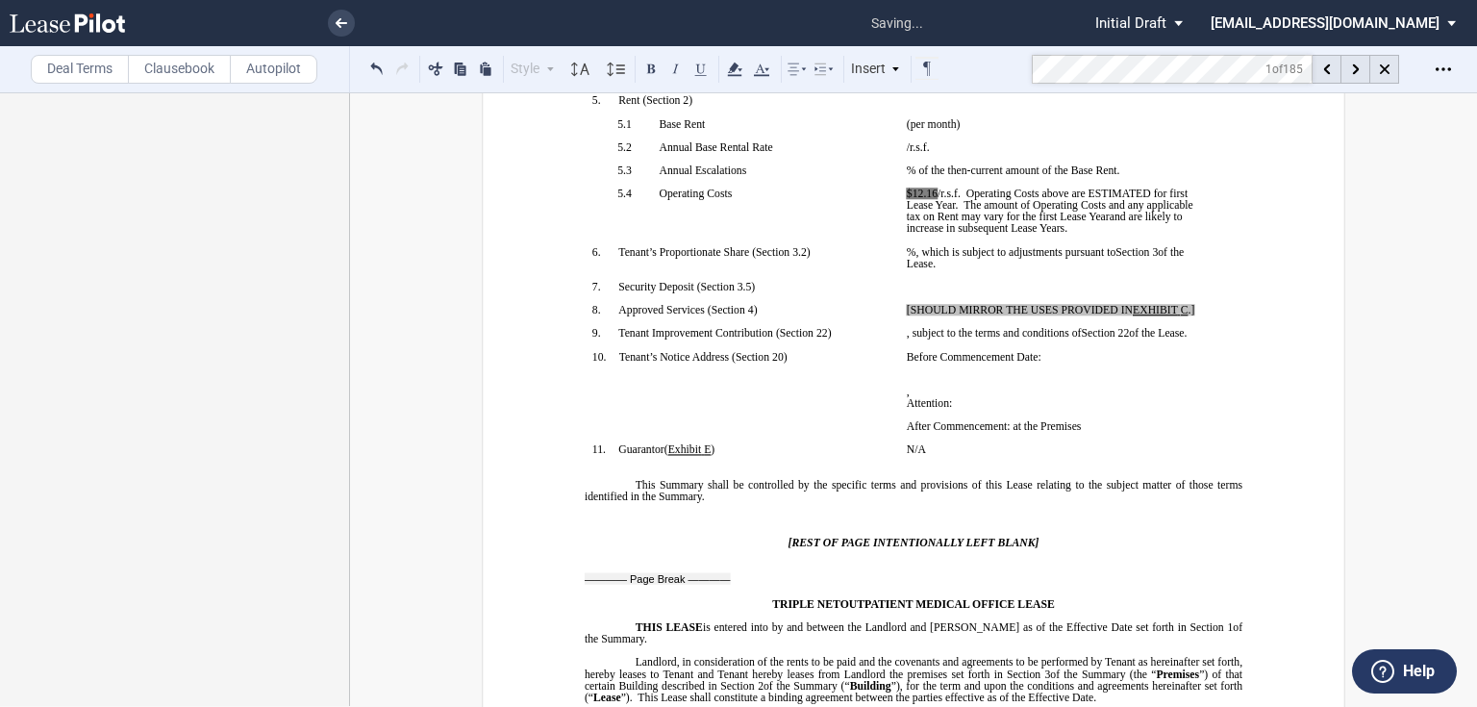
scroll to position [467, 0]
click at [1078, 337] on span ", subject to the terms and conditions of" at bounding box center [994, 331] width 175 height 12
drag, startPoint x: 1190, startPoint y: 399, endPoint x: 897, endPoint y: 396, distance: 293.3
click at [899, 325] on td "[SHOULD MIRROR THE USES PROVIDED IN EXHIBIT ﻿ C ﻿ .] ﻿" at bounding box center [1056, 313] width 314 height 23
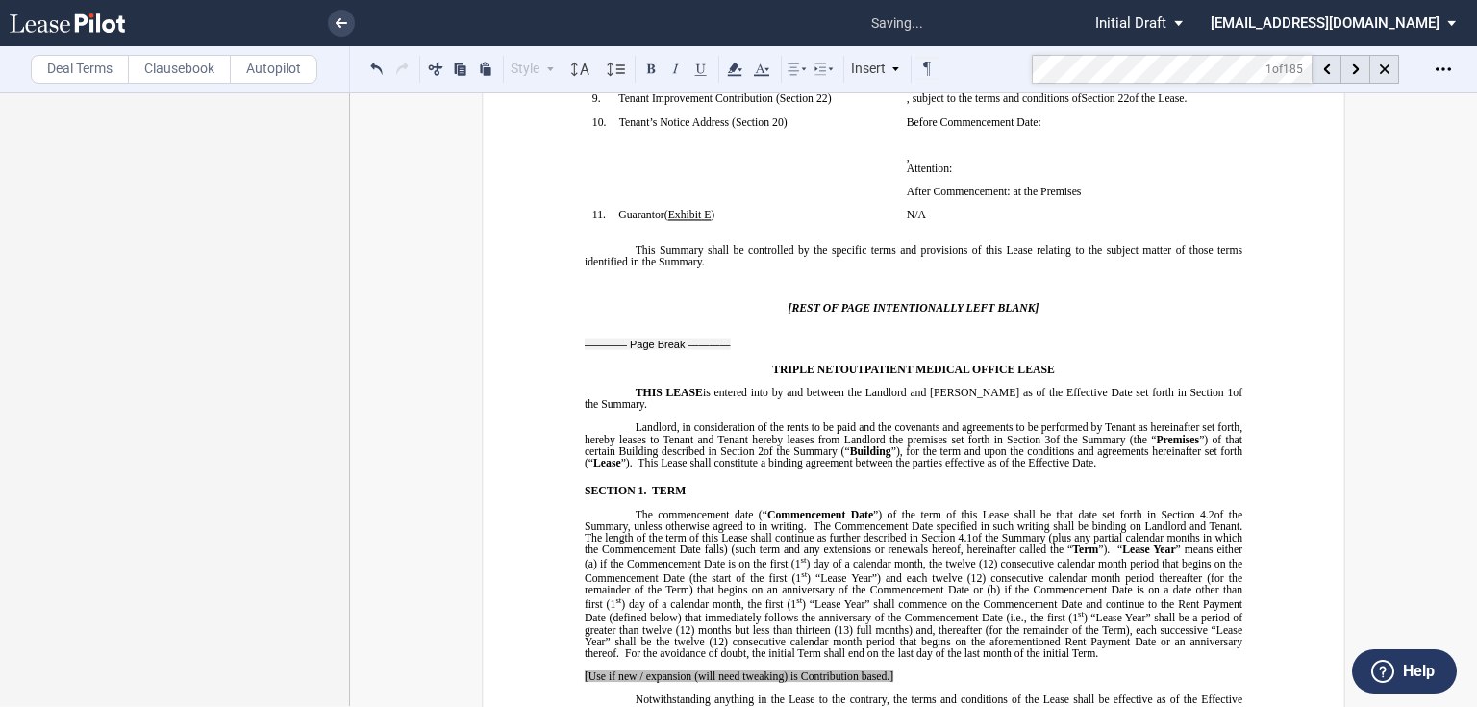
scroll to position [702, 0]
click at [1056, 79] on p "﻿H ﻿ ﻿o ﻿me care and affiliated uses. ]" at bounding box center [1056, 73] width 299 height 12
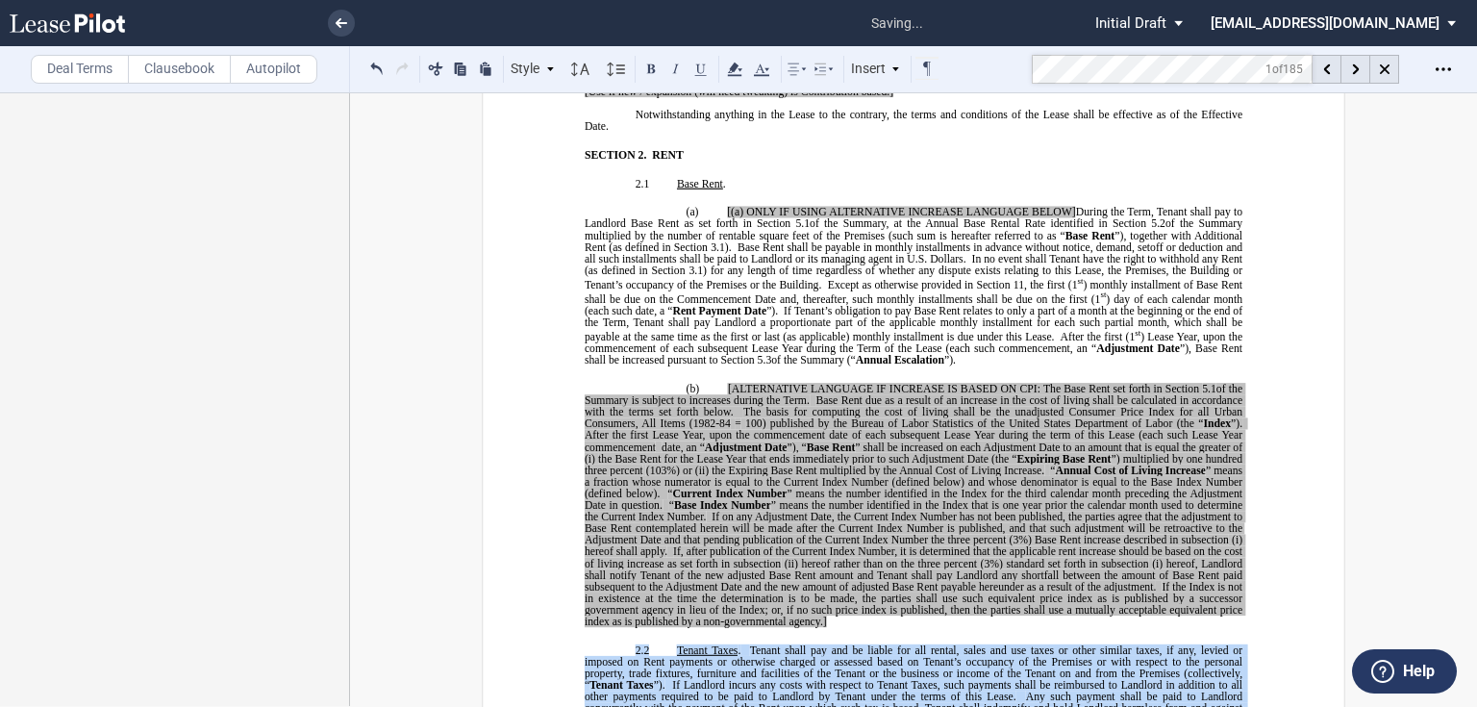
scroll to position [1472, 0]
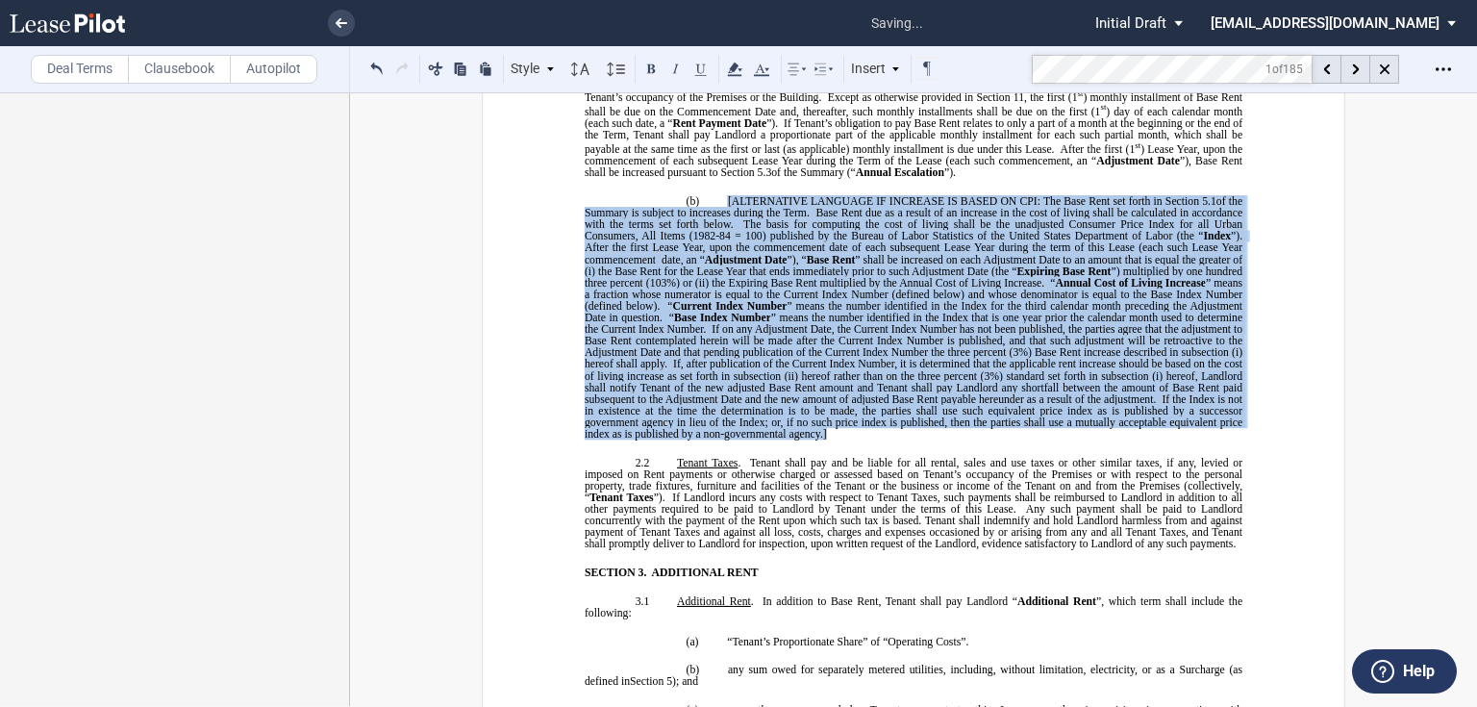
drag, startPoint x: 838, startPoint y: 353, endPoint x: 711, endPoint y: 408, distance: 139.1
click at [711, 408] on p "(b) [ALTERNATIVE LANGUAGE IF INCREASE IS BASED ON CPI: The Base Rent set forth …" at bounding box center [914, 317] width 658 height 244
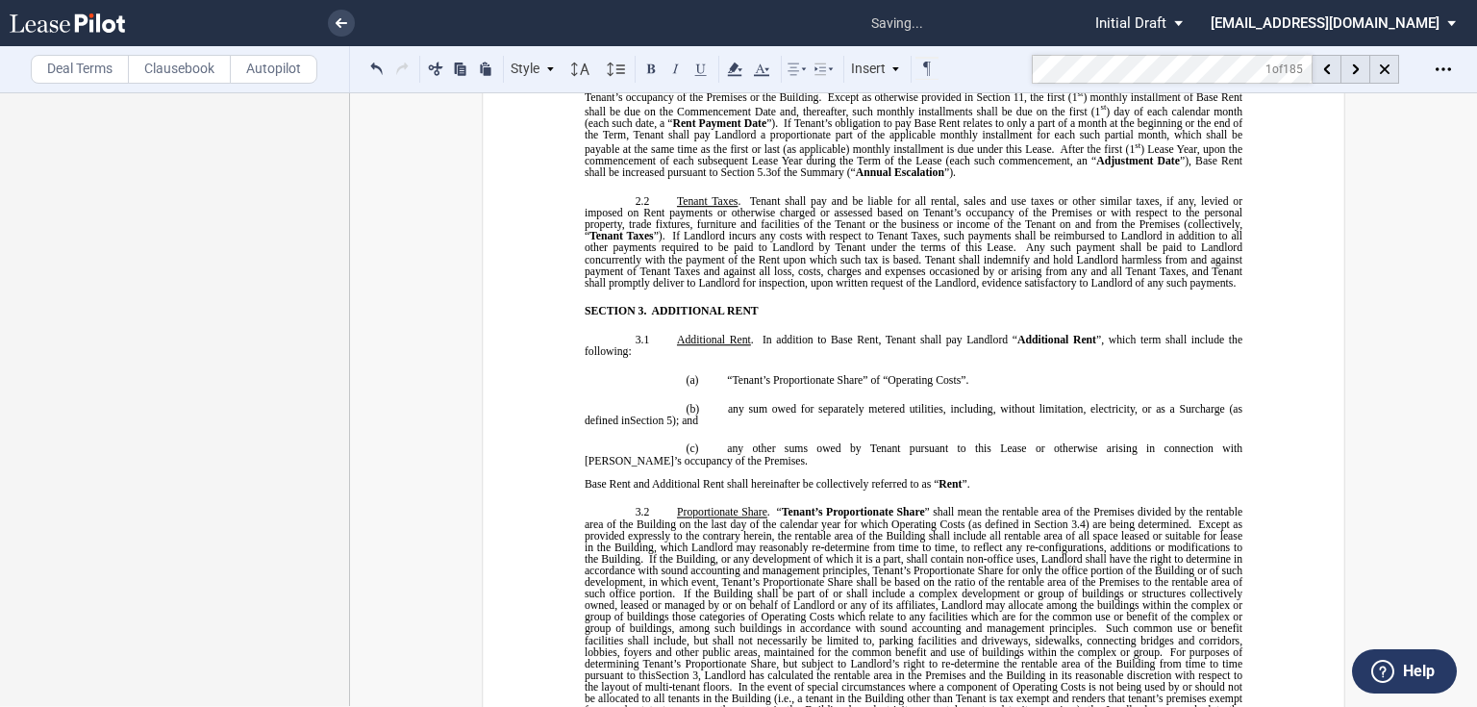
click at [1082, 42] on span "During the Term, Tenant shall pay to Landlord Base Rent as set forth in Section" at bounding box center [915, 30] width 661 height 23
drag, startPoint x: 1081, startPoint y: 208, endPoint x: 719, endPoint y: 207, distance: 361.5
click at [719, 179] on p "(a) [(a) ONLY IF USING ALTERNATIVE INCREASE LANGUAGE BELOW] During the Term, Te…" at bounding box center [914, 99] width 658 height 160
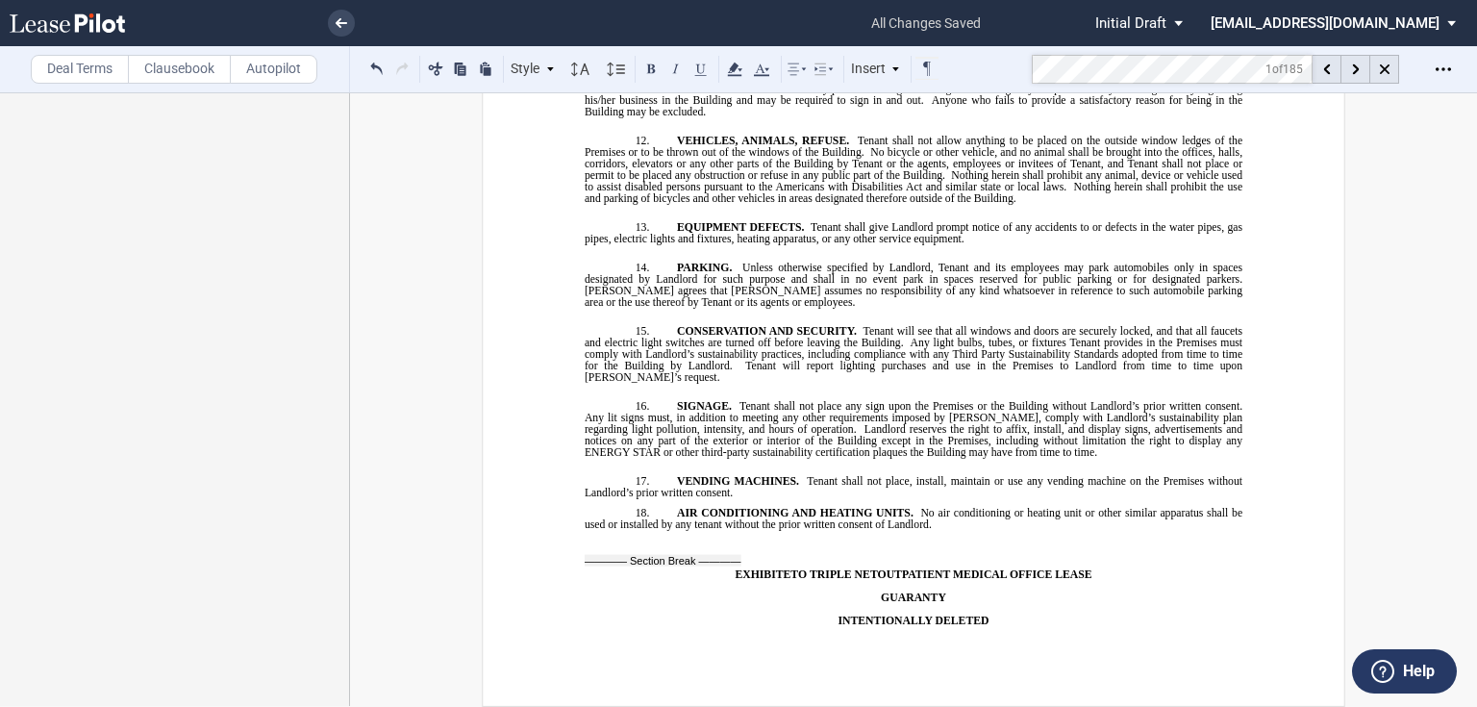
scroll to position [19634, 0]
drag, startPoint x: 916, startPoint y: 495, endPoint x: 770, endPoint y: 456, distance: 151.4
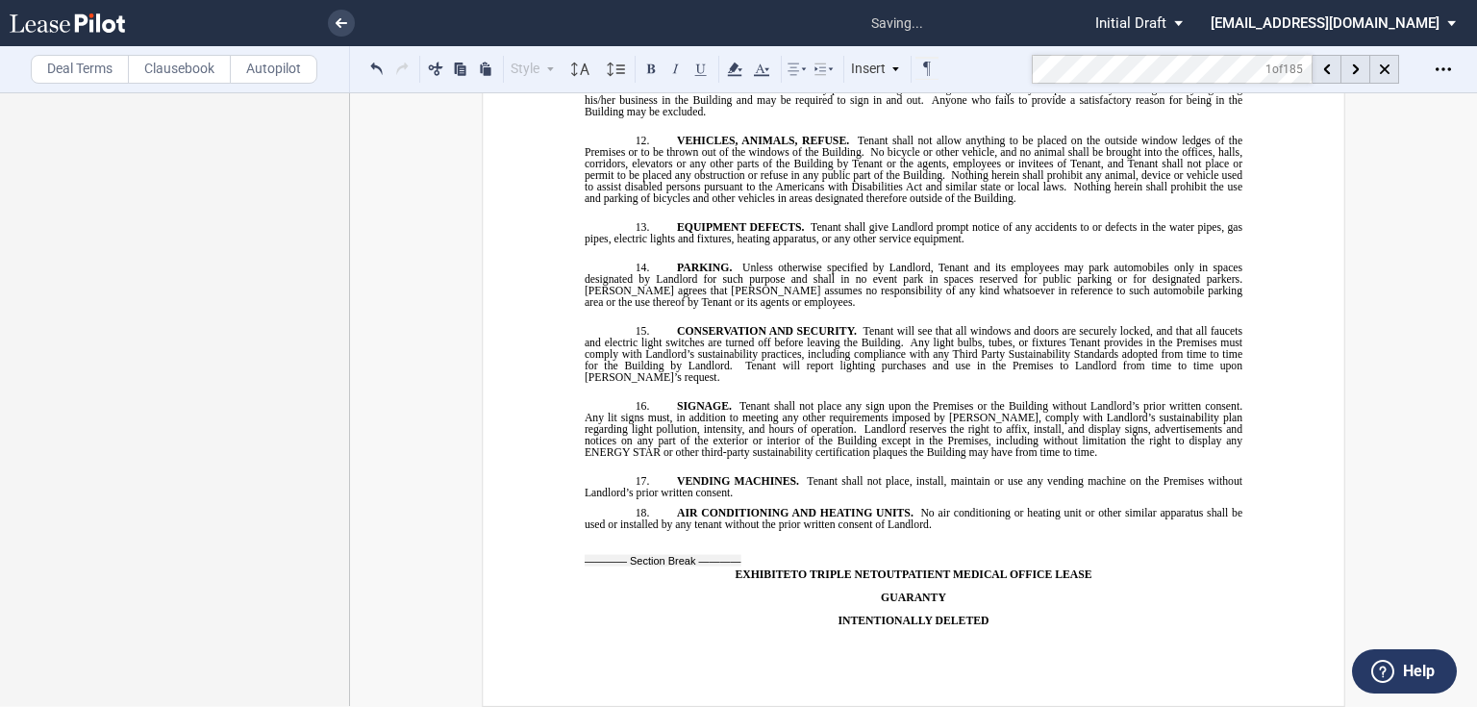
drag, startPoint x: 812, startPoint y: 515, endPoint x: 698, endPoint y: 508, distance: 114.7
drag, startPoint x: 731, startPoint y: 573, endPoint x: 579, endPoint y: 558, distance: 152.7
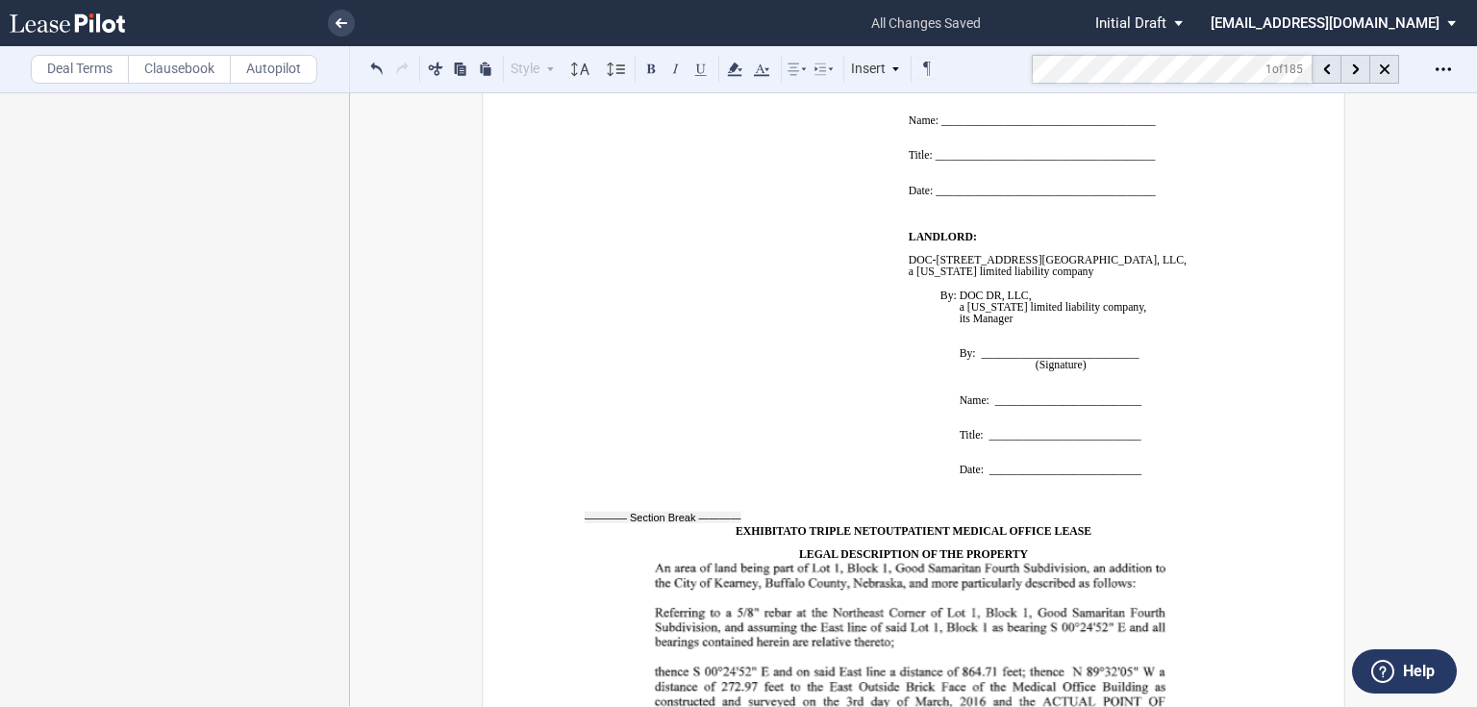
scroll to position [16630, 0]
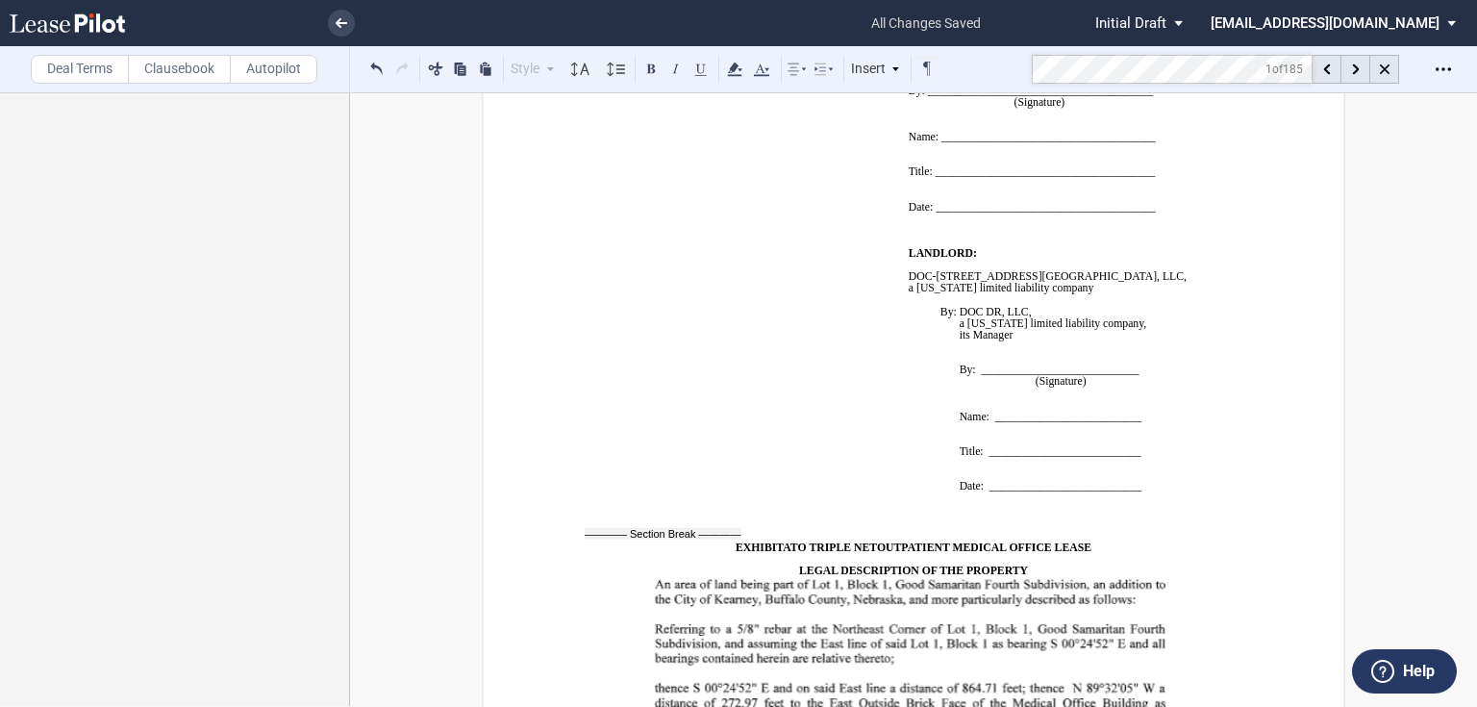
drag, startPoint x: 699, startPoint y: 363, endPoint x: 812, endPoint y: 364, distance: 113.5
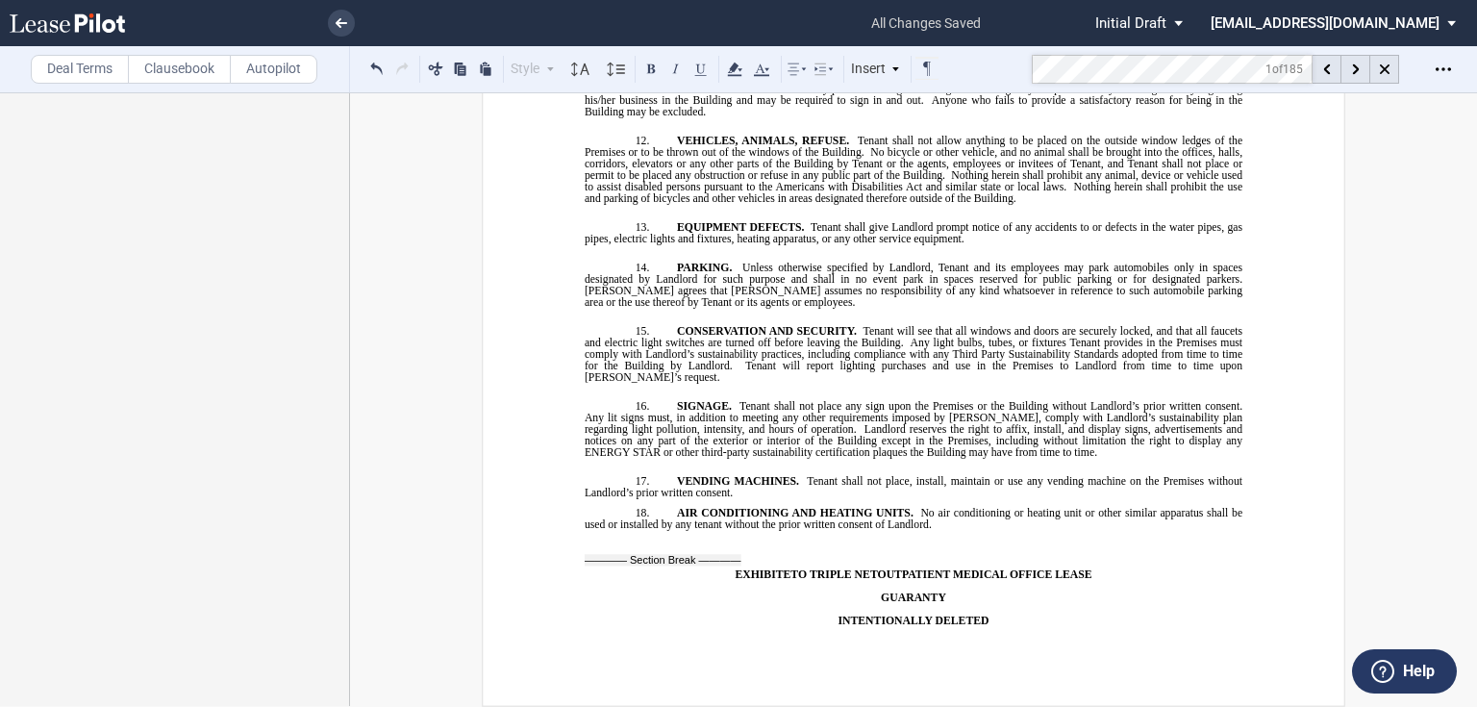
scroll to position [19824, 0]
drag, startPoint x: 587, startPoint y: 494, endPoint x: 745, endPoint y: 508, distance: 158.3
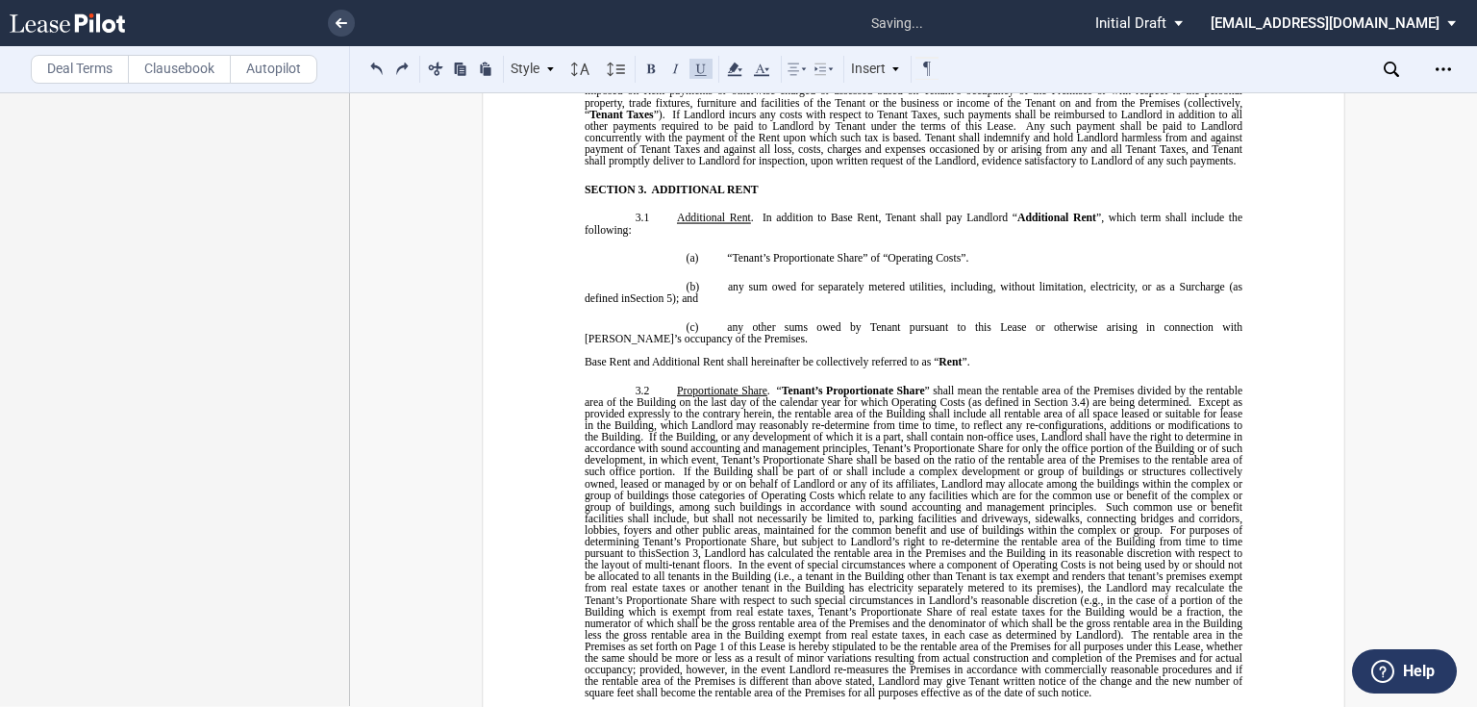
scroll to position [1554, 0]
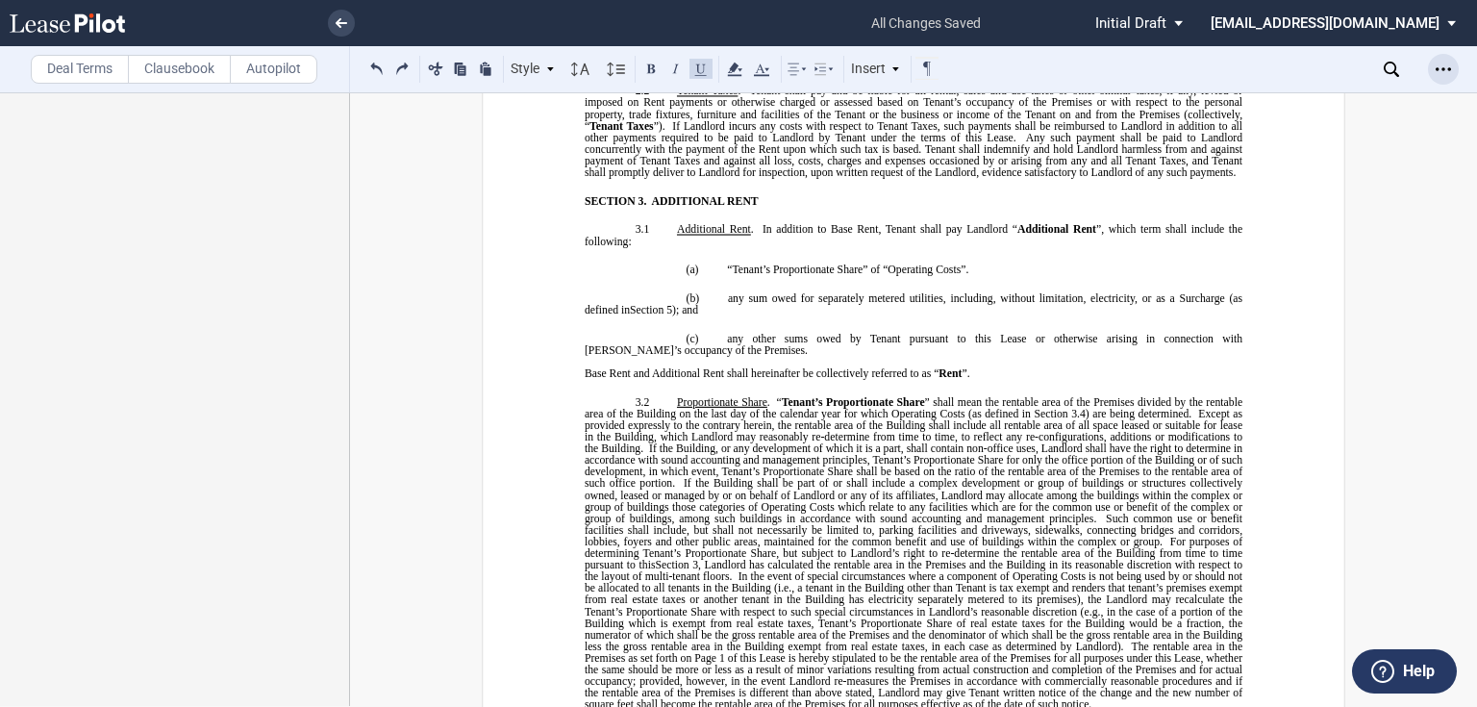
click at [1438, 62] on icon "Open Lease options menu" at bounding box center [1443, 69] width 15 height 15
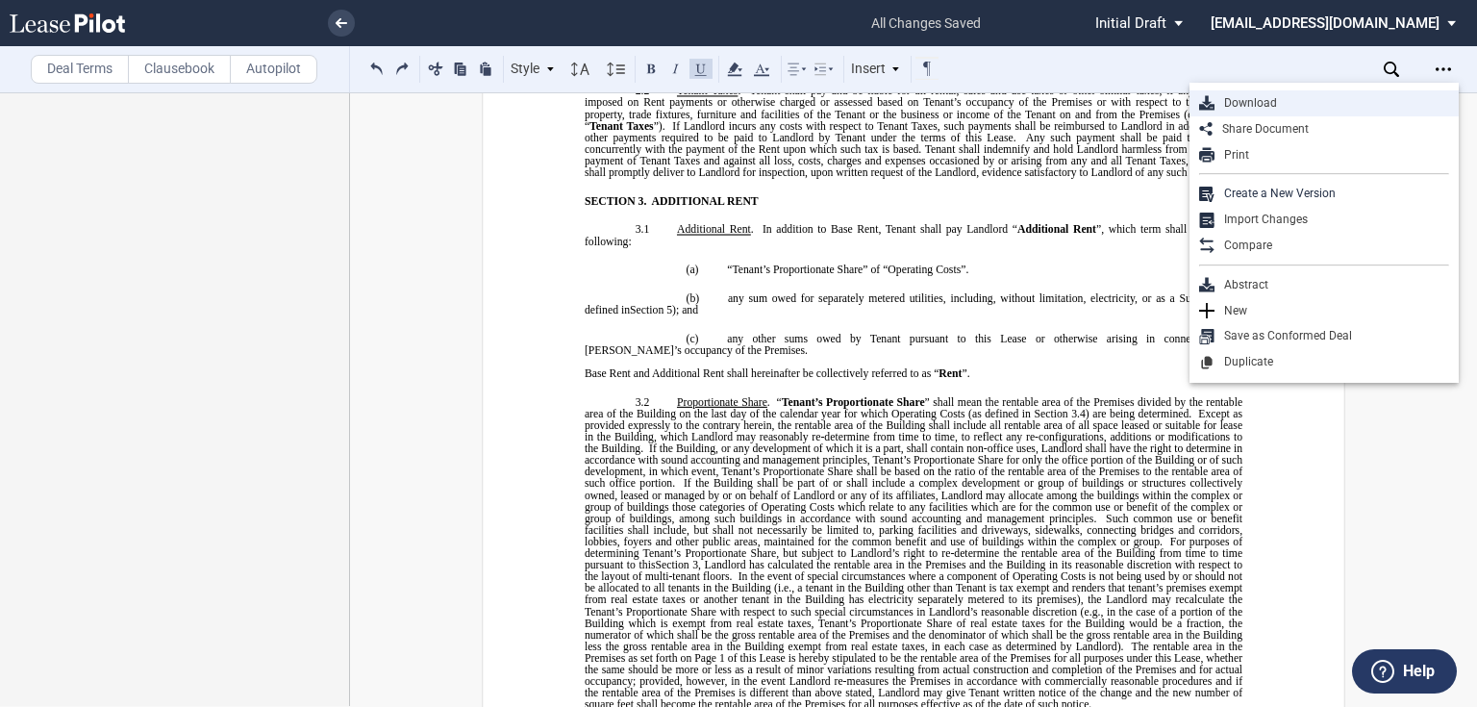
click at [1236, 101] on div "Download" at bounding box center [1331, 103] width 235 height 16
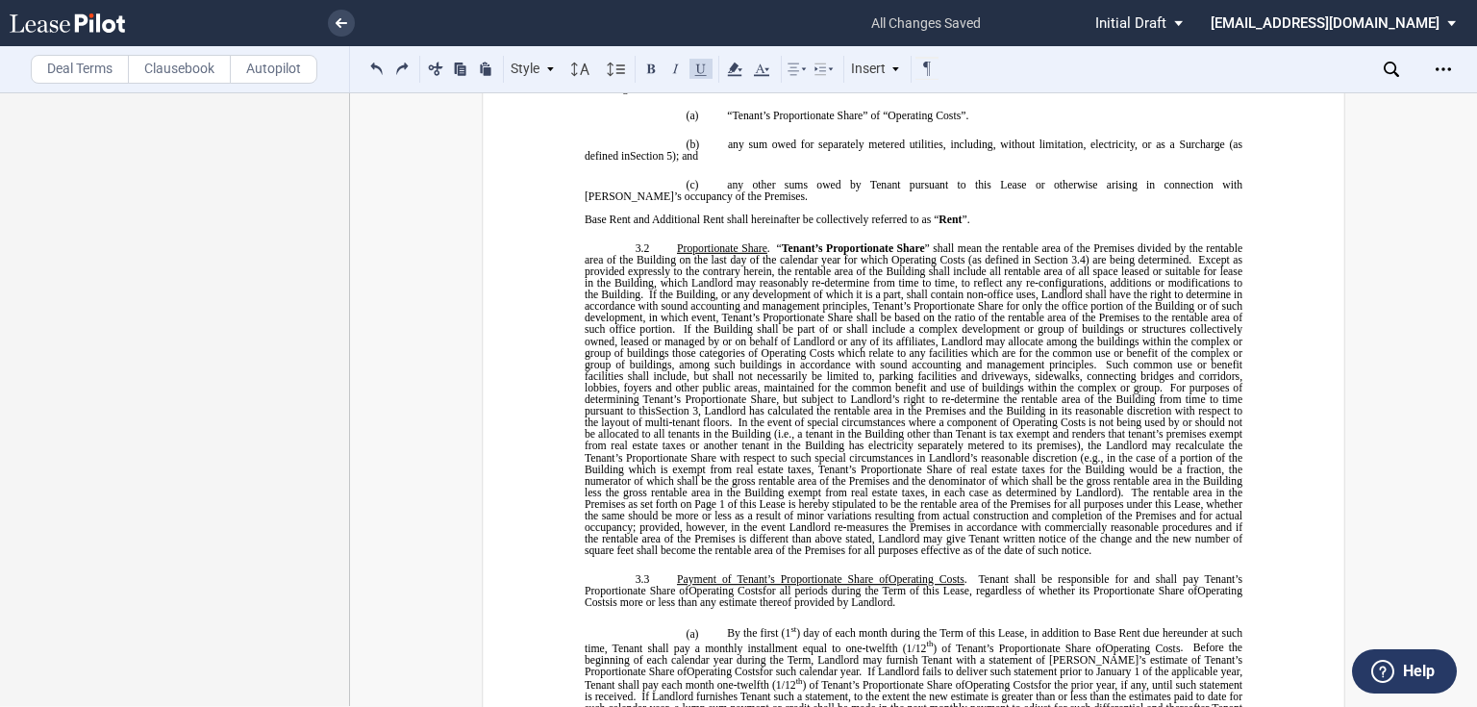
scroll to position [1763, 0]
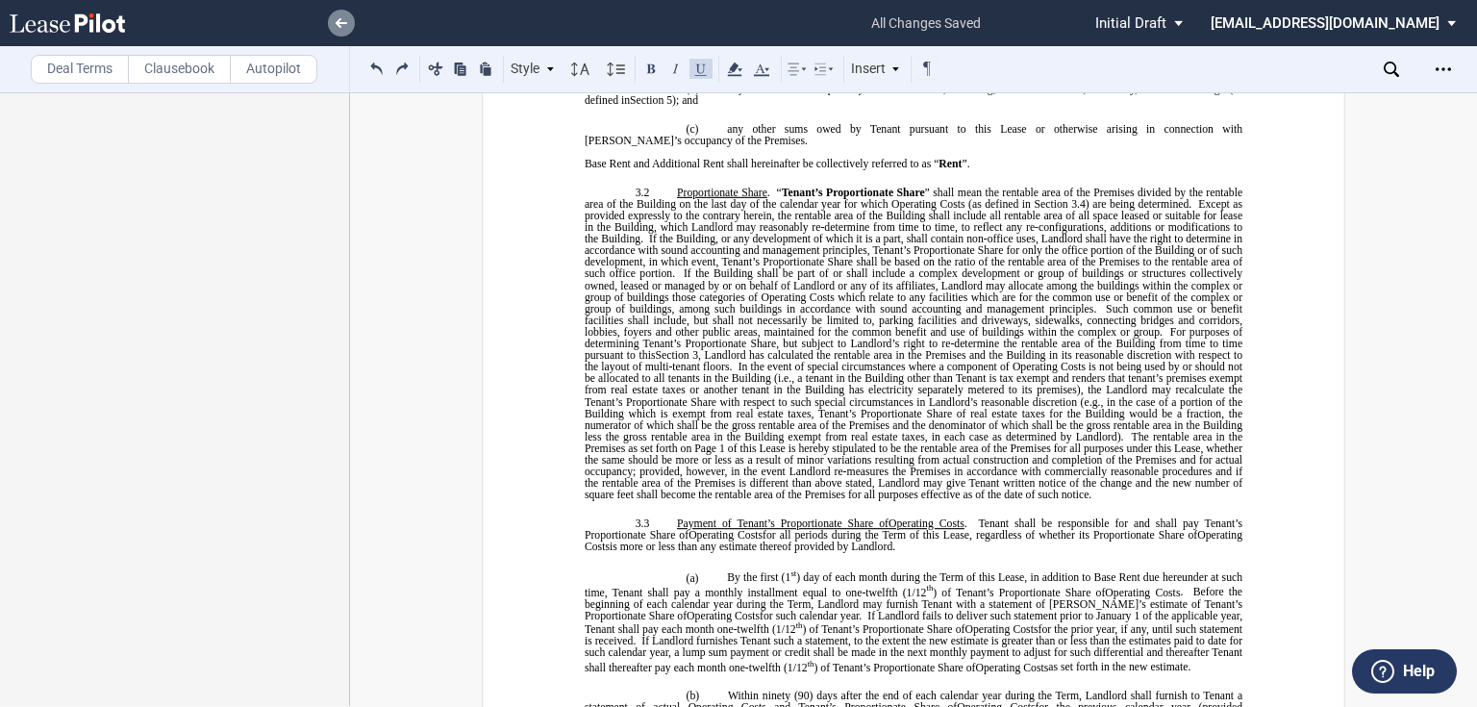
click at [337, 23] on use at bounding box center [342, 23] width 12 height 10
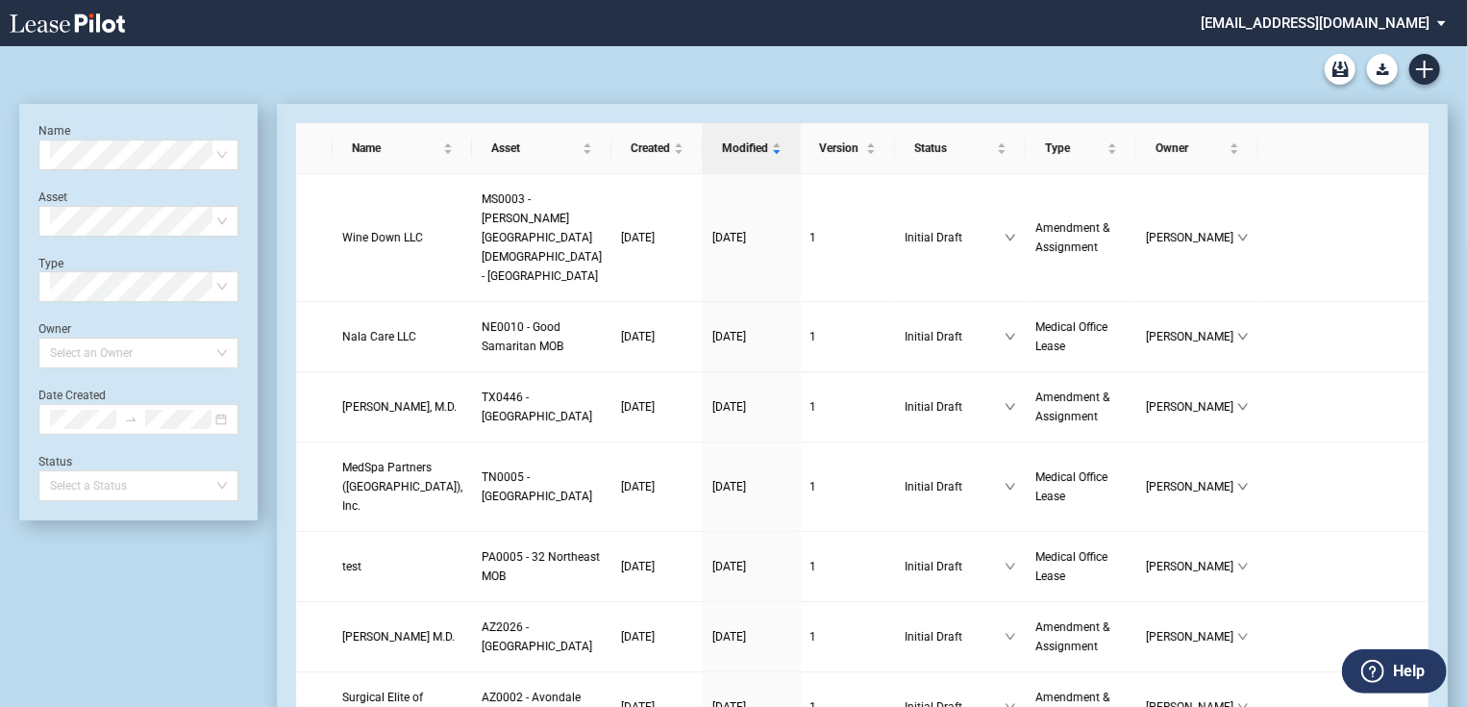
drag, startPoint x: 1399, startPoint y: 21, endPoint x: 1391, endPoint y: 38, distance: 18.9
click at [1399, 25] on md-select "jlarce@healthpeak.com Admin Area Settings Sign Out" at bounding box center [1330, 21] width 263 height 43
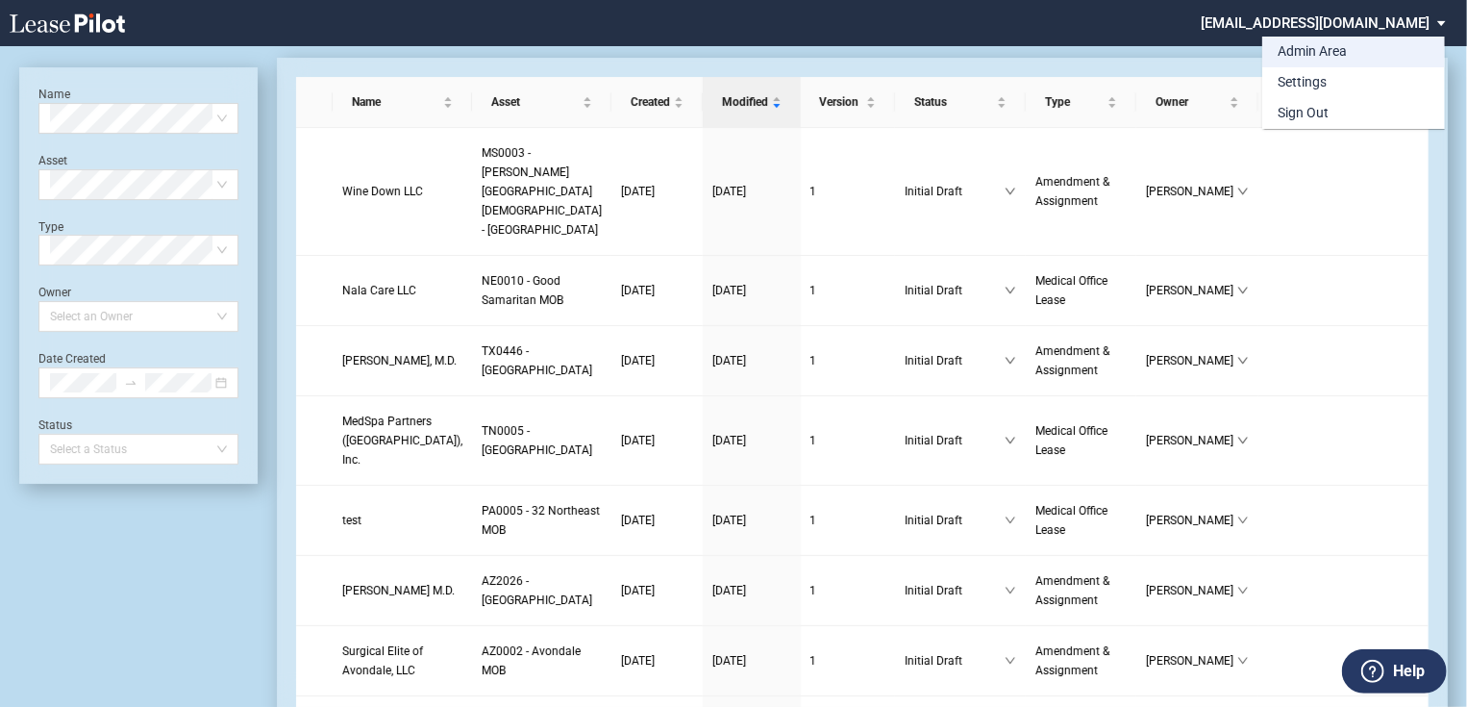
click at [1304, 47] on div "Admin Area" at bounding box center [1312, 51] width 69 height 19
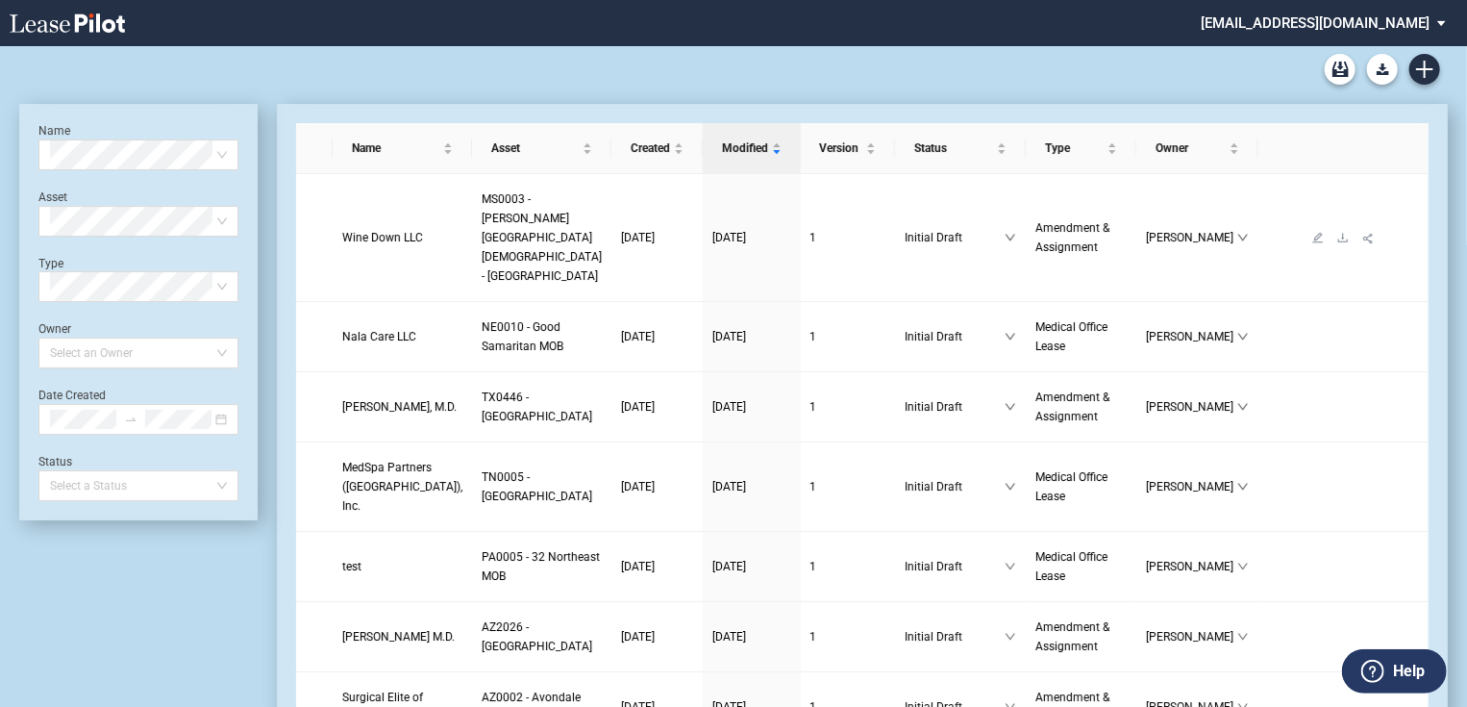
scroll to position [46, 0]
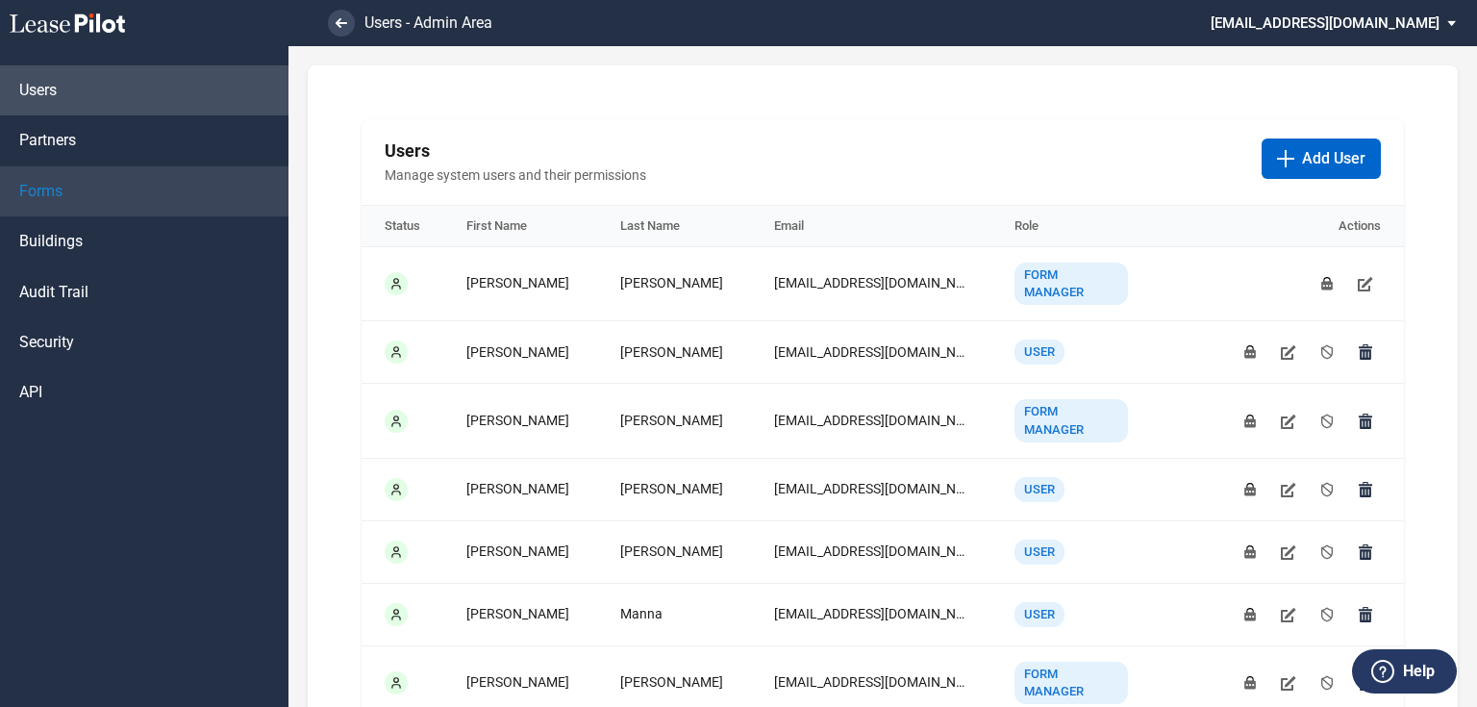
click at [104, 186] on link "Forms" at bounding box center [144, 191] width 288 height 50
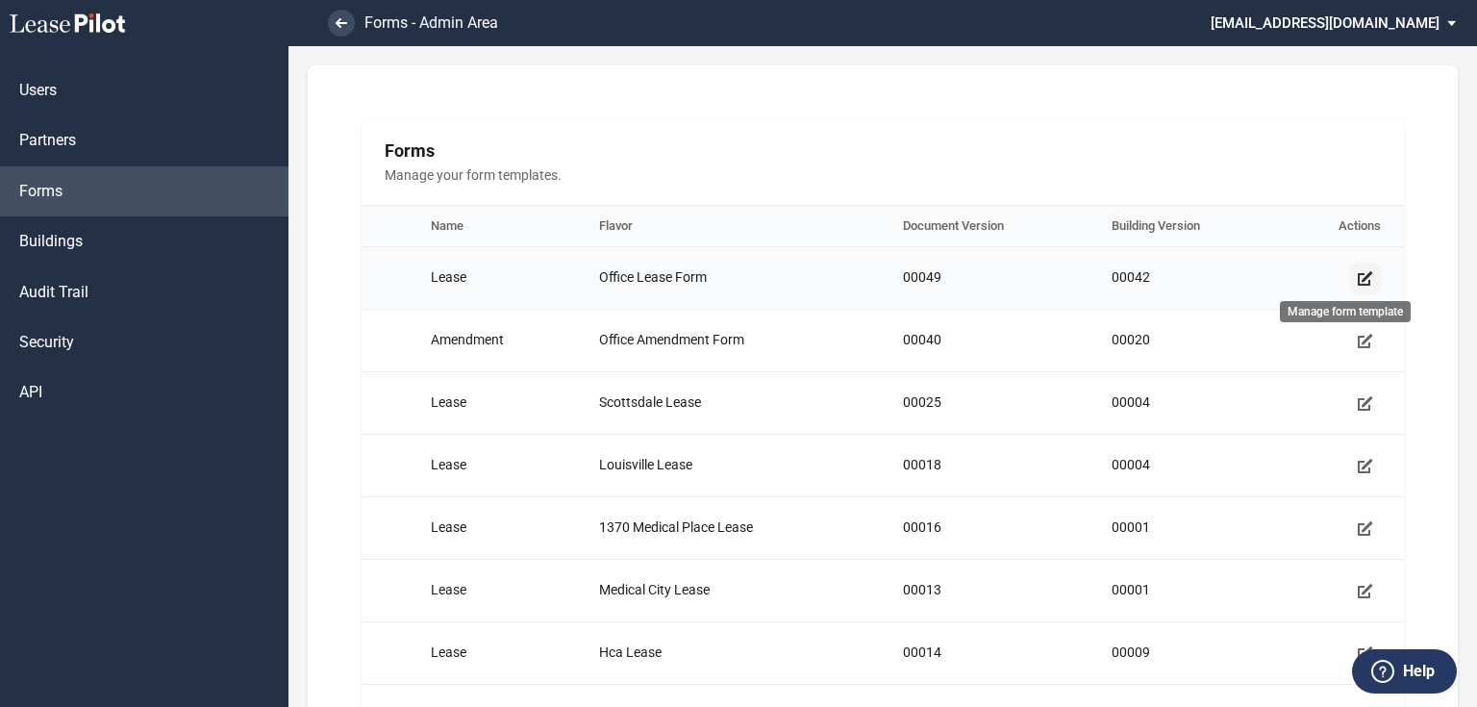
click at [1358, 277] on icon "Manage form template" at bounding box center [1365, 277] width 15 height 15
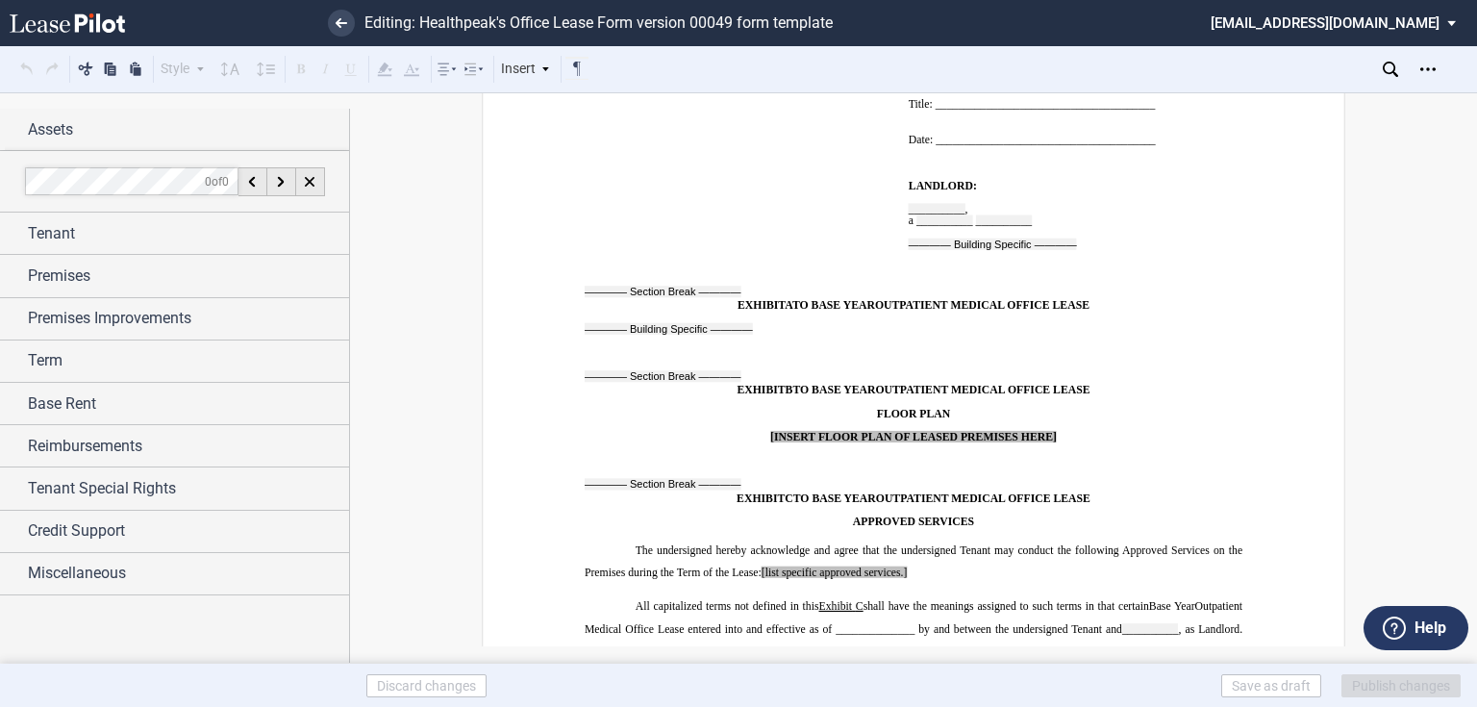
scroll to position [15553, 0]
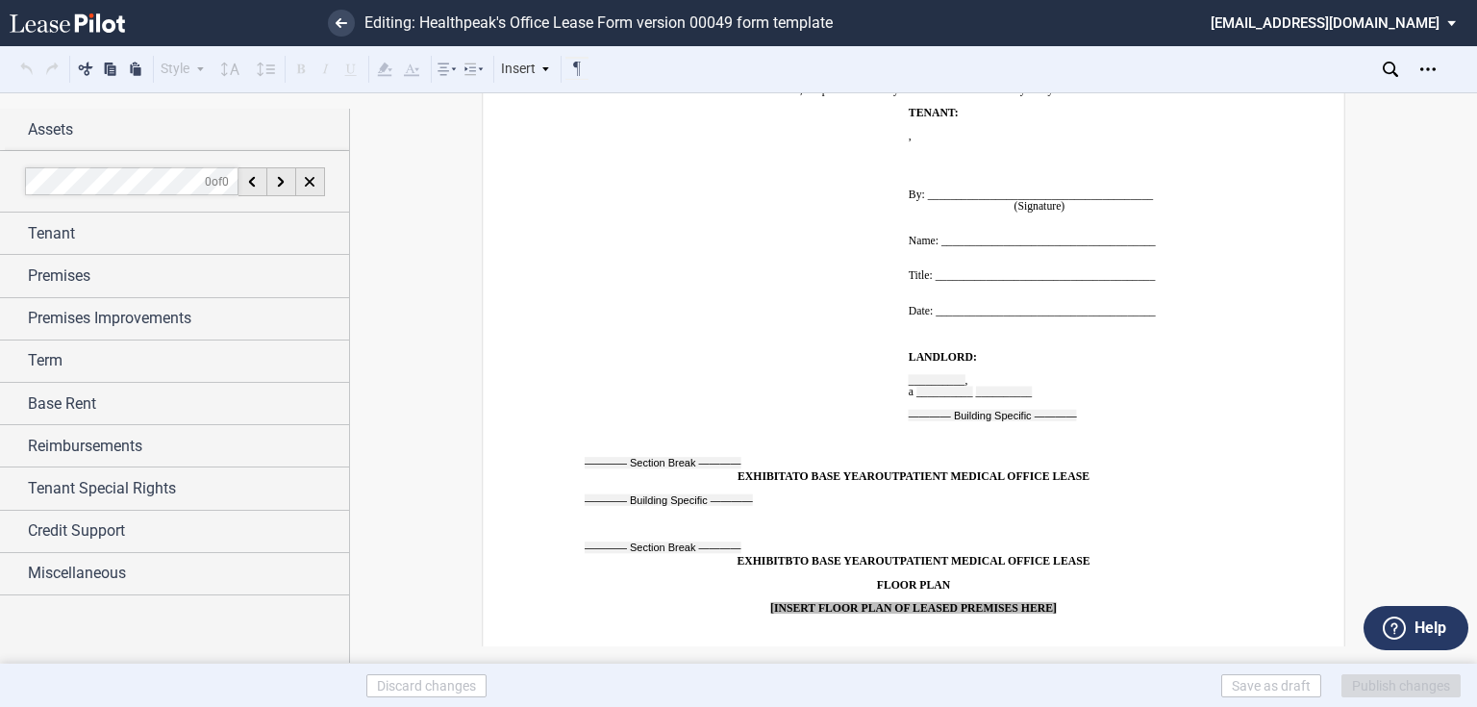
drag, startPoint x: 73, startPoint y: 126, endPoint x: 106, endPoint y: 174, distance: 58.1
click at [73, 127] on div "Assets" at bounding box center [188, 129] width 321 height 23
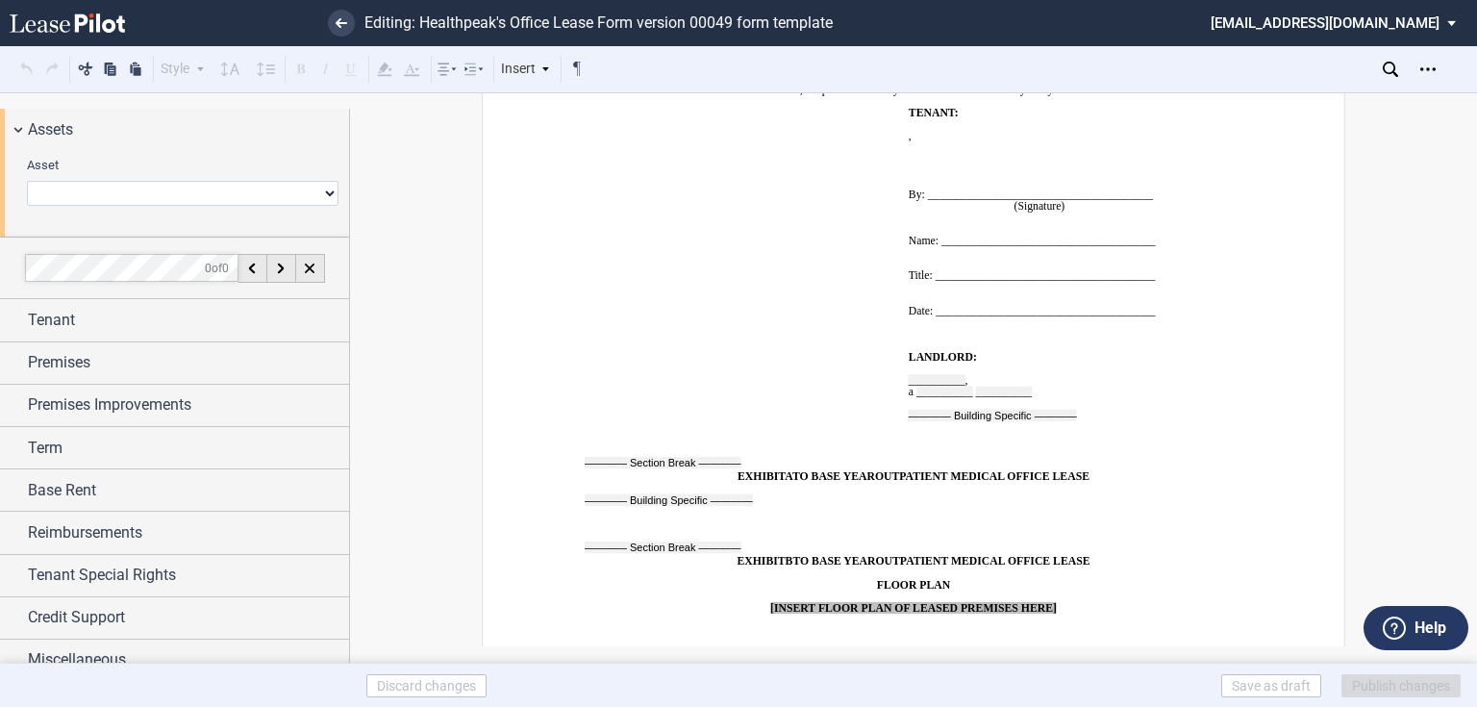
click at [133, 188] on select "0239 - Gateway 0318 - [GEOGRAPHIC_DATA] 0346 - [GEOGRAPHIC_DATA] 0404 - [GEOGRA…" at bounding box center [183, 193] width 312 height 25
click at [158, 194] on select "0239 - Gateway 0318 - [GEOGRAPHIC_DATA] 0346 - [GEOGRAPHIC_DATA] 0404 - [GEOGRA…" at bounding box center [183, 193] width 312 height 25
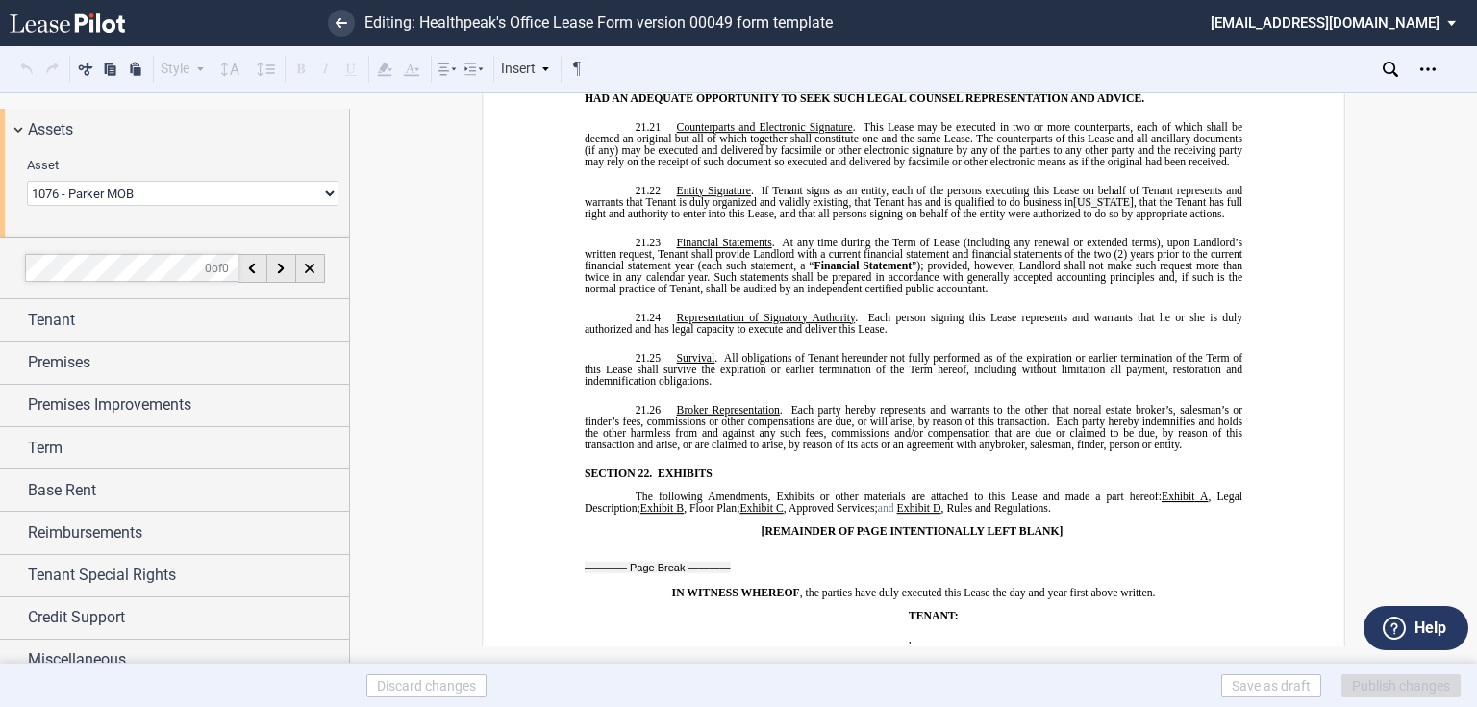
scroll to position [16080, 0]
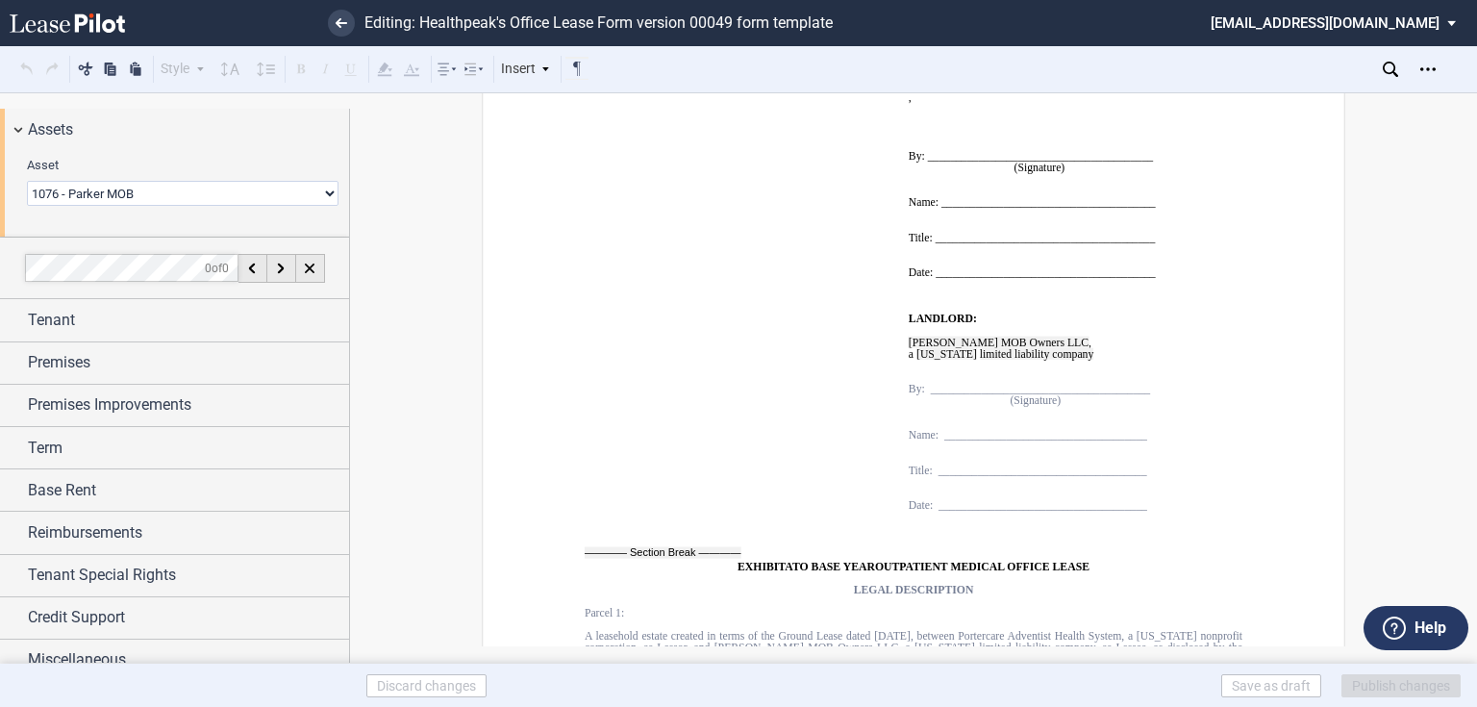
click at [158, 194] on select "0239 - Gateway 0318 - [GEOGRAPHIC_DATA] 0346 - [GEOGRAPHIC_DATA] 0404 - [GEOGRA…" at bounding box center [183, 193] width 312 height 25
click at [27, 181] on select "0239 - Gateway 0318 - [GEOGRAPHIC_DATA] 0346 - [GEOGRAPHIC_DATA] 0404 - [GEOGRA…" at bounding box center [183, 193] width 312 height 25
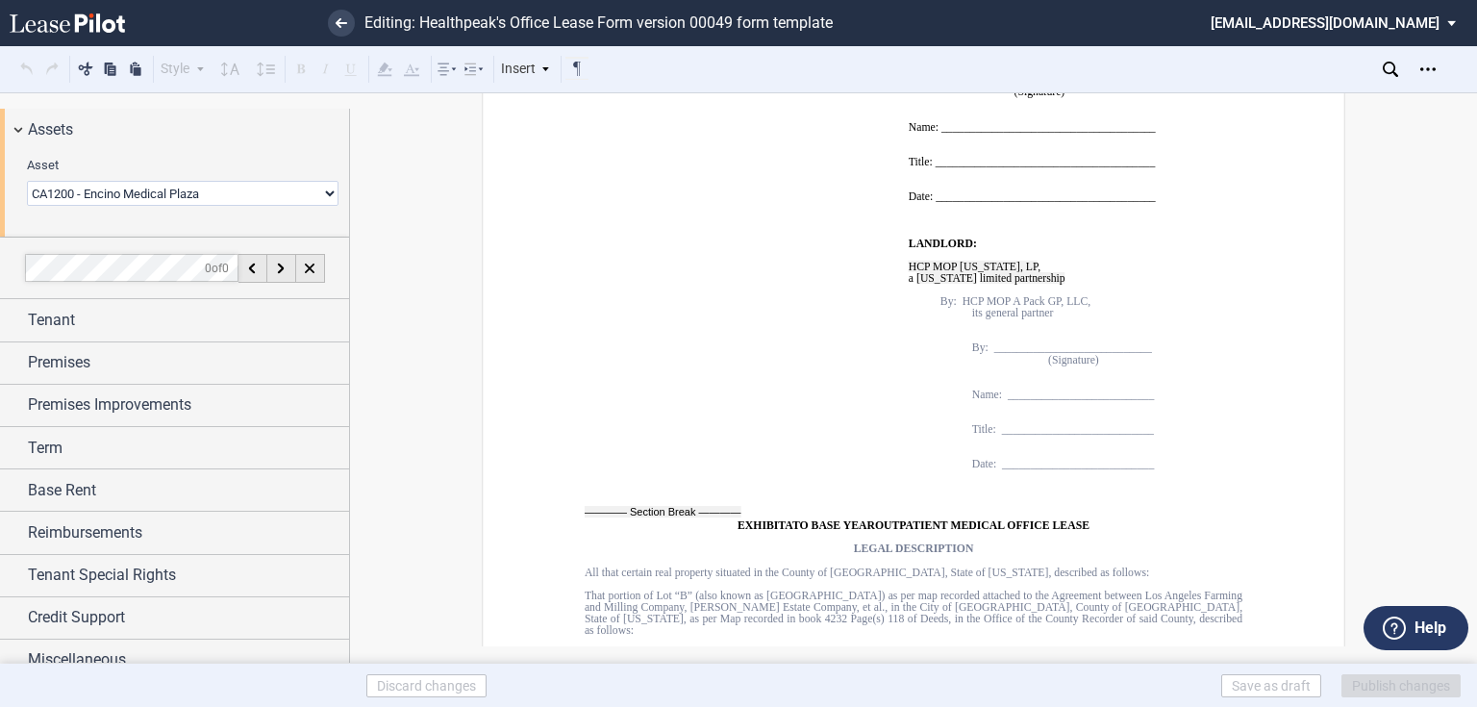
scroll to position [16595, 0]
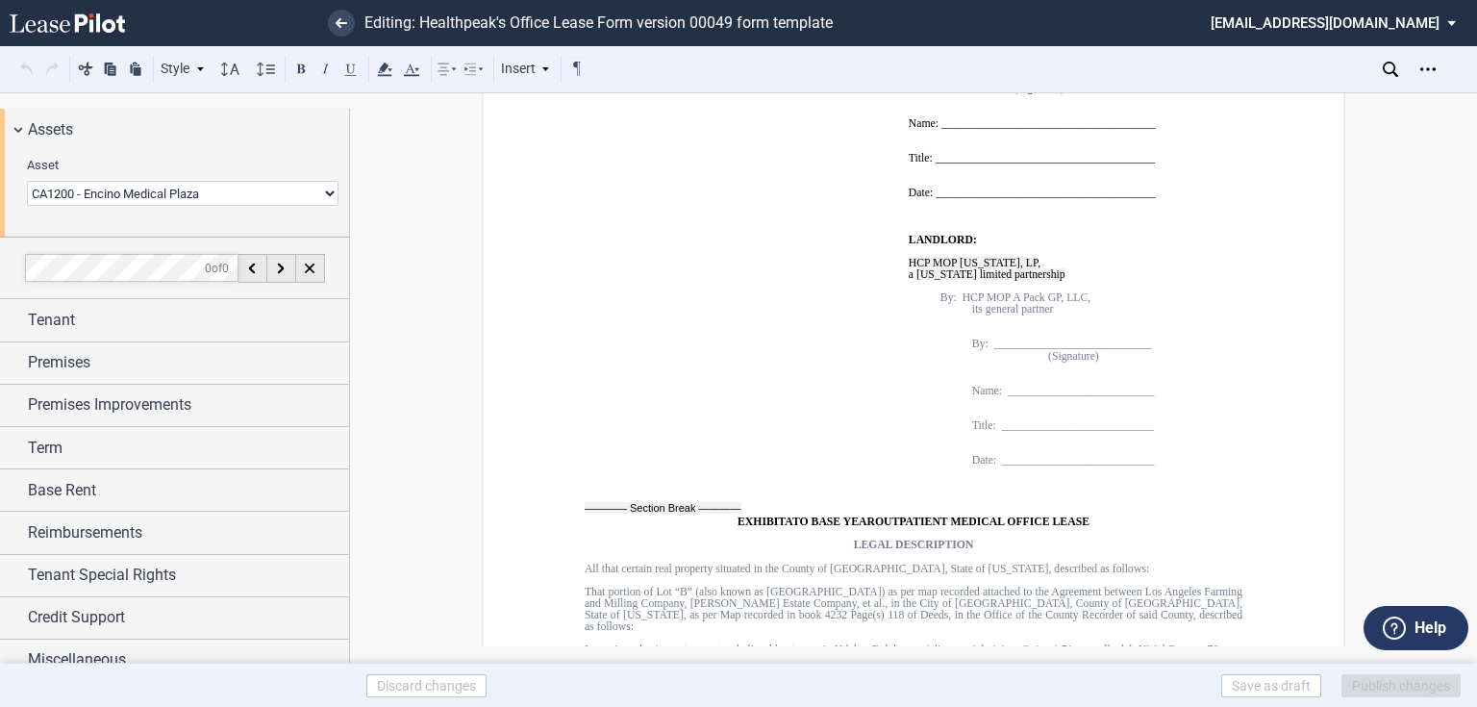
drag, startPoint x: 780, startPoint y: 536, endPoint x: 762, endPoint y: 337, distance: 198.9
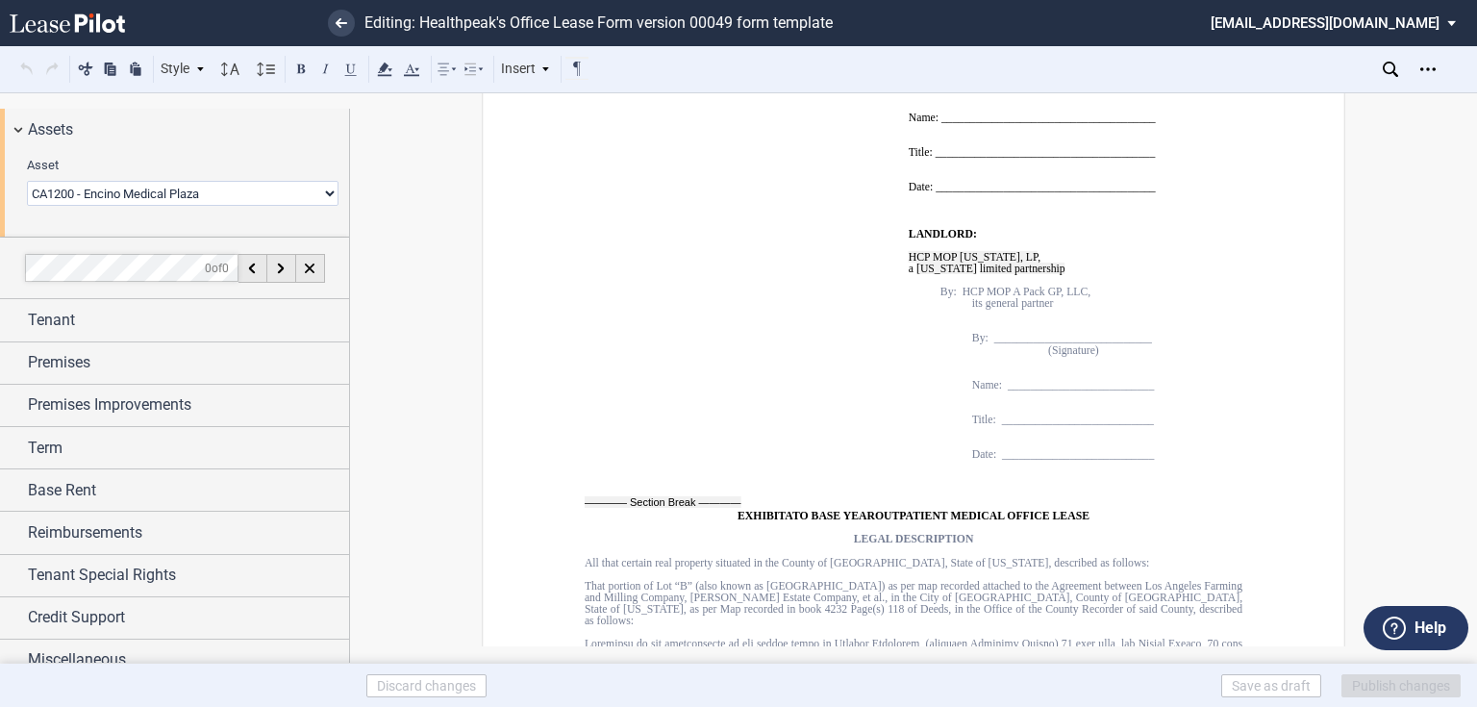
drag, startPoint x: 764, startPoint y: 327, endPoint x: 778, endPoint y: 534, distance: 207.2
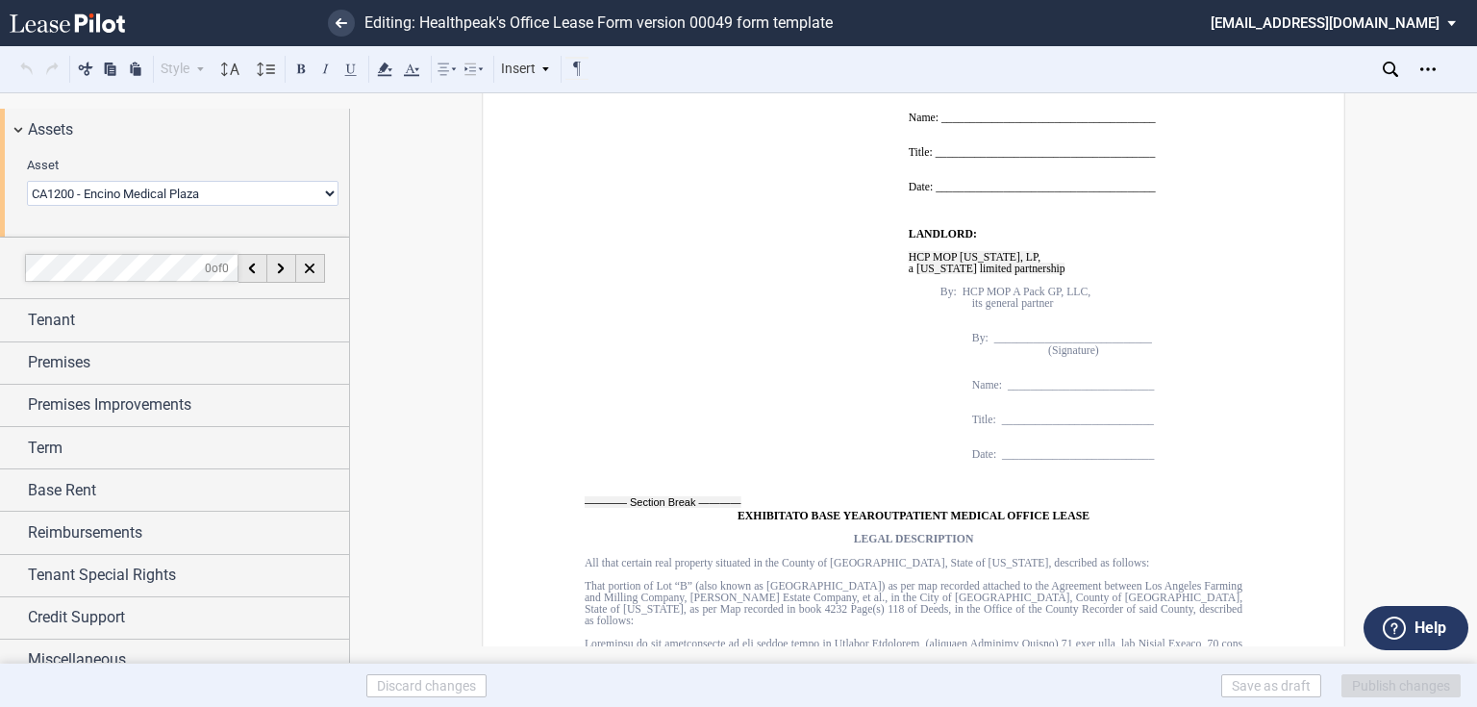
drag, startPoint x: 773, startPoint y: 387, endPoint x: 773, endPoint y: 363, distance: 23.1
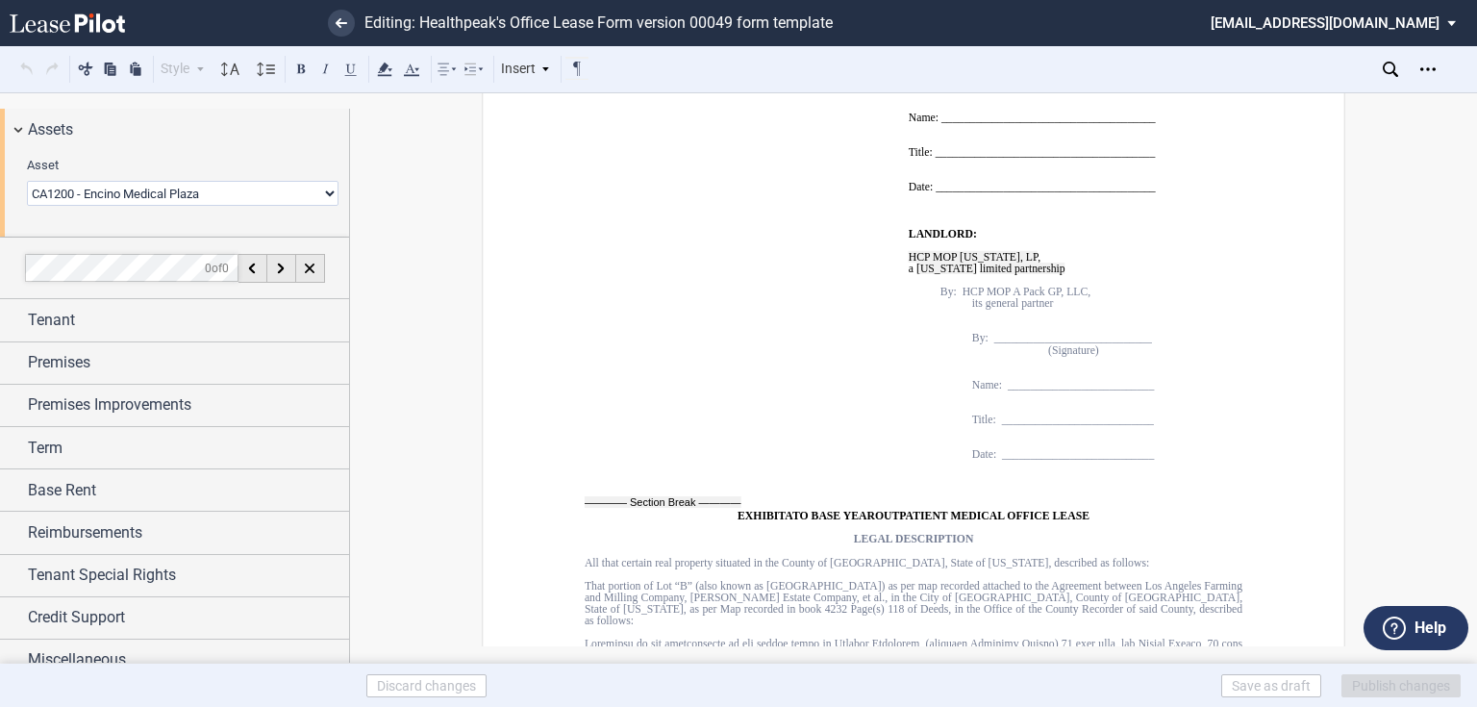
drag, startPoint x: 765, startPoint y: 328, endPoint x: 778, endPoint y: 532, distance: 204.2
drag, startPoint x: 785, startPoint y: 412, endPoint x: 690, endPoint y: 487, distance: 120.4
click at [1436, 71] on div "Open Lease options menu" at bounding box center [1427, 69] width 31 height 31
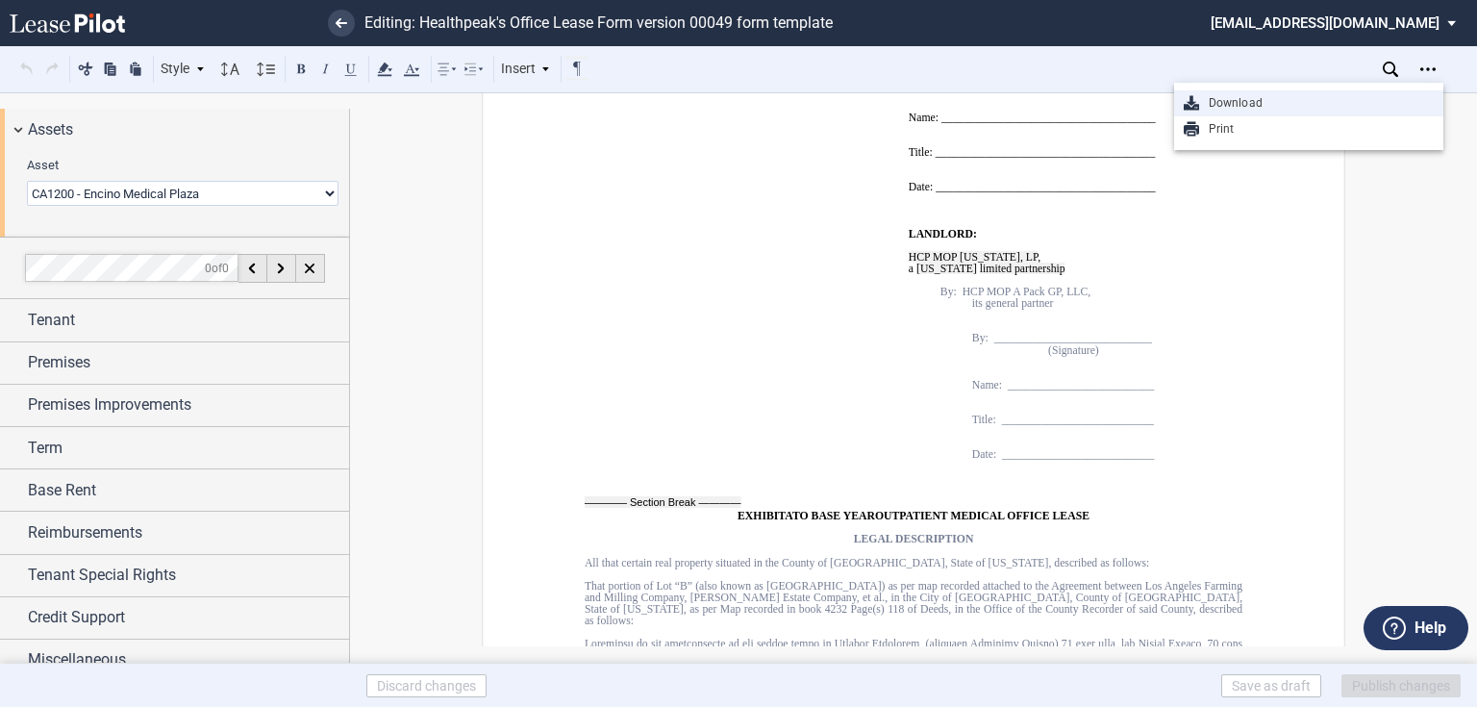
click at [1286, 95] on div "Download" at bounding box center [1316, 103] width 235 height 16
click at [1417, 73] on div "Open Lease options menu" at bounding box center [1427, 69] width 31 height 31
click at [1242, 69] on div "Style SECTION 1. Section 1.1 Subsection 1 (a) Subsection 2 (i) Subsection 3 (1)…" at bounding box center [738, 69] width 1477 height 46
click at [264, 199] on select "0239 - Gateway 0318 - [GEOGRAPHIC_DATA] 0346 - [GEOGRAPHIC_DATA] 0404 - [GEOGRA…" at bounding box center [183, 193] width 312 height 25
click at [27, 181] on select "0239 - Gateway 0318 - [GEOGRAPHIC_DATA] 0346 - [GEOGRAPHIC_DATA] 0404 - [GEOGRA…" at bounding box center [183, 193] width 312 height 25
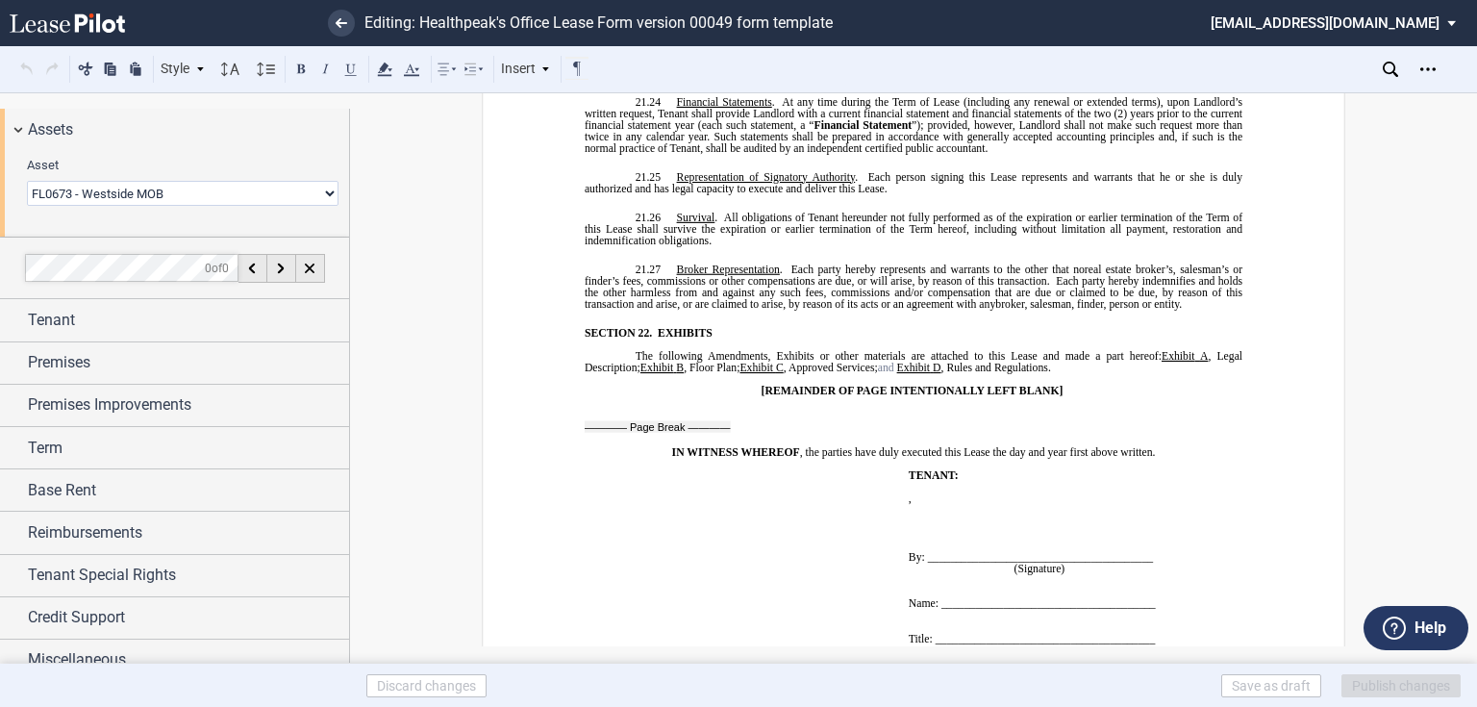
scroll to position [17477, 0]
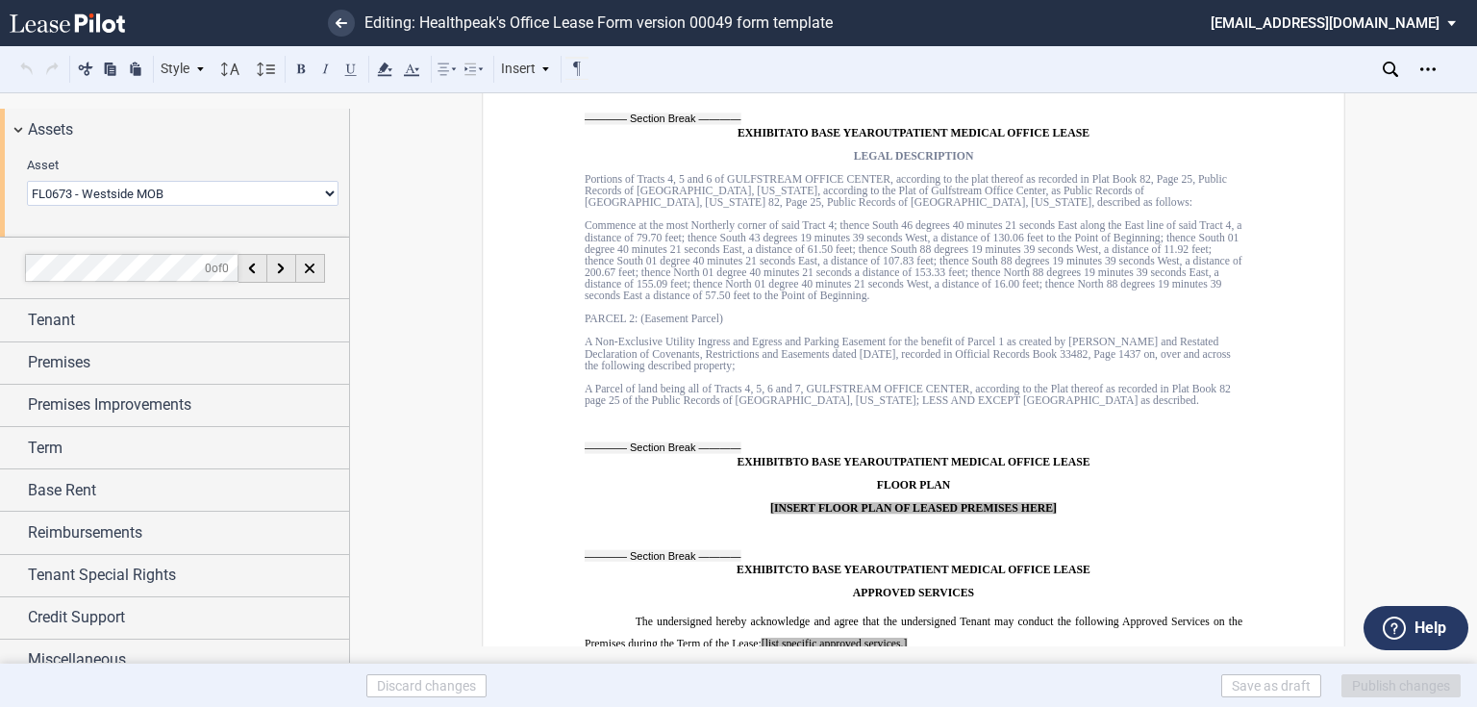
scroll to position [17499, 0]
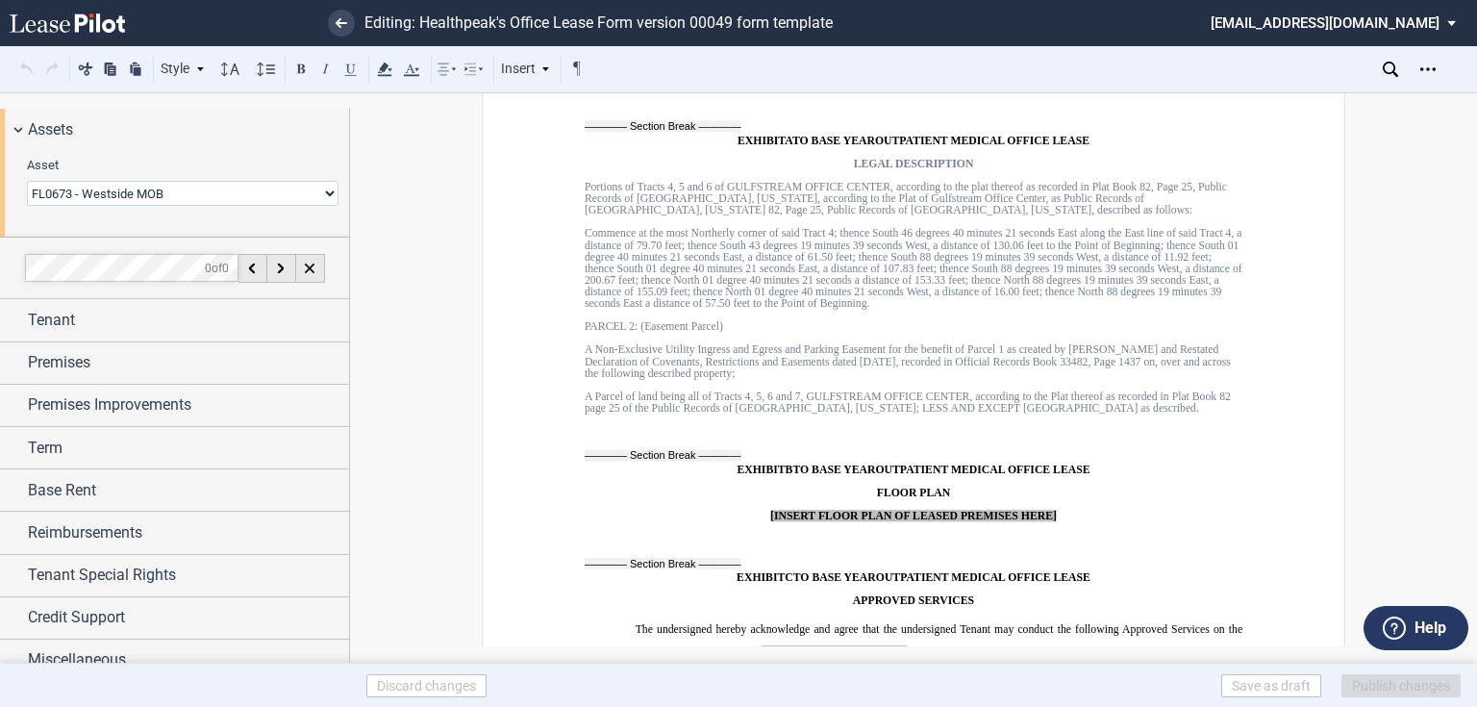
drag, startPoint x: 227, startPoint y: 188, endPoint x: 177, endPoint y: 198, distance: 50.9
click at [219, 190] on select "0239 - Gateway 0318 - [GEOGRAPHIC_DATA] 0346 - [GEOGRAPHIC_DATA] 0404 - [GEOGRA…" at bounding box center [183, 193] width 312 height 25
click at [27, 181] on select "0239 - Gateway 0318 - [GEOGRAPHIC_DATA] 0346 - [GEOGRAPHIC_DATA] 0404 - [GEOGRA…" at bounding box center [183, 193] width 312 height 25
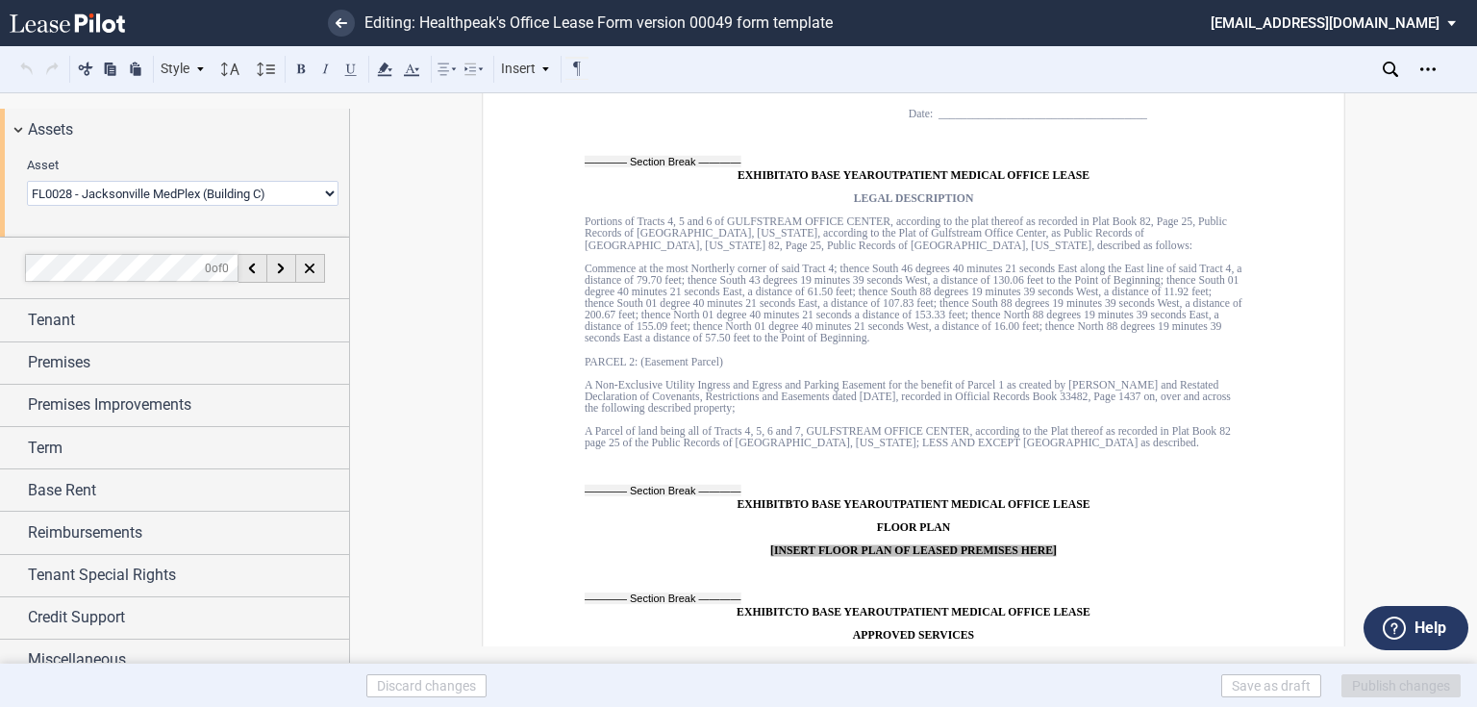
scroll to position [16048, 0]
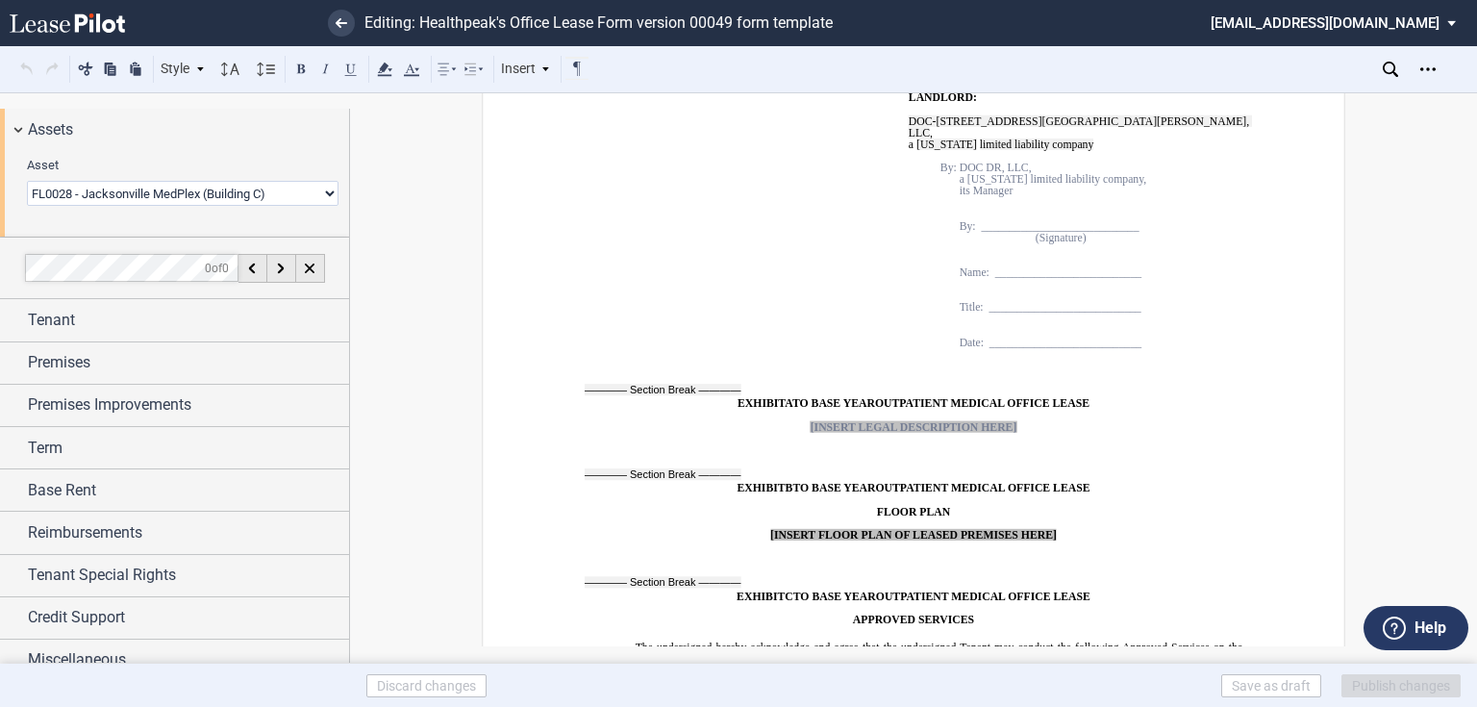
click at [196, 193] on select "0239 - Gateway 0318 - [GEOGRAPHIC_DATA] 0346 - [GEOGRAPHIC_DATA] 0404 - [GEOGRA…" at bounding box center [183, 193] width 312 height 25
select select "object:5106"
click at [27, 181] on select "0239 - Gateway 0318 - [GEOGRAPHIC_DATA] 0346 - [GEOGRAPHIC_DATA] 0404 - [GEOGRA…" at bounding box center [183, 193] width 312 height 25
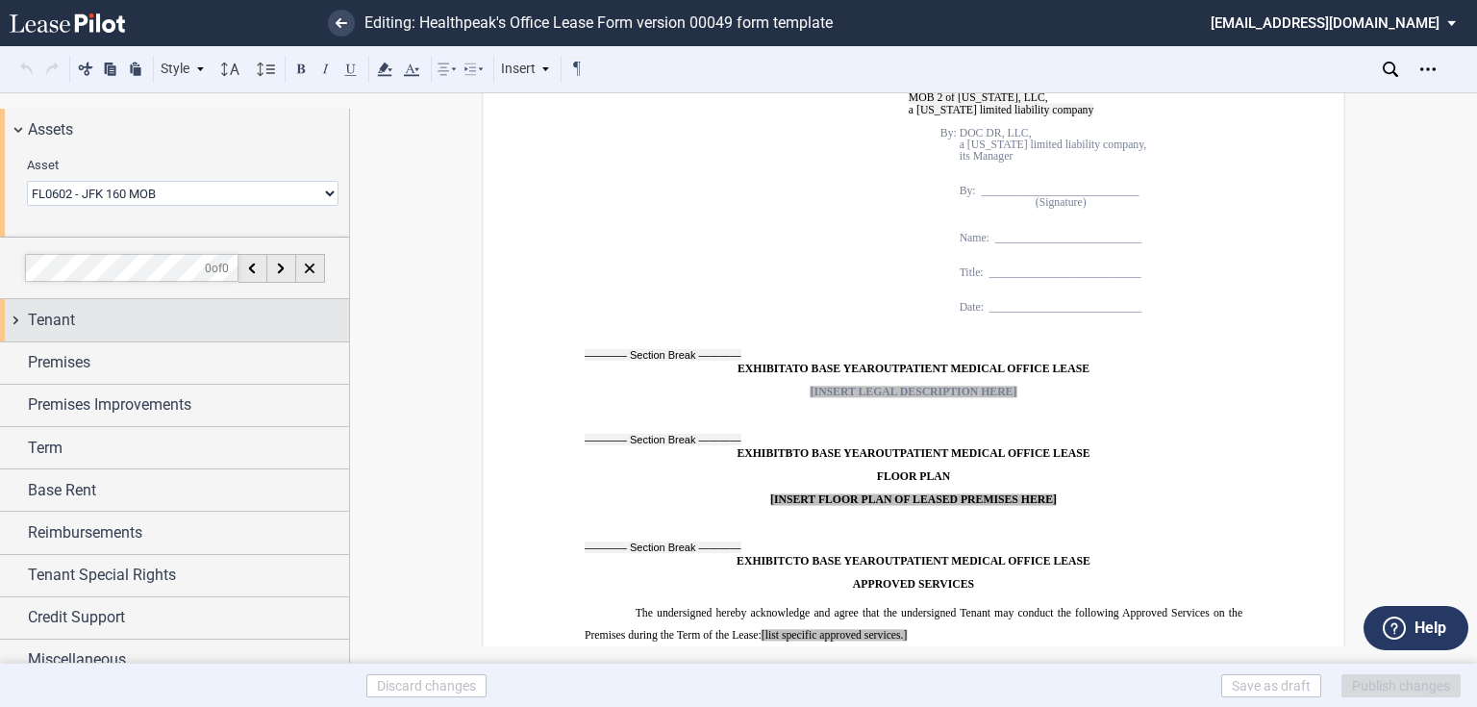
scroll to position [17487, 0]
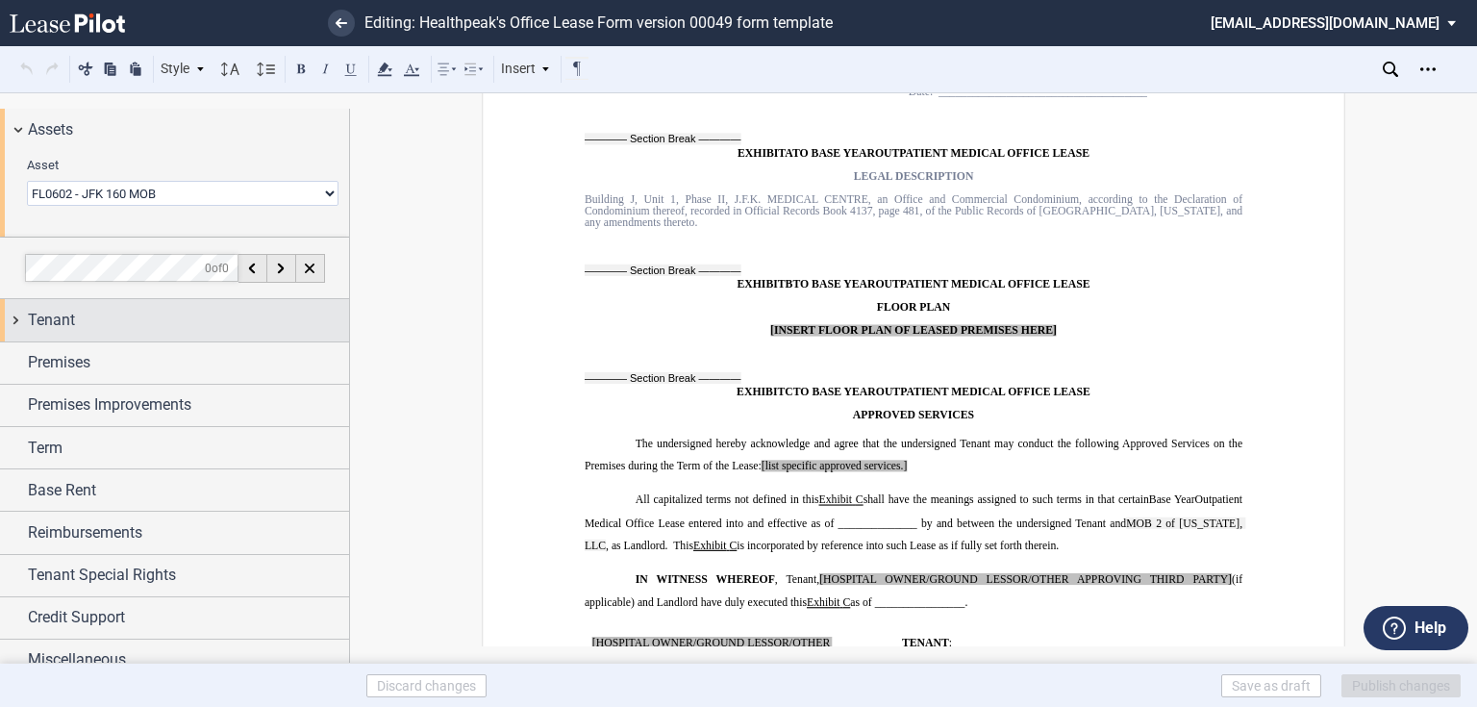
click at [255, 312] on div "Tenant" at bounding box center [188, 320] width 321 height 23
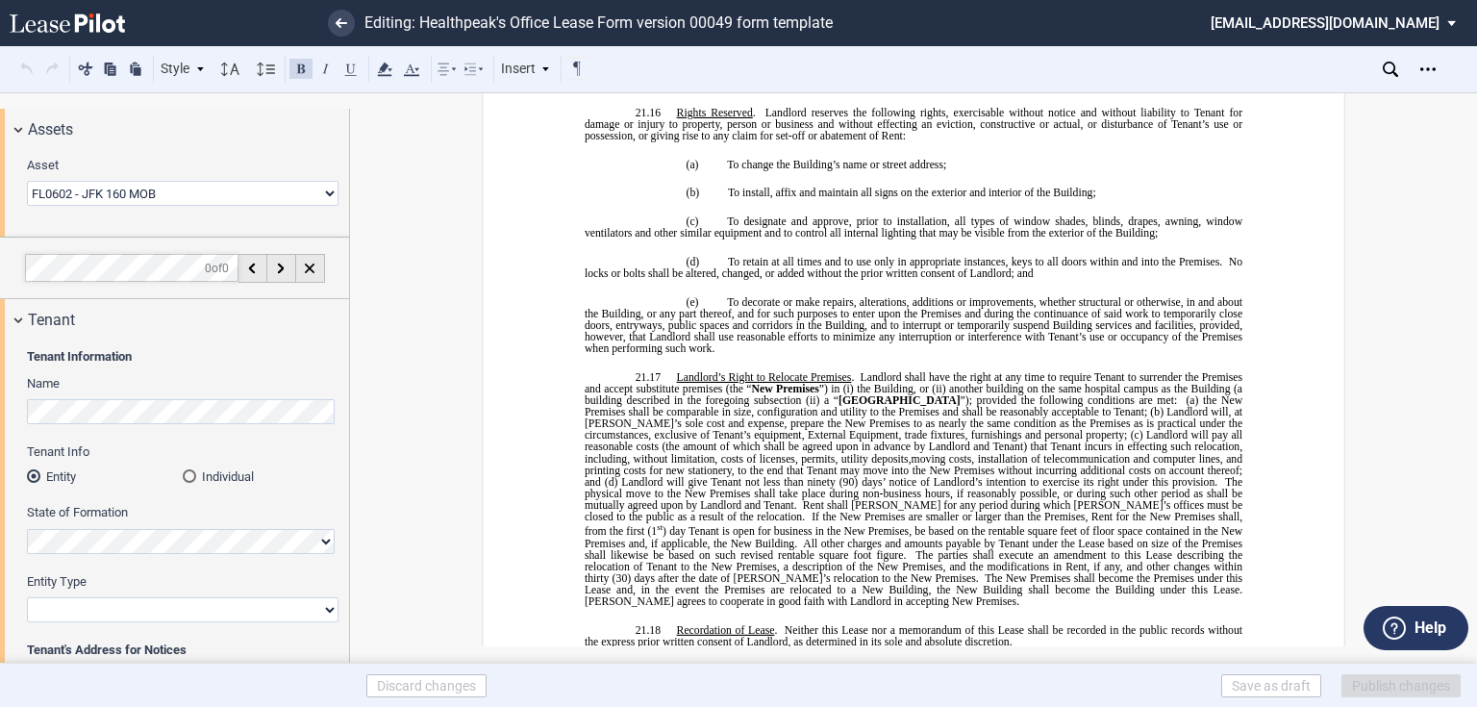
scroll to position [14928, 0]
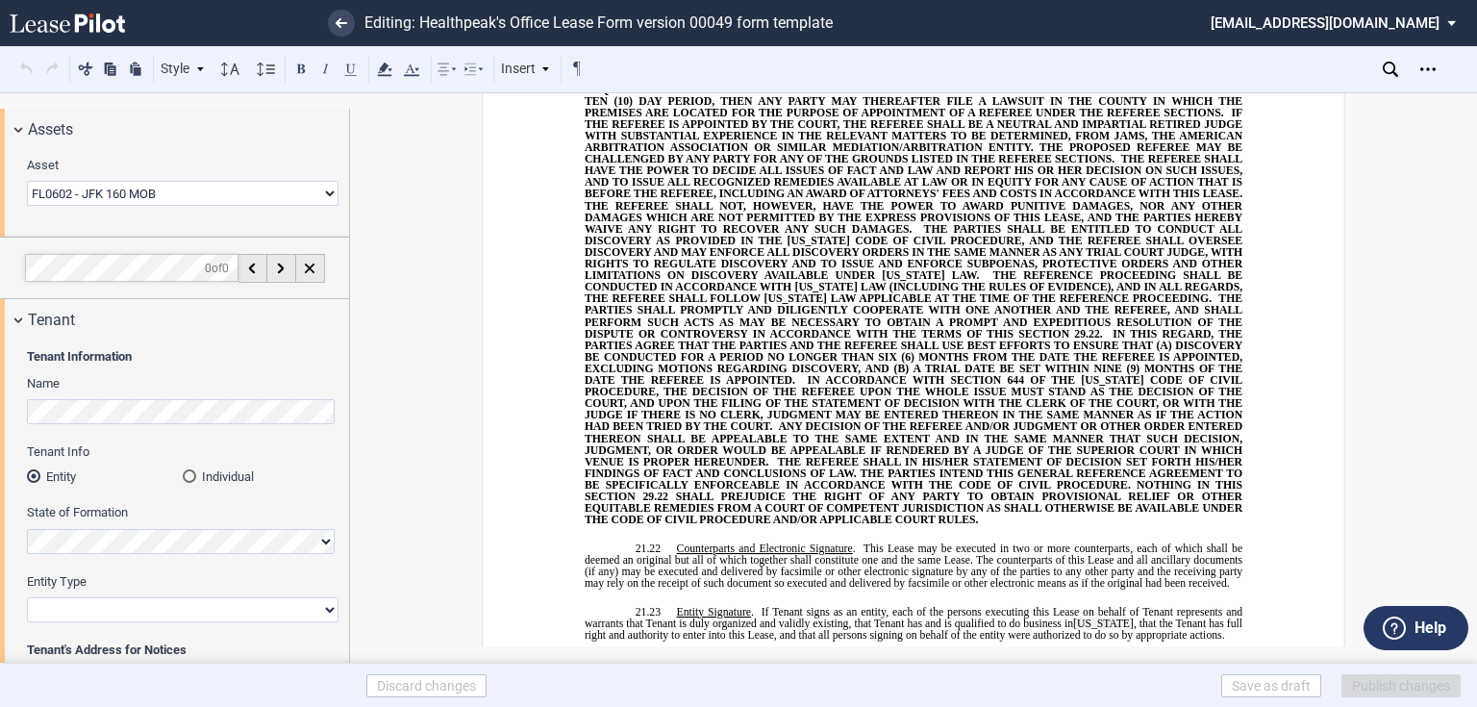
scroll to position [16024, 0]
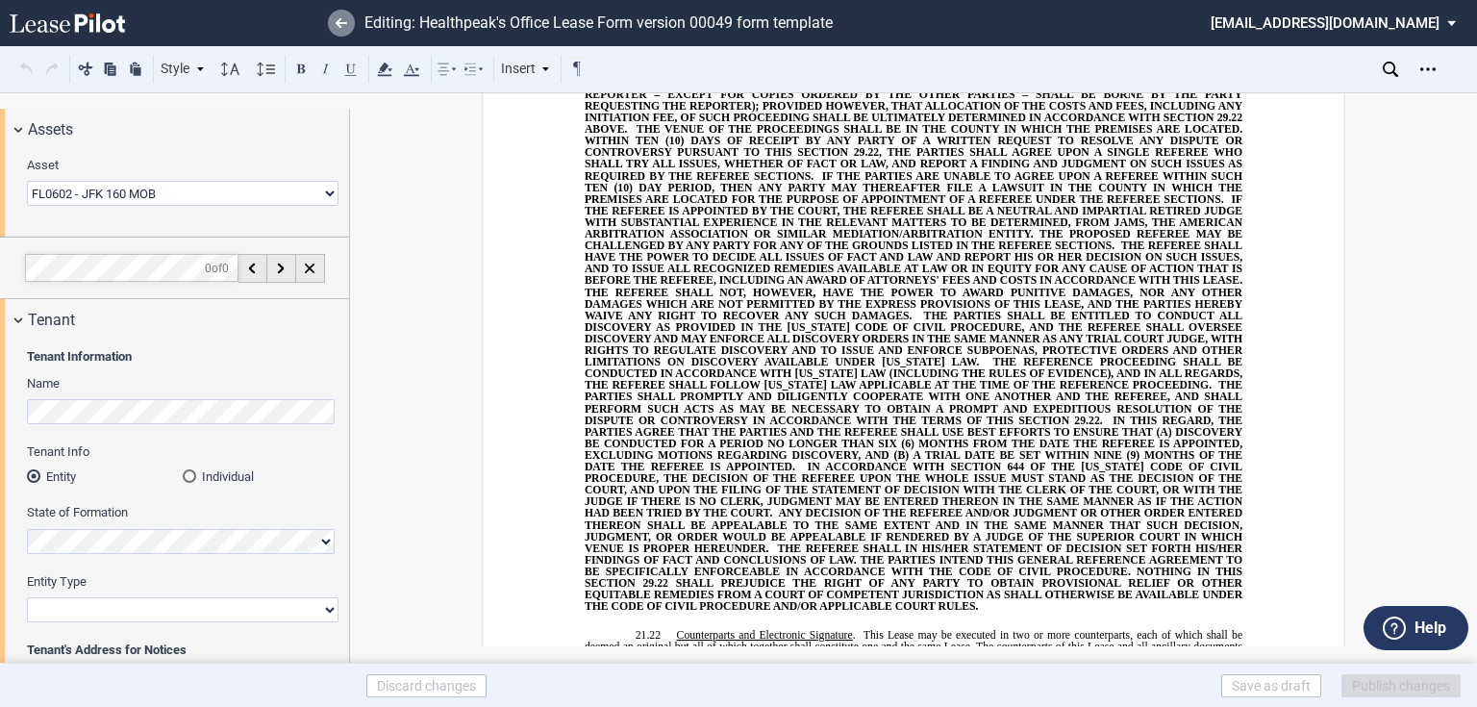
click at [354, 22] on link at bounding box center [341, 23] width 27 height 27
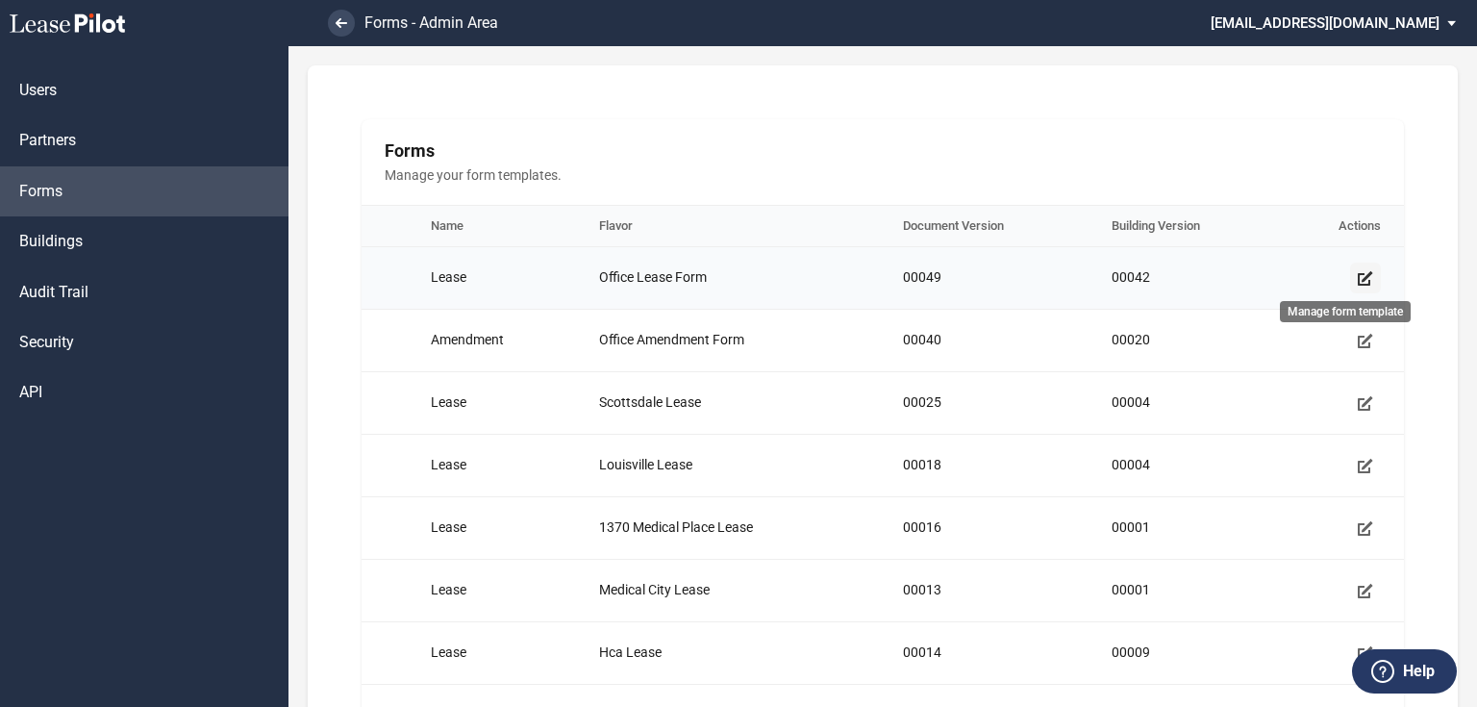
click at [1359, 278] on icon "Manage form template" at bounding box center [1365, 277] width 15 height 15
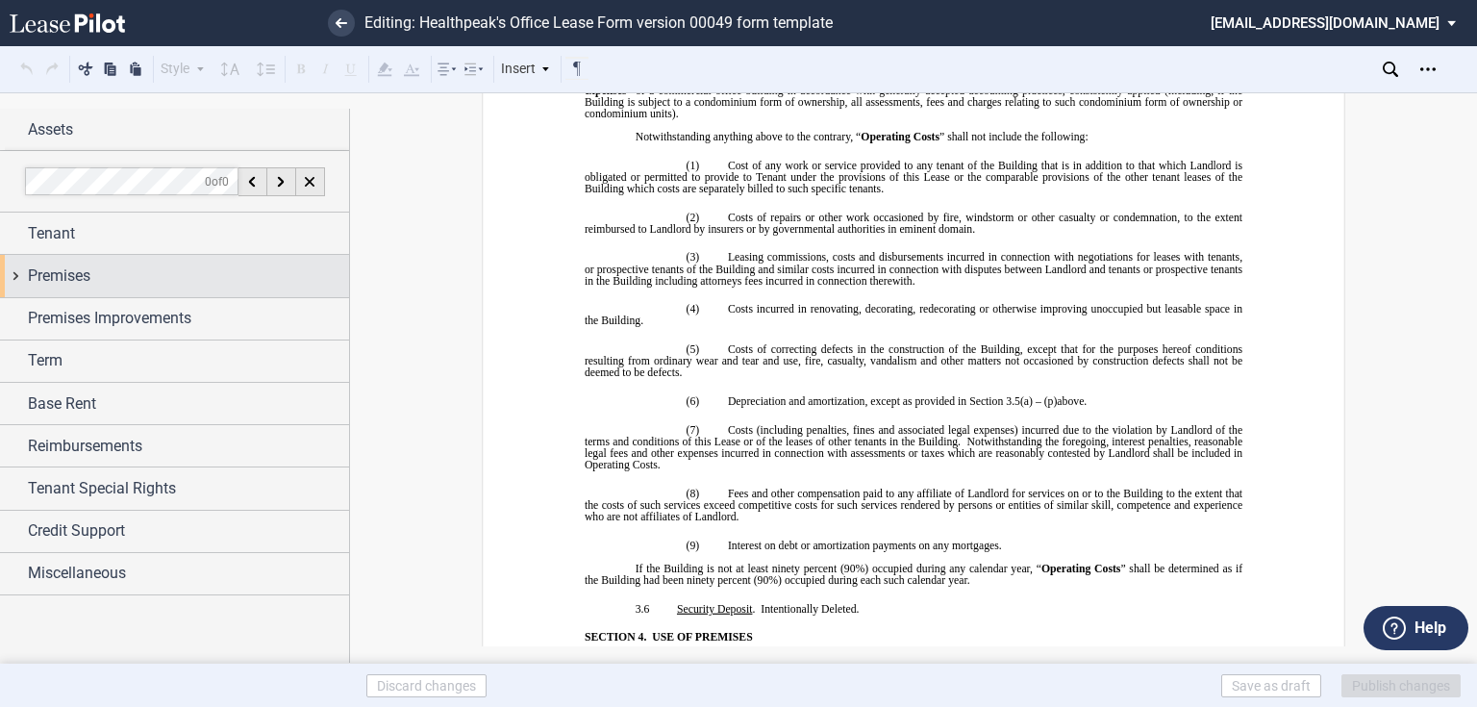
scroll to position [3985, 0]
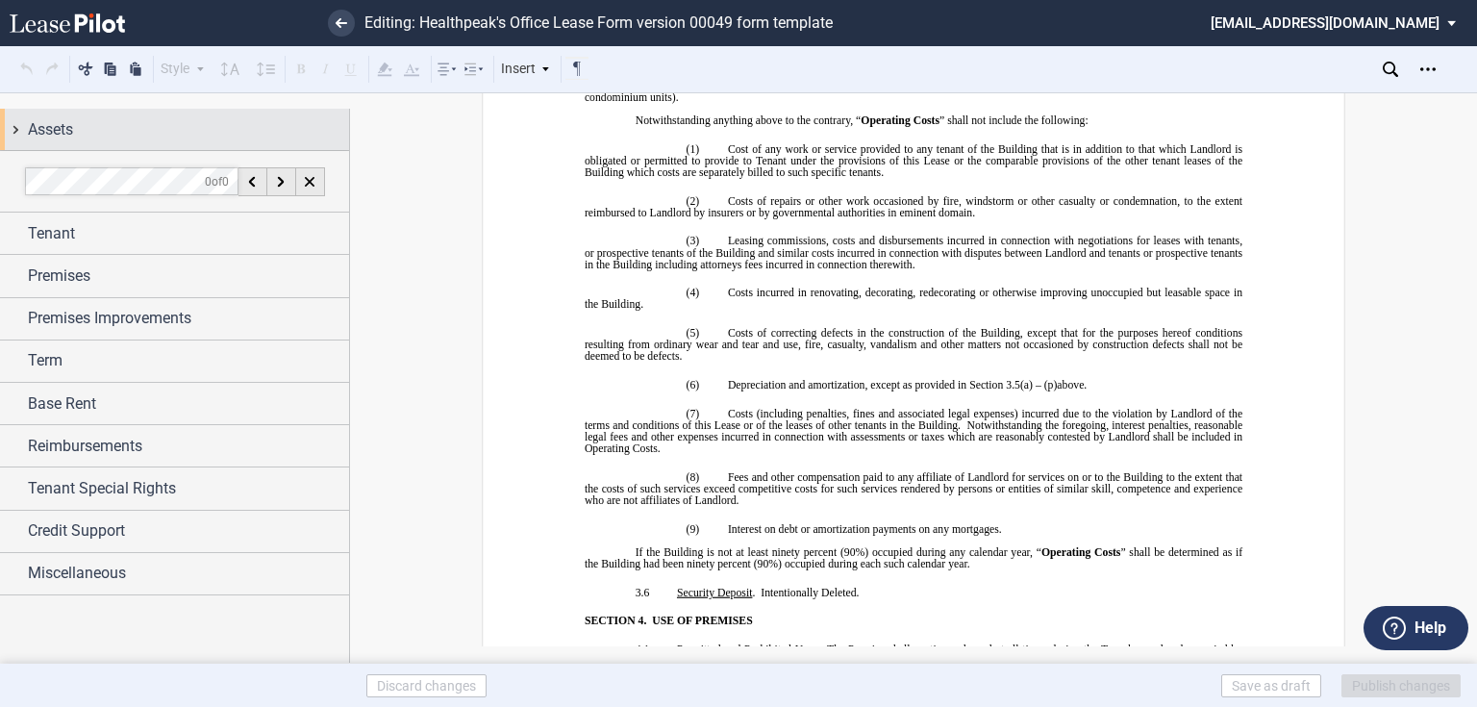
drag, startPoint x: 99, startPoint y: 120, endPoint x: 85, endPoint y: 150, distance: 33.1
click at [99, 120] on div "Assets" at bounding box center [188, 129] width 321 height 23
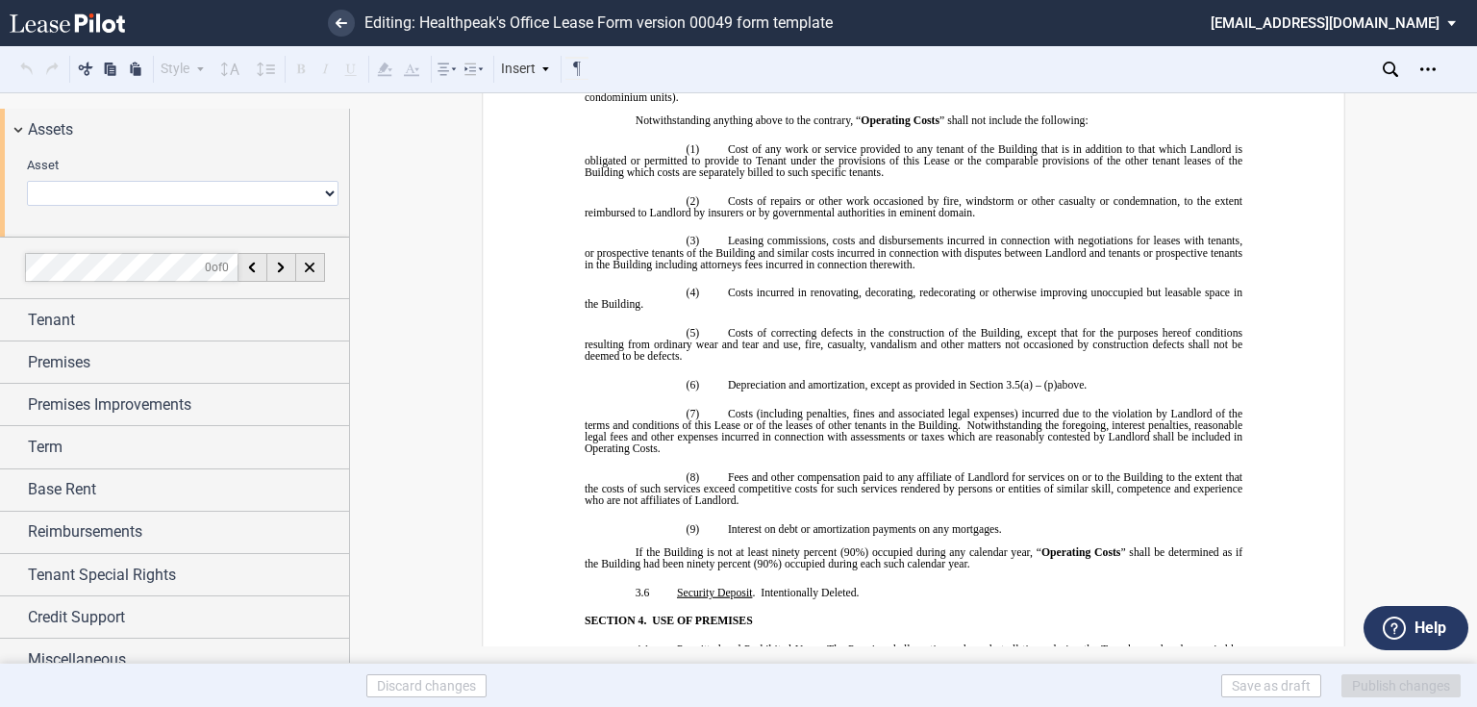
click at [81, 188] on select "0239 - Gateway 0318 - [GEOGRAPHIC_DATA] 0346 - [GEOGRAPHIC_DATA] 0404 - [GEOGRA…" at bounding box center [183, 193] width 312 height 25
click at [323, 186] on select "0239 - Gateway 0318 - [GEOGRAPHIC_DATA] 0346 - [GEOGRAPHIC_DATA] 0404 - [GEOGRA…" at bounding box center [183, 193] width 312 height 25
click at [318, 192] on select "0239 - Gateway 0318 - [GEOGRAPHIC_DATA] 0346 - [GEOGRAPHIC_DATA] 0404 - [GEOGRA…" at bounding box center [183, 193] width 312 height 25
select select "object:5119"
click at [27, 181] on select "0239 - Gateway 0318 - [GEOGRAPHIC_DATA] 0346 - [GEOGRAPHIC_DATA] 0404 - [GEOGRA…" at bounding box center [183, 193] width 312 height 25
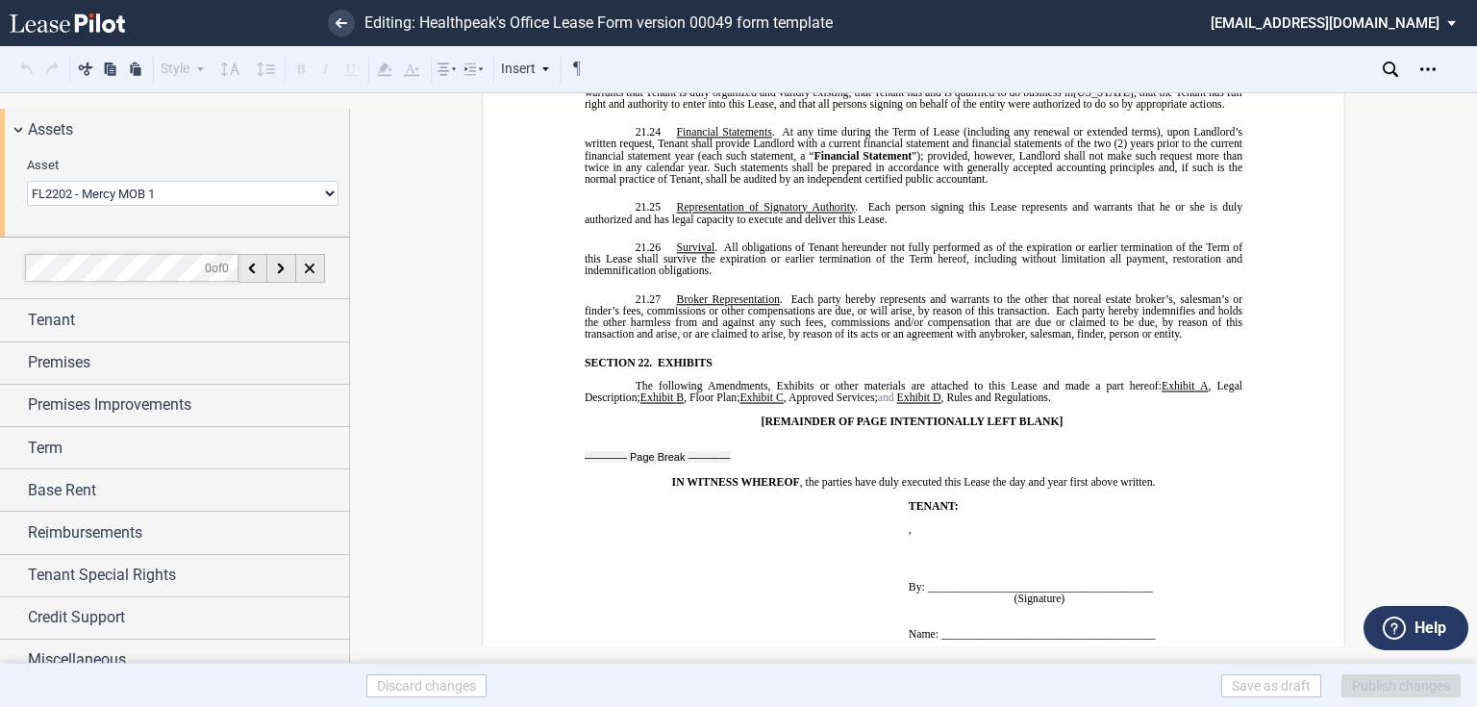
scroll to position [15408, 0]
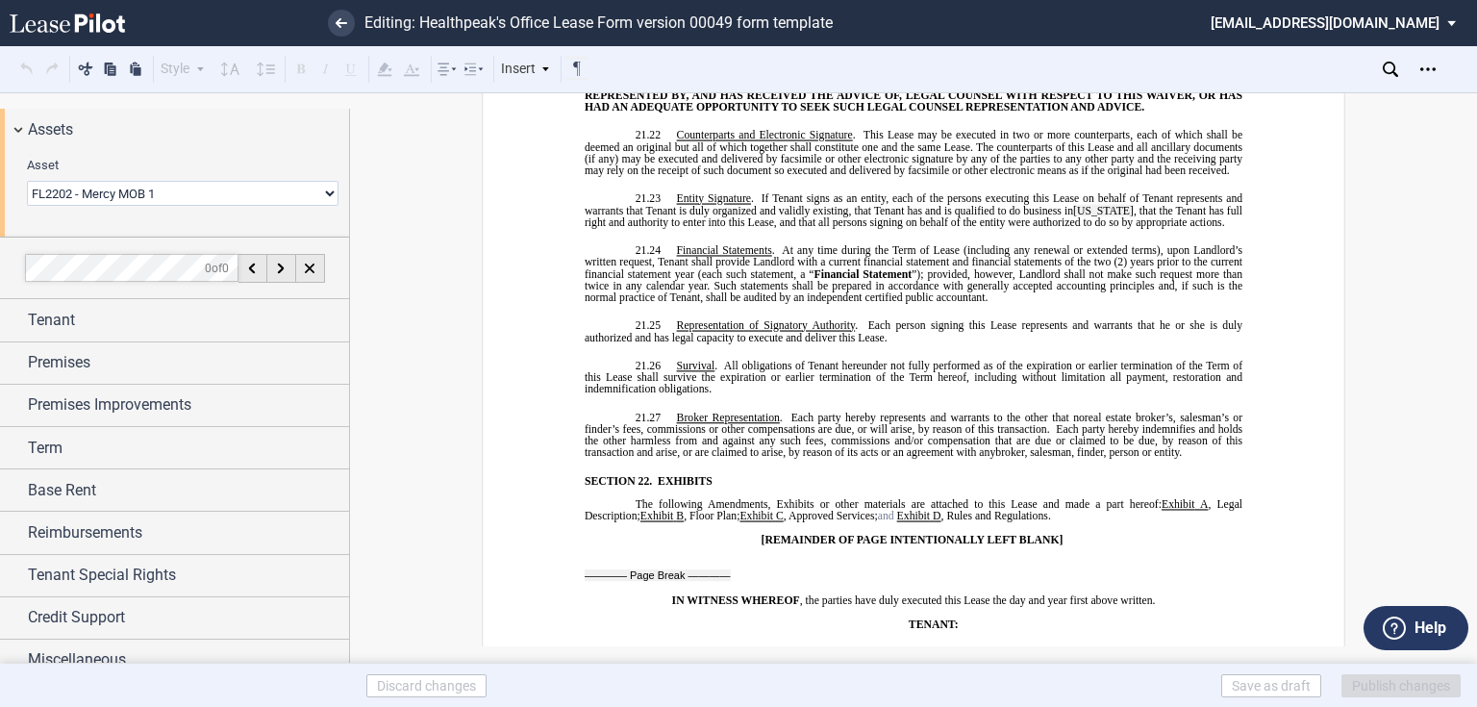
drag, startPoint x: 738, startPoint y: 381, endPoint x: 706, endPoint y: 419, distance: 50.5
drag, startPoint x: 673, startPoint y: 379, endPoint x: 661, endPoint y: 416, distance: 39.5
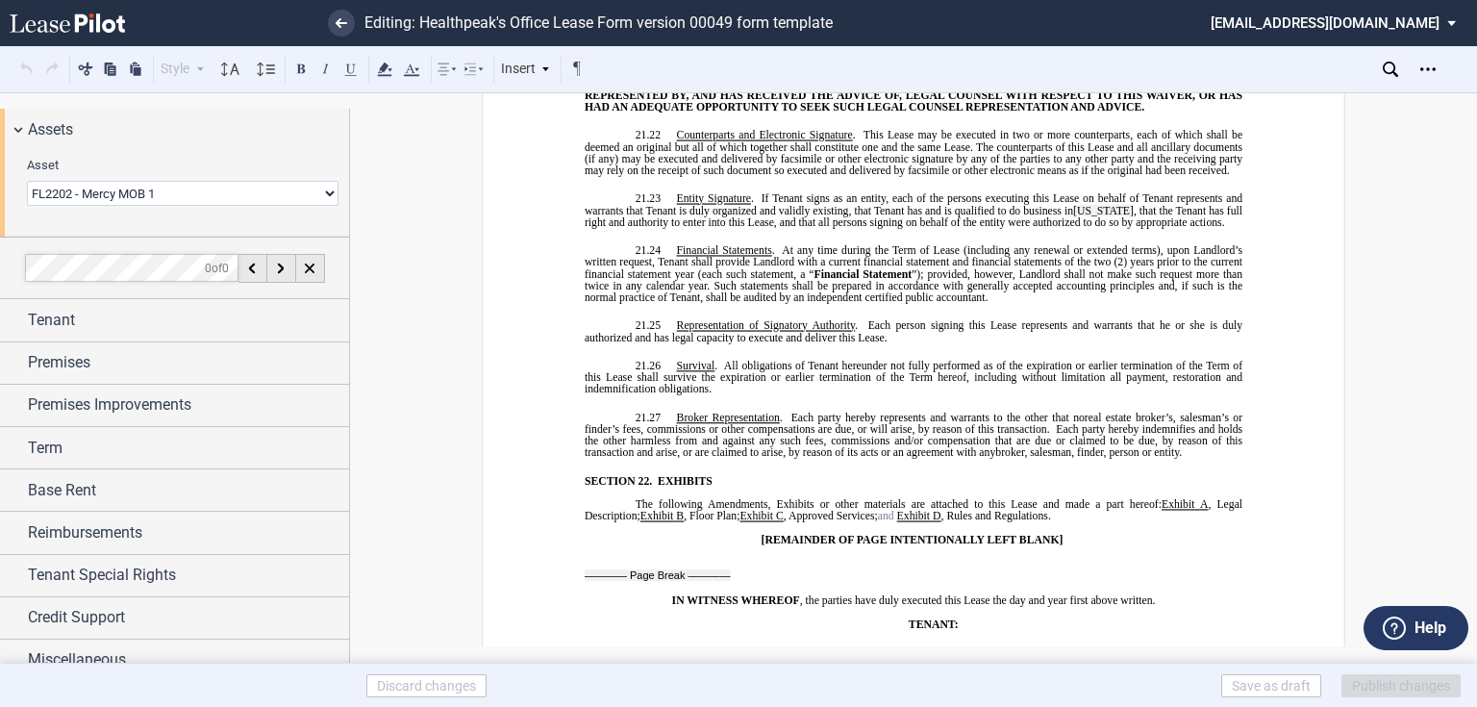
copy span "Radon Gas . Radon is a naturally occurring radioactive gas that, when it has ac…"
